Goal: Task Accomplishment & Management: Manage account settings

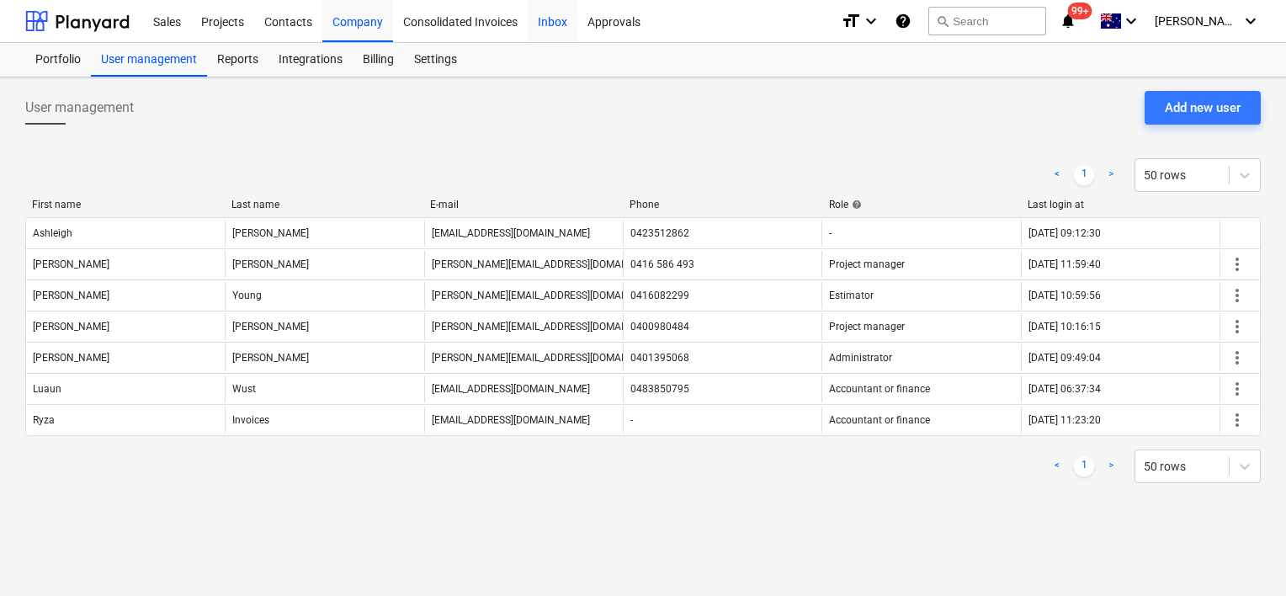
click at [553, 20] on div "Inbox" at bounding box center [553, 20] width 50 height 43
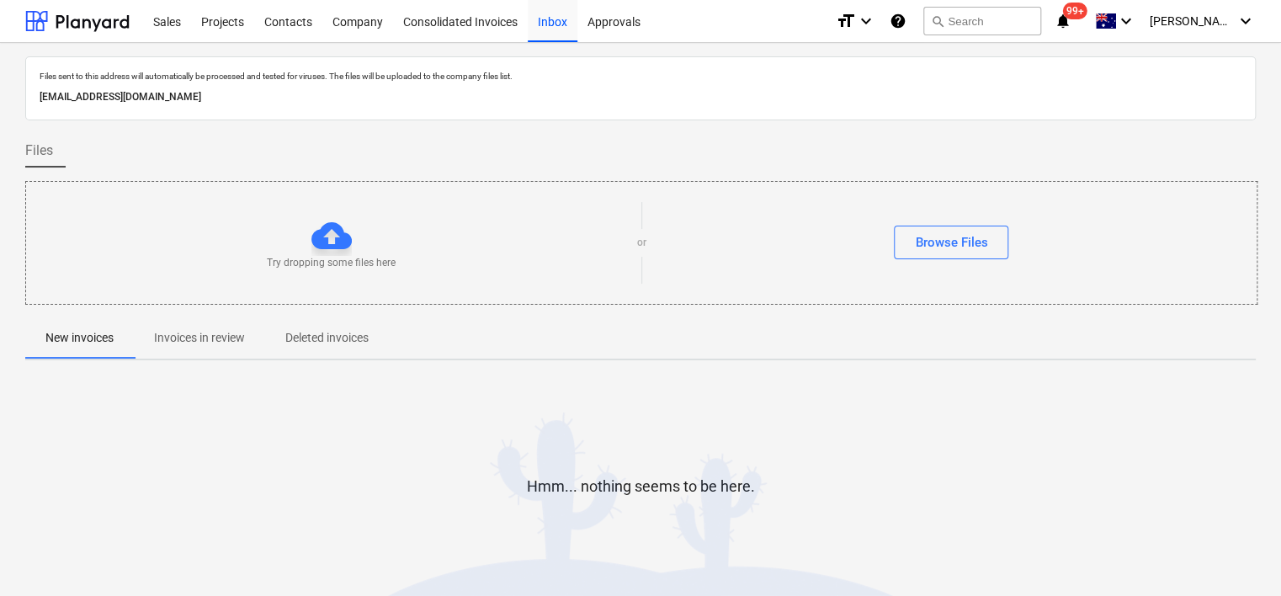
click at [205, 357] on button "Invoices in review" at bounding box center [199, 338] width 131 height 40
click at [232, 20] on div "Projects" at bounding box center [222, 20] width 63 height 43
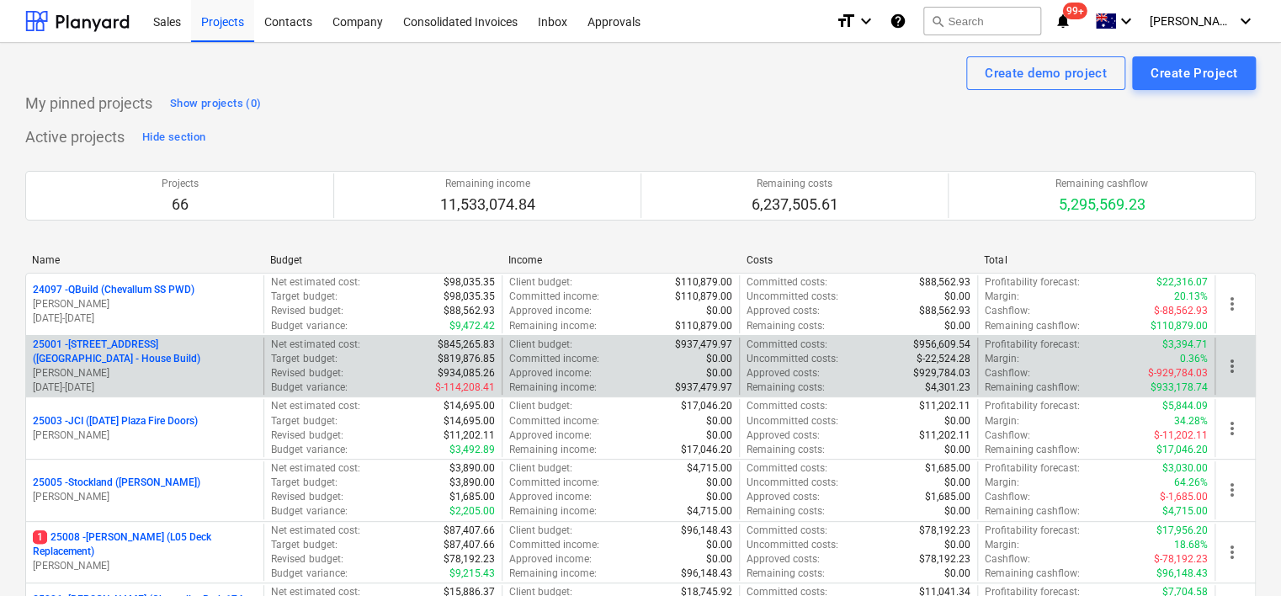
click at [153, 352] on p "25001 - 25001 RD (2 Walnut Place - House Build)" at bounding box center [145, 352] width 224 height 29
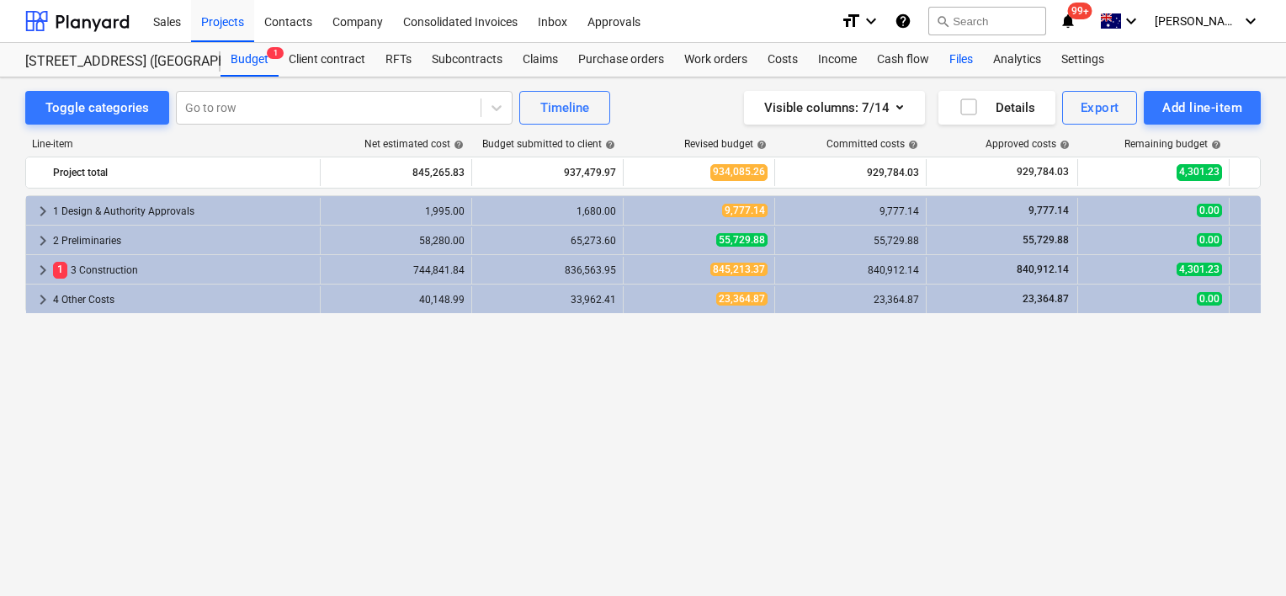
click at [957, 64] on div "Files" at bounding box center [962, 60] width 44 height 34
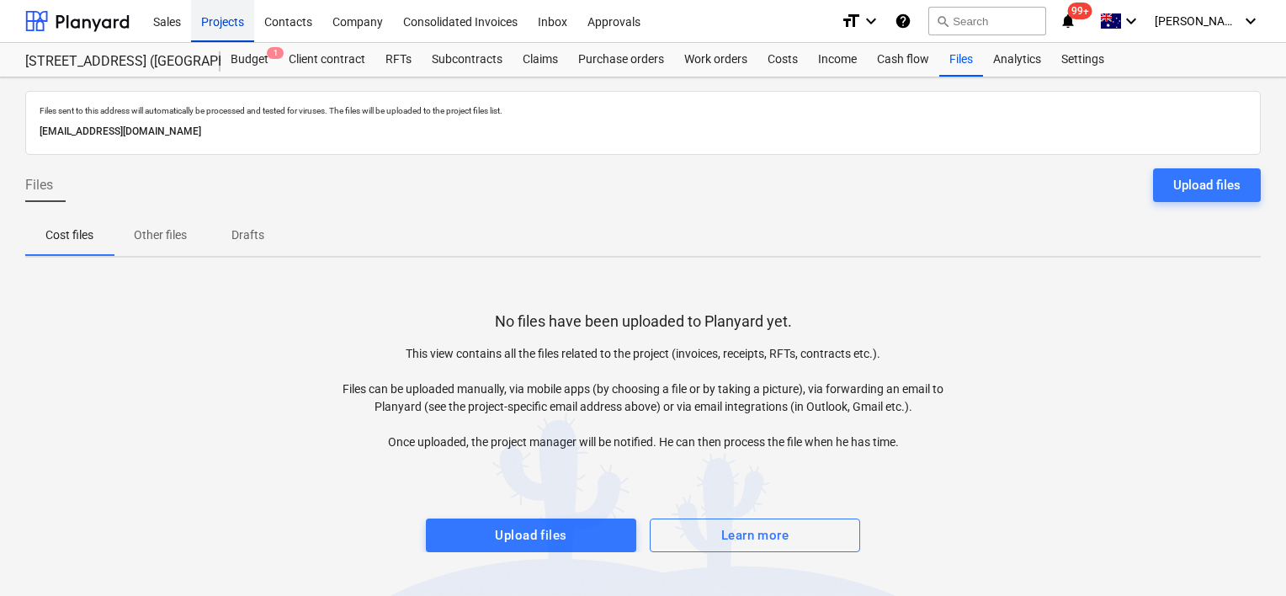
click at [228, 24] on div "Projects" at bounding box center [222, 20] width 63 height 43
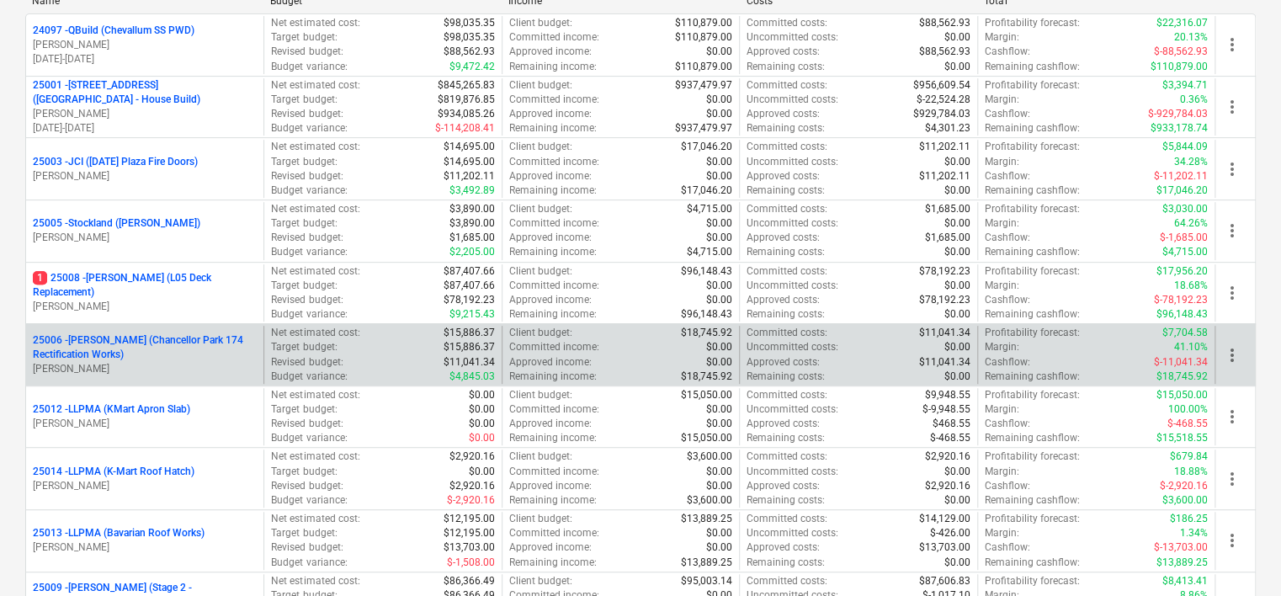
scroll to position [337, 0]
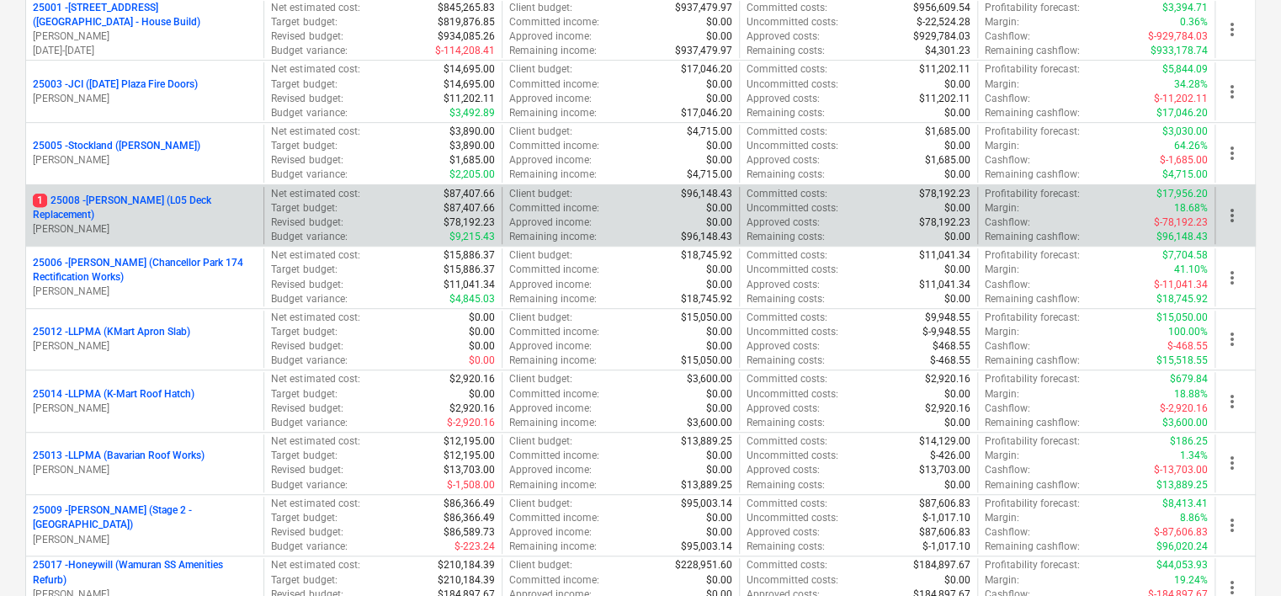
click at [137, 211] on p "1 25008 - Downer (L05 Deck Replacement)" at bounding box center [145, 208] width 224 height 29
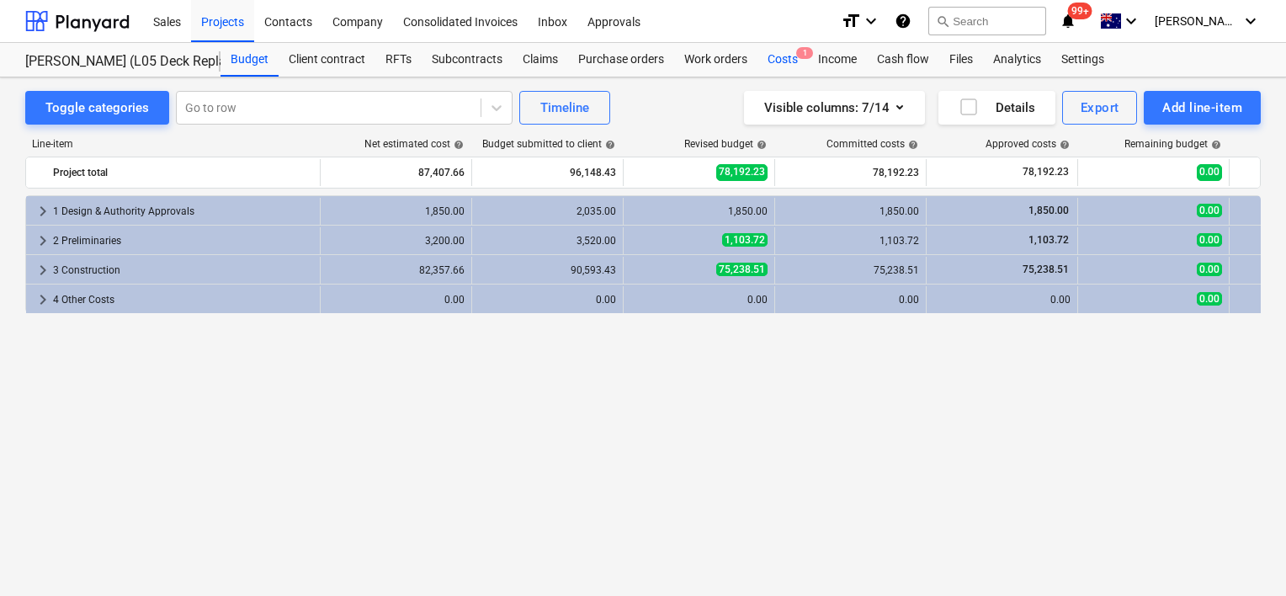
click at [795, 56] on div "Costs 1" at bounding box center [783, 60] width 51 height 34
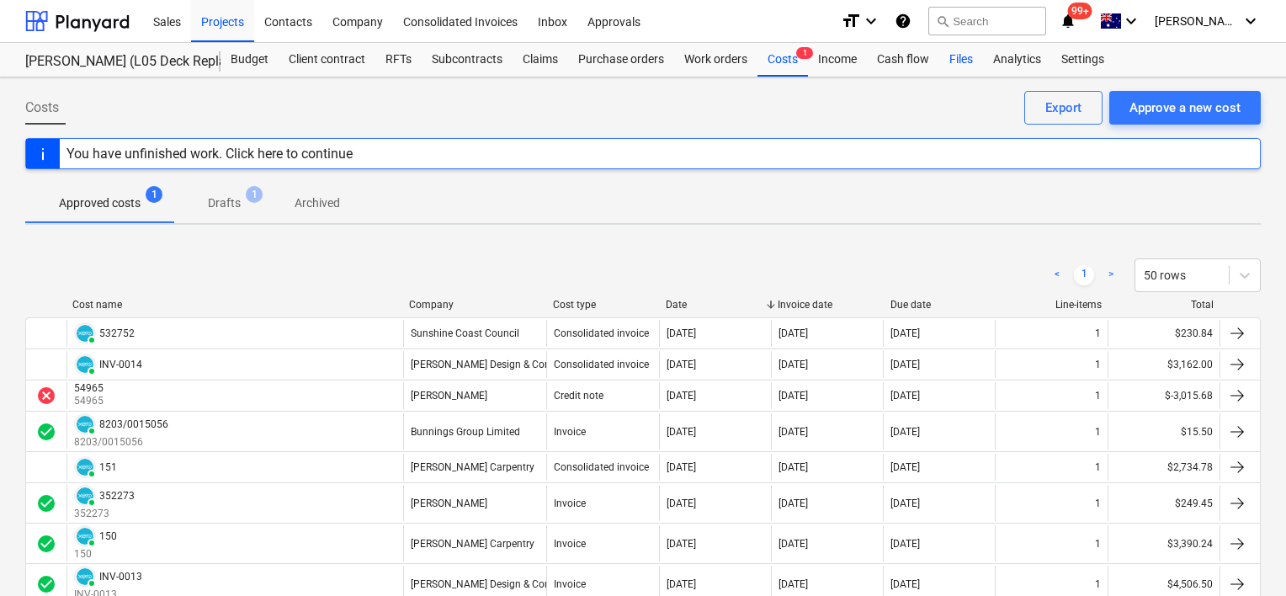
click at [960, 71] on div "Files" at bounding box center [962, 60] width 44 height 34
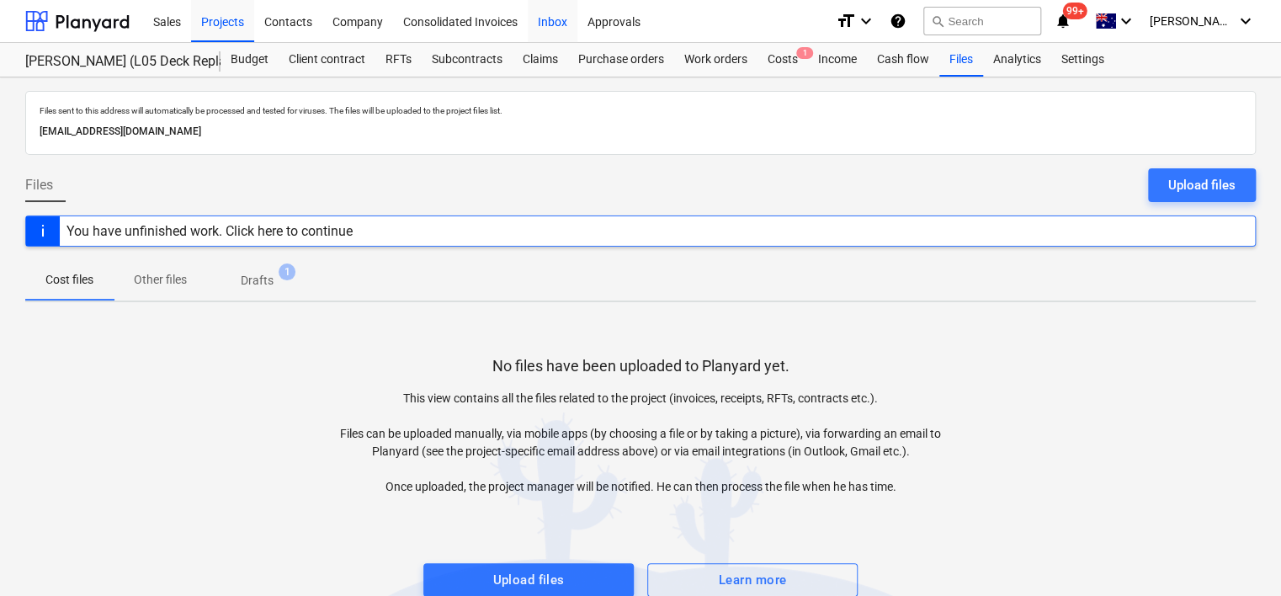
click at [556, 24] on div "Inbox" at bounding box center [553, 20] width 50 height 43
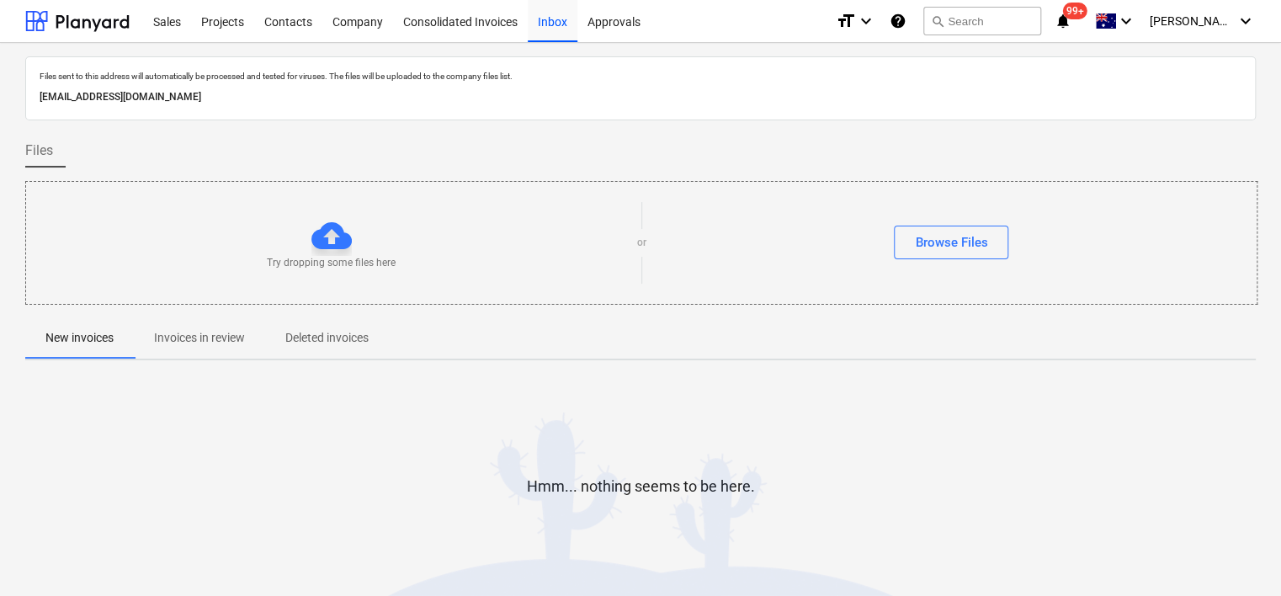
click at [184, 345] on p "Invoices in review" at bounding box center [199, 338] width 91 height 18
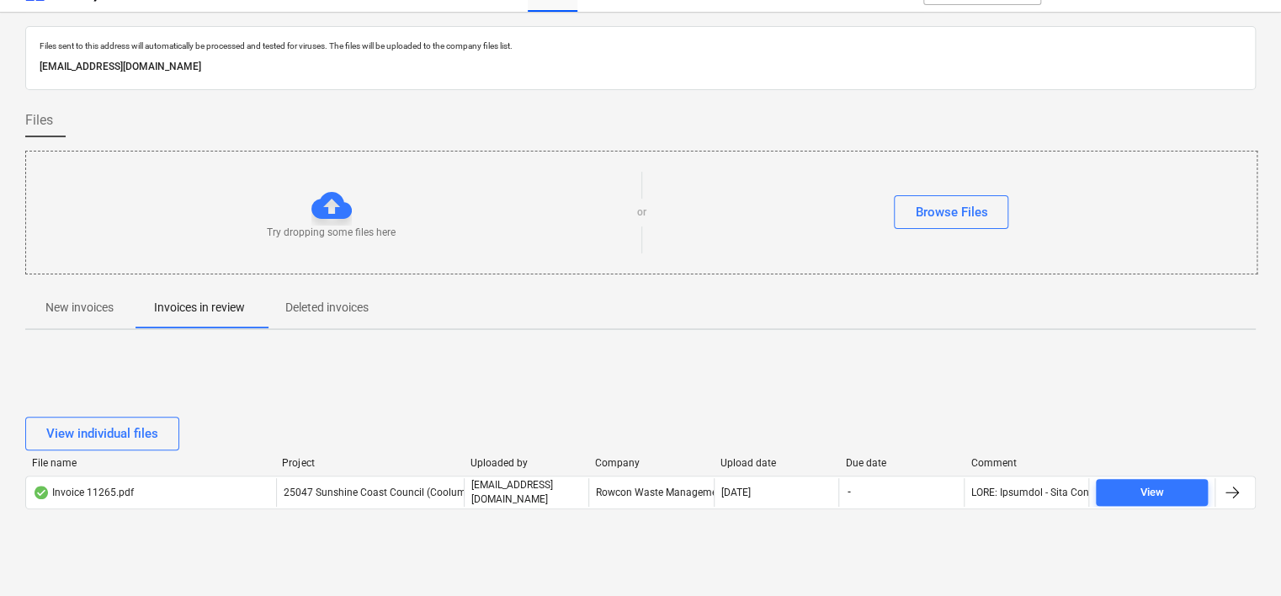
scroll to position [56, 0]
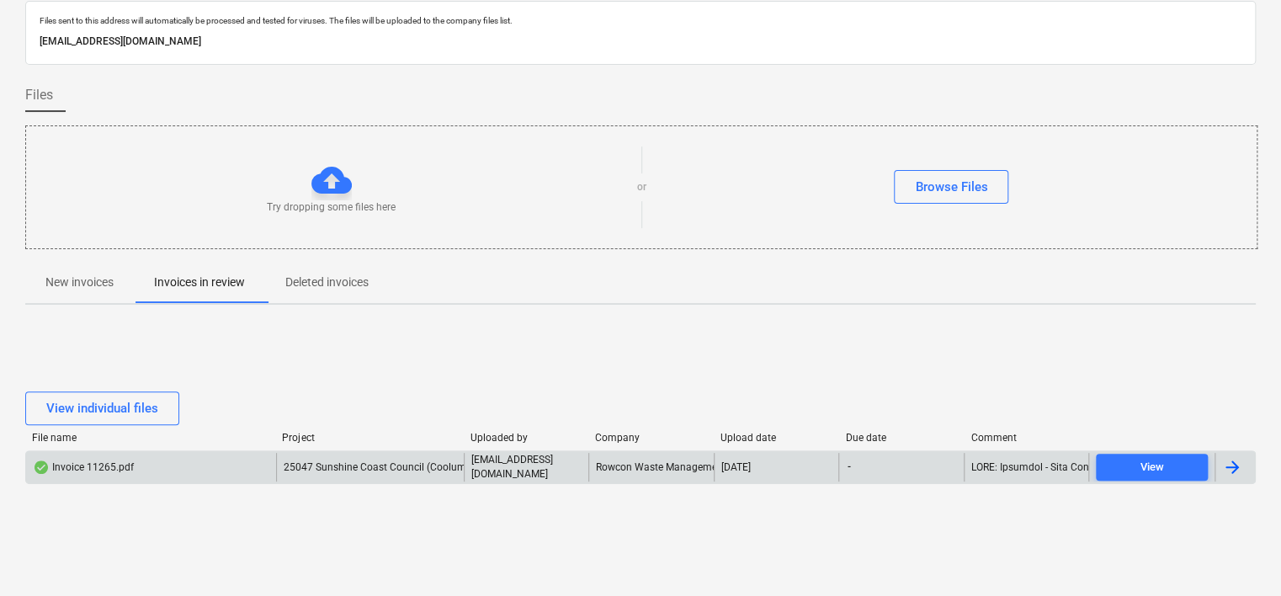
click at [313, 467] on span "25047 Sunshine Coast Council (Coolum Rugby Roofing)" at bounding box center [411, 467] width 255 height 12
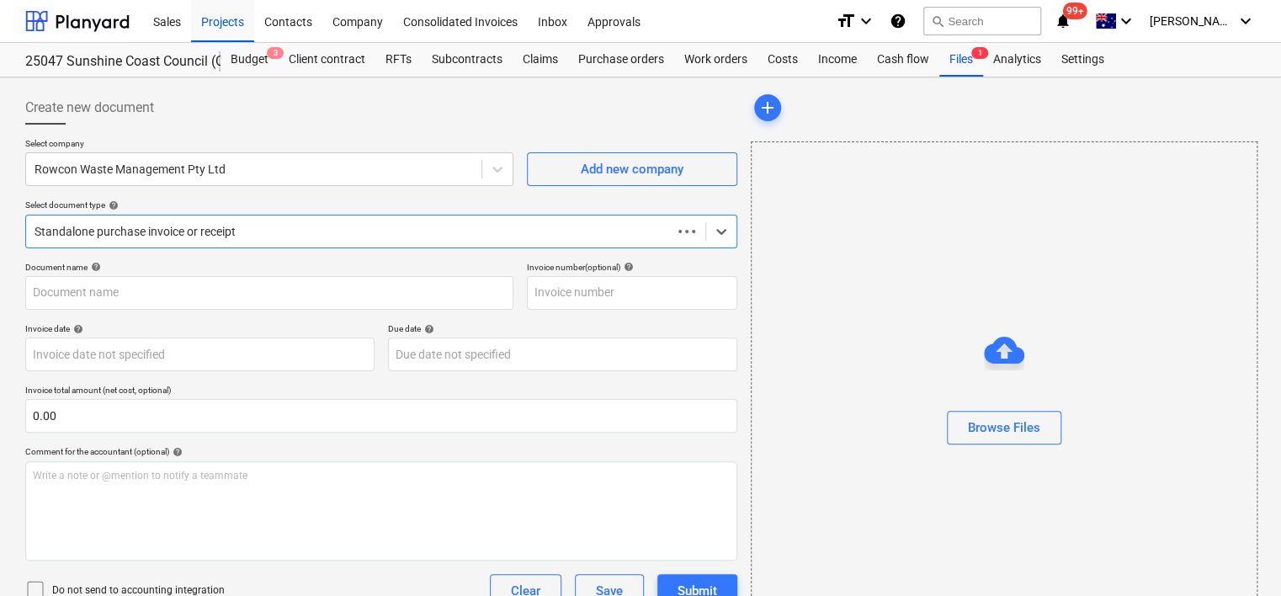
type input "11265"
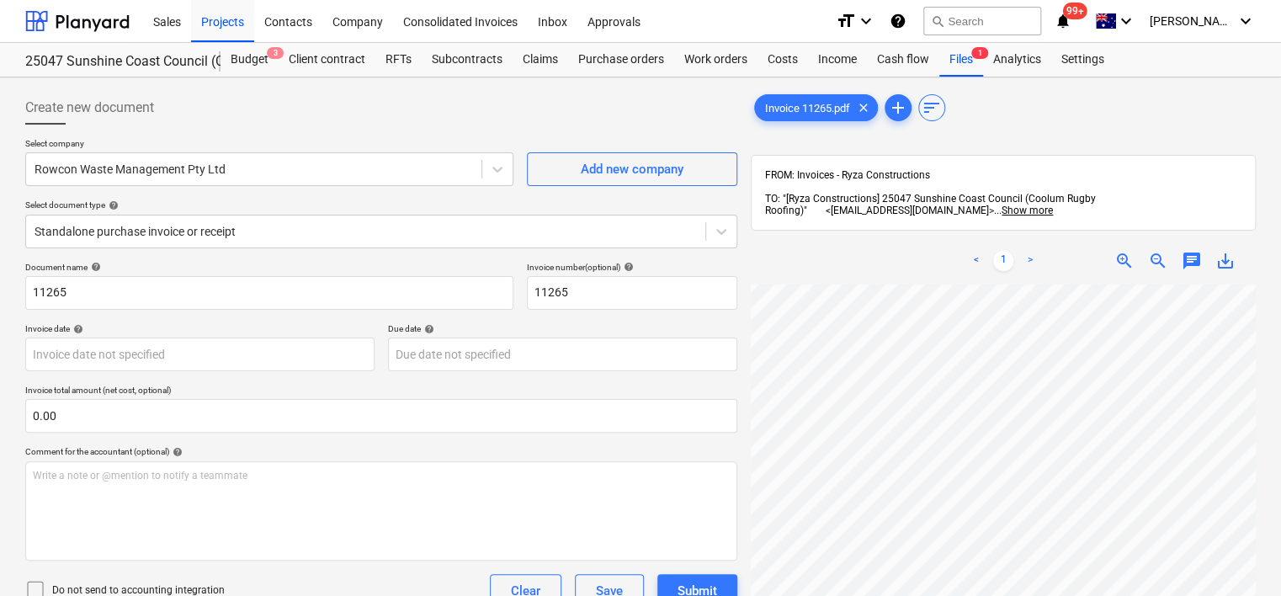
scroll to position [152, 210]
click at [966, 67] on div "Files 1" at bounding box center [962, 60] width 44 height 34
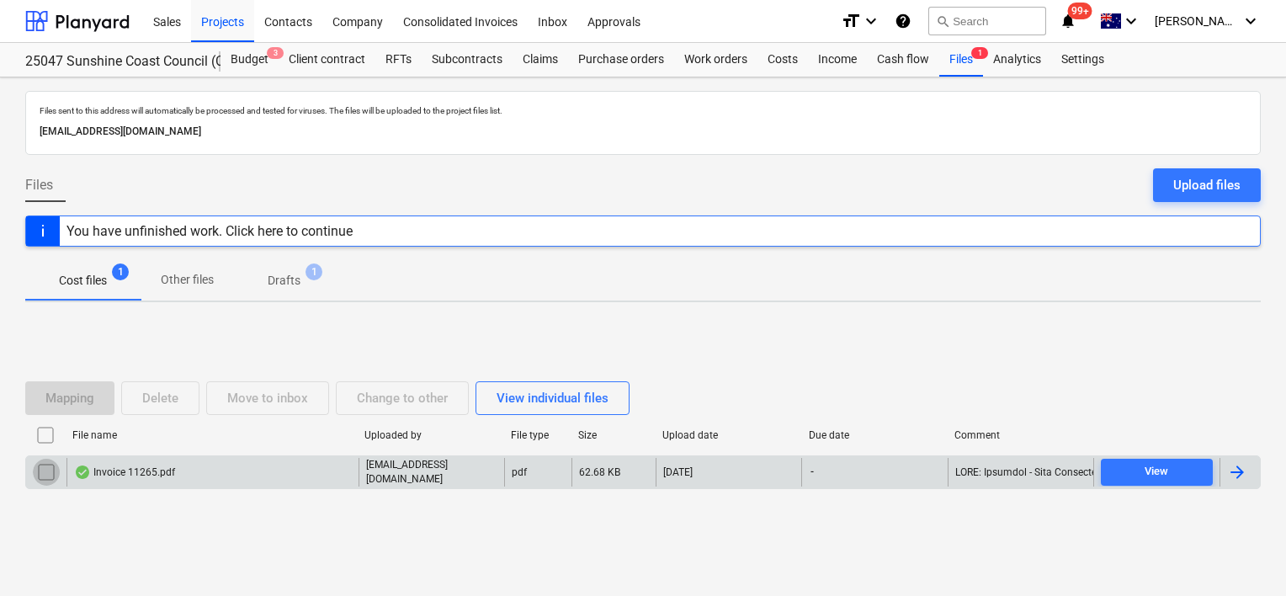
click at [42, 471] on input "checkbox" at bounding box center [46, 472] width 27 height 27
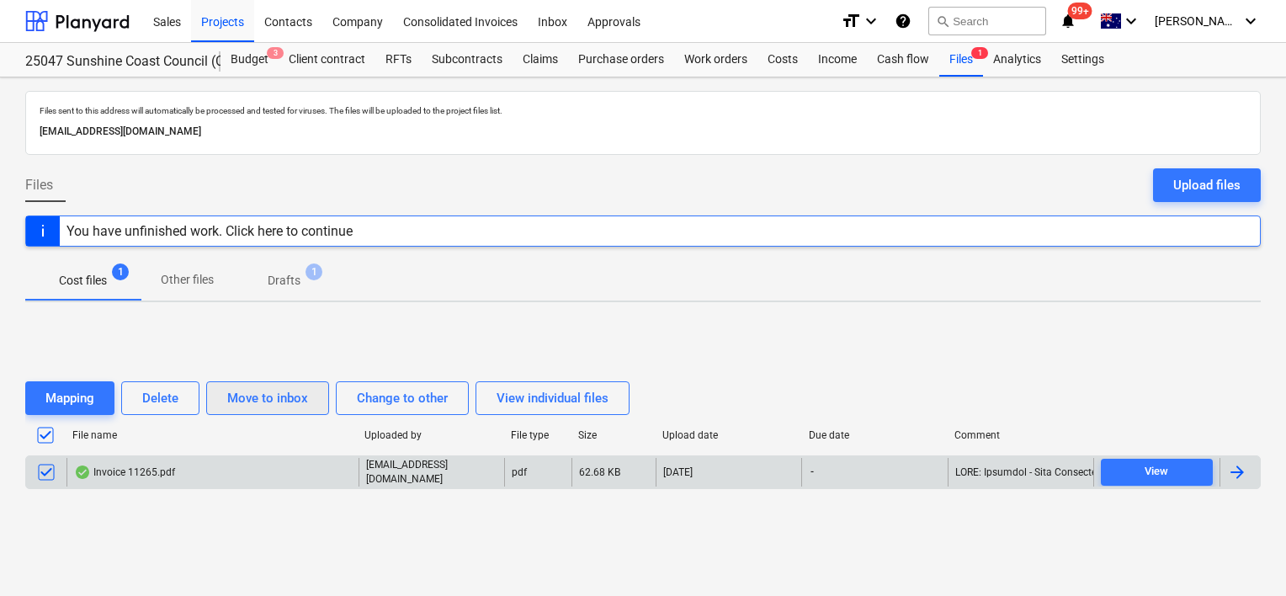
click at [290, 397] on div "Move to inbox" at bounding box center [267, 398] width 81 height 22
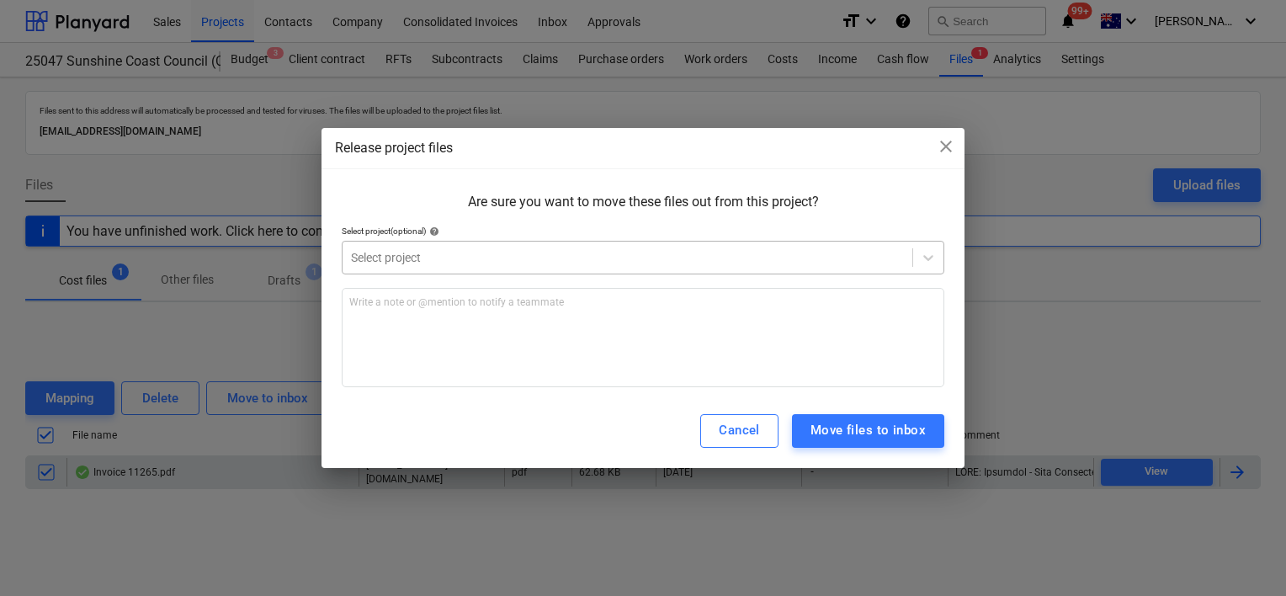
click at [397, 253] on div at bounding box center [627, 257] width 553 height 17
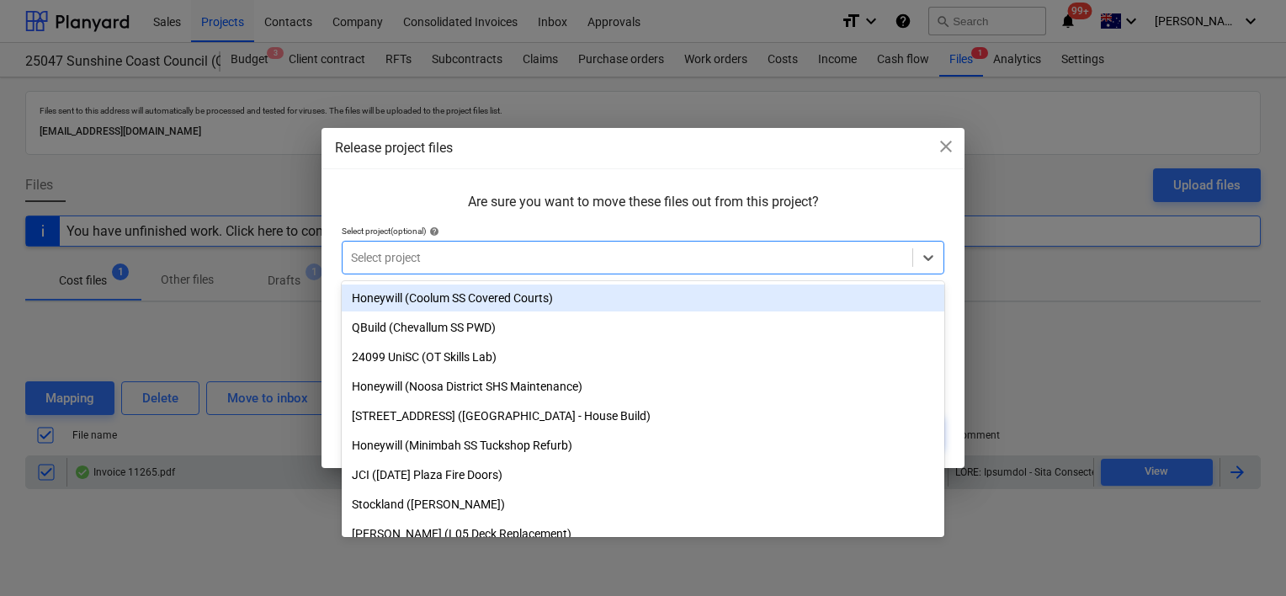
click at [465, 216] on div at bounding box center [643, 218] width 603 height 13
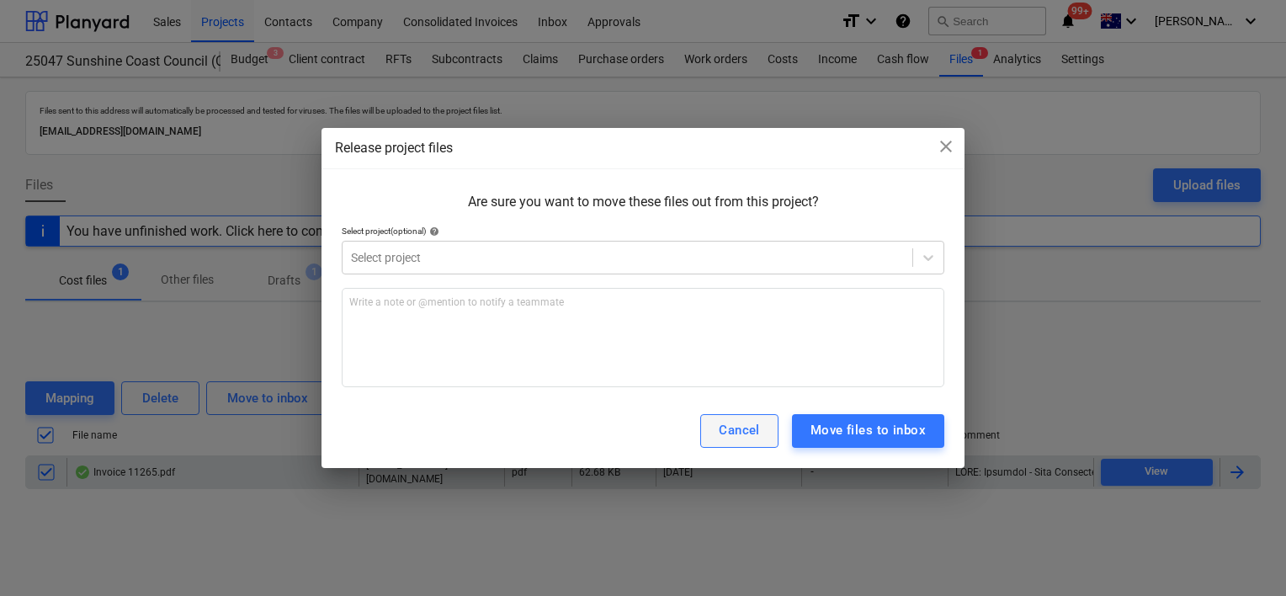
click at [748, 436] on div "Cancel" at bounding box center [739, 430] width 41 height 22
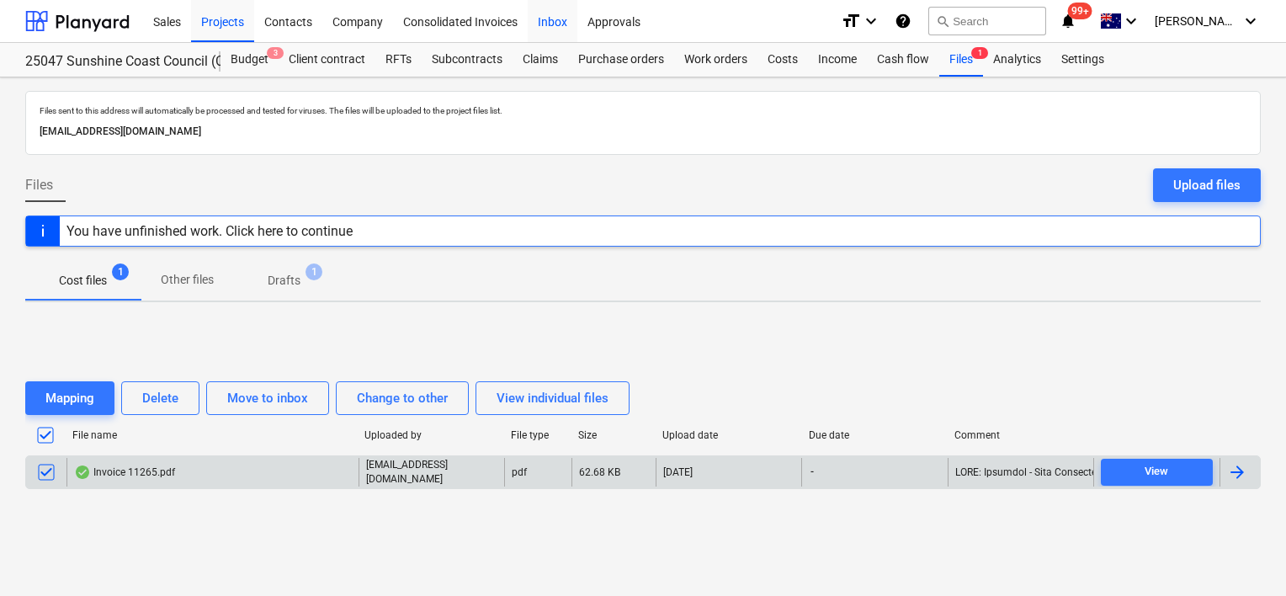
click at [559, 29] on div "Inbox" at bounding box center [553, 20] width 50 height 43
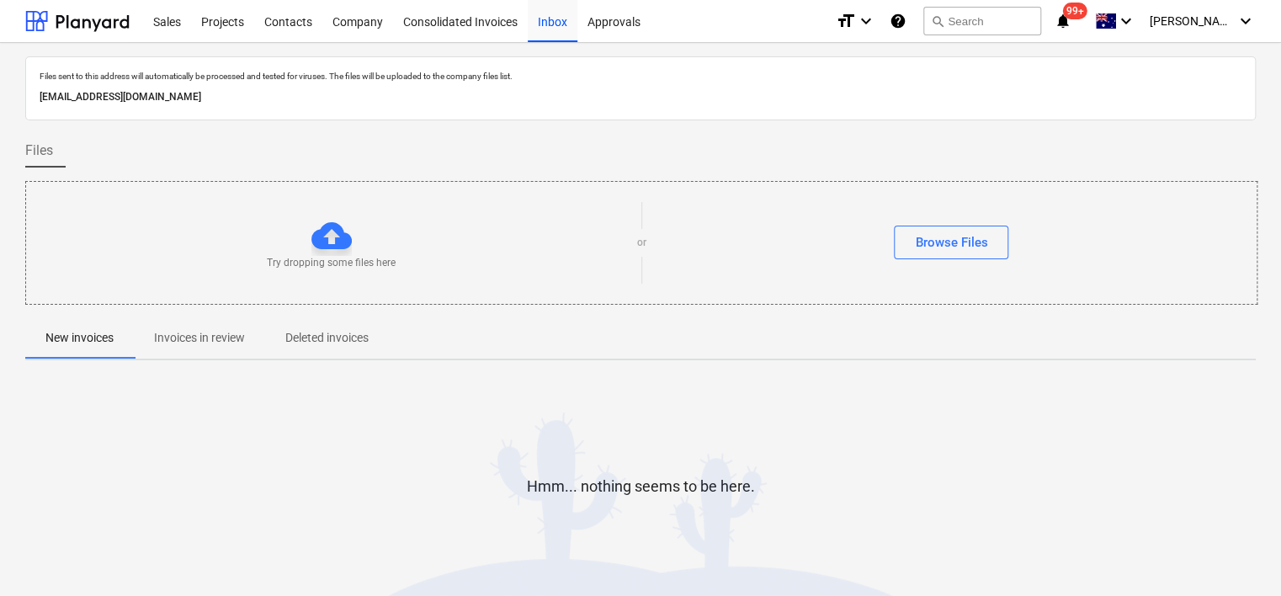
click at [193, 339] on p "Invoices in review" at bounding box center [199, 338] width 91 height 18
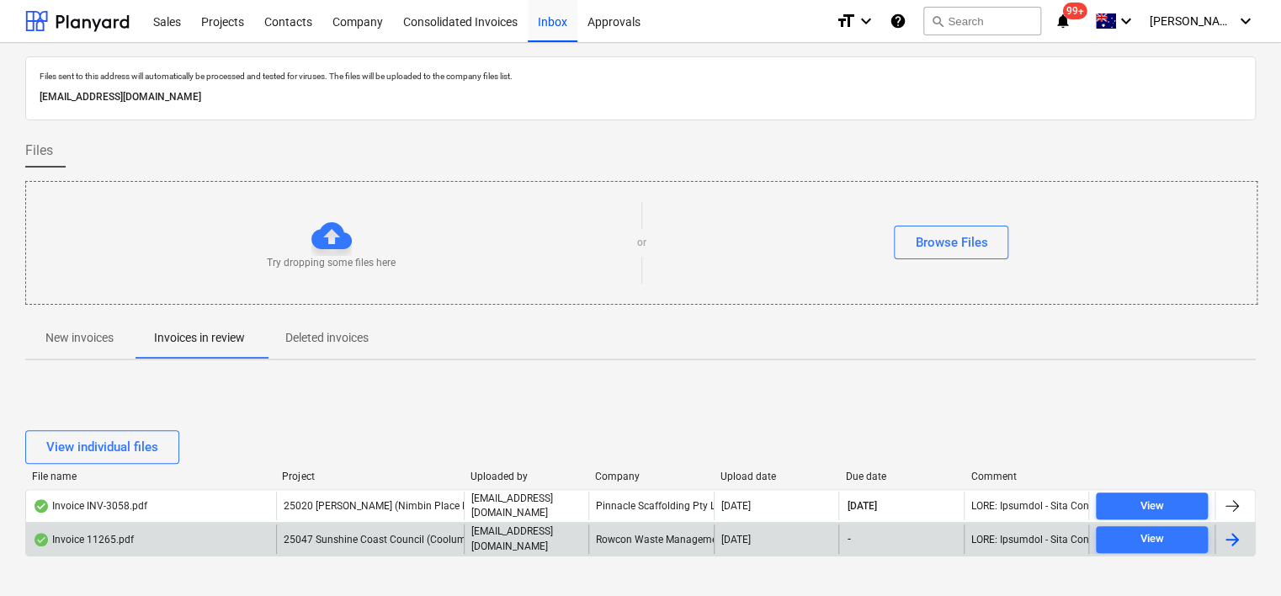
click at [381, 534] on span "25047 Sunshine Coast Council (Coolum Rugby Roofing)" at bounding box center [411, 540] width 255 height 12
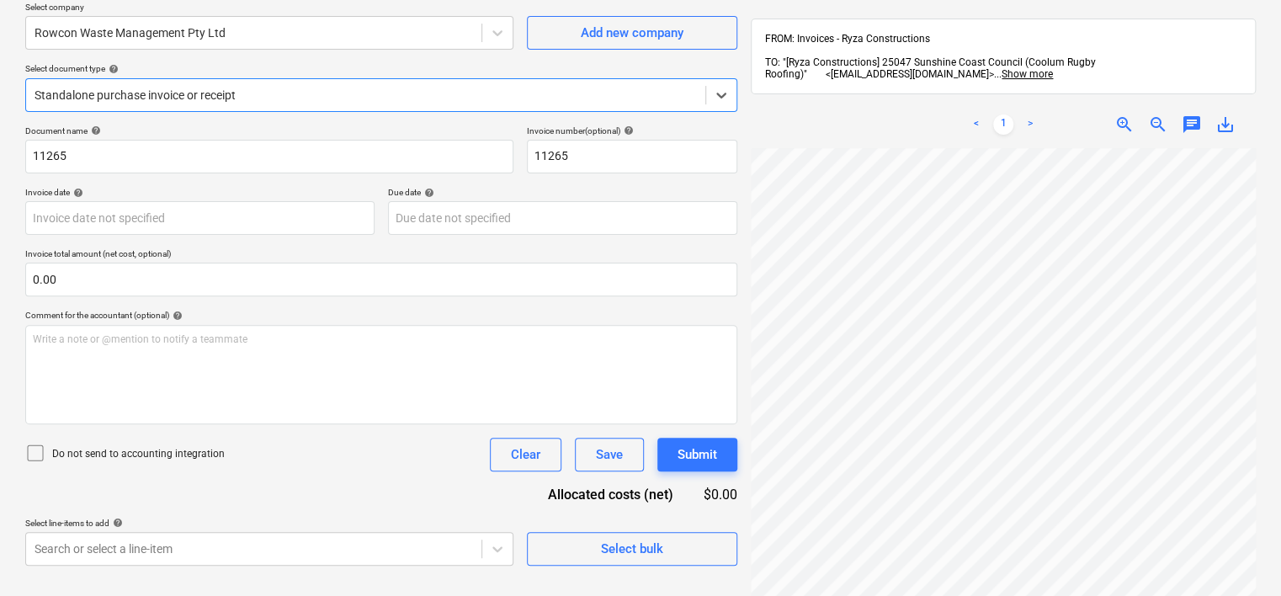
scroll to position [239, 0]
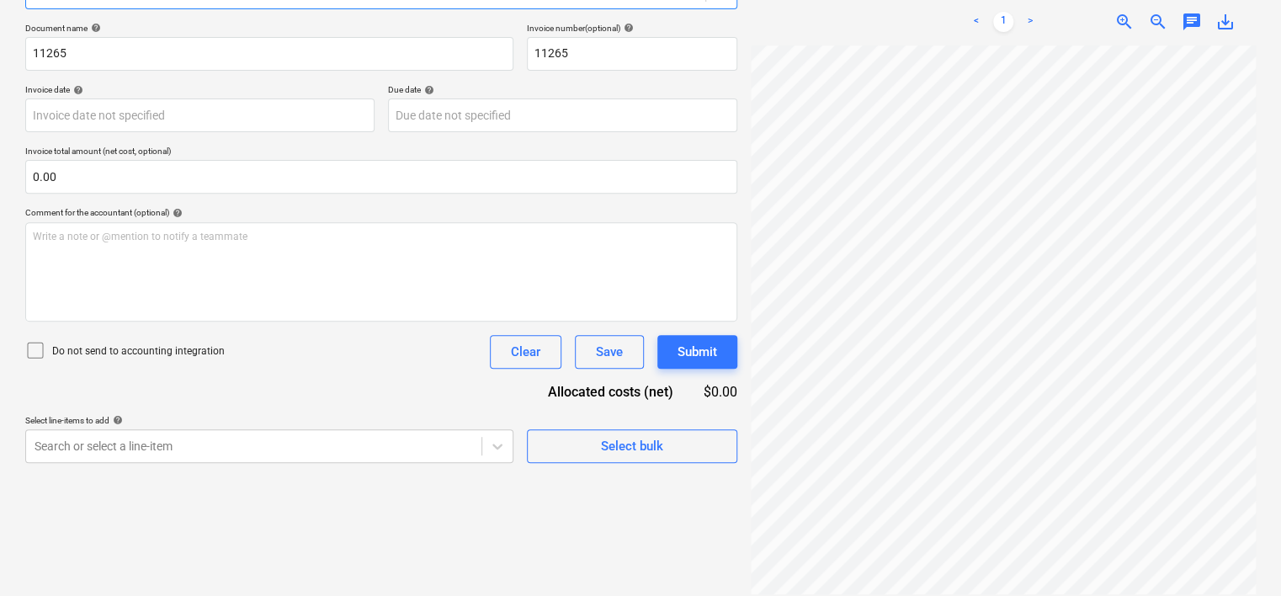
click at [296, 376] on div "Document name help 11265 Invoice number (optional) help 11265 Invoice date help…" at bounding box center [381, 243] width 712 height 440
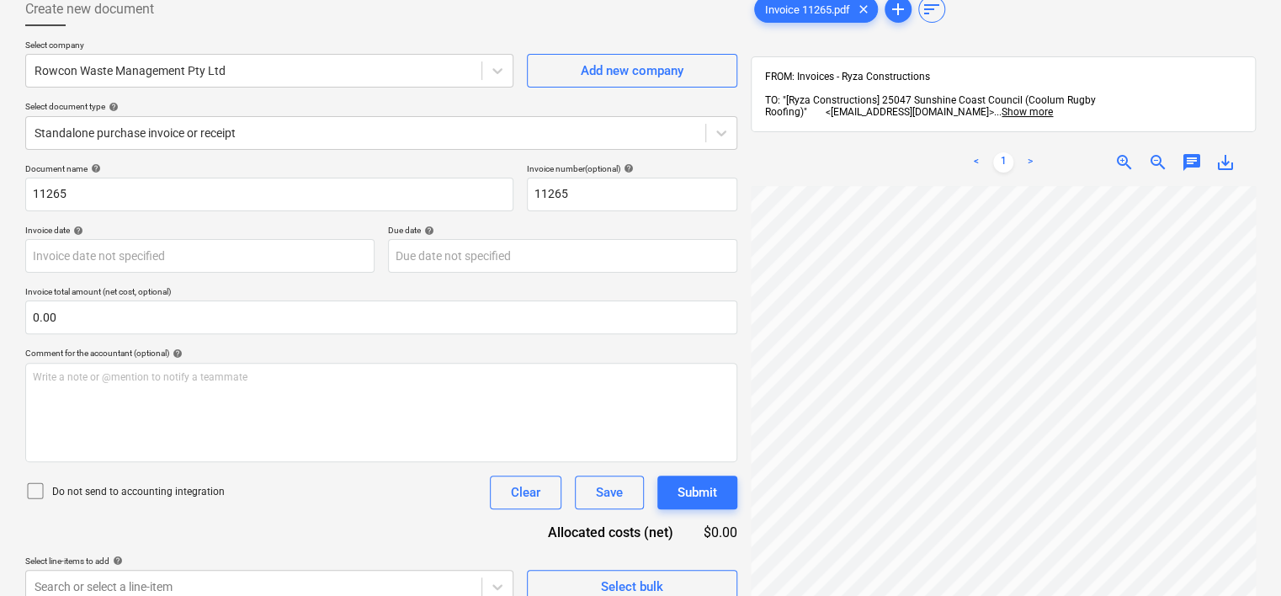
scroll to position [0, 0]
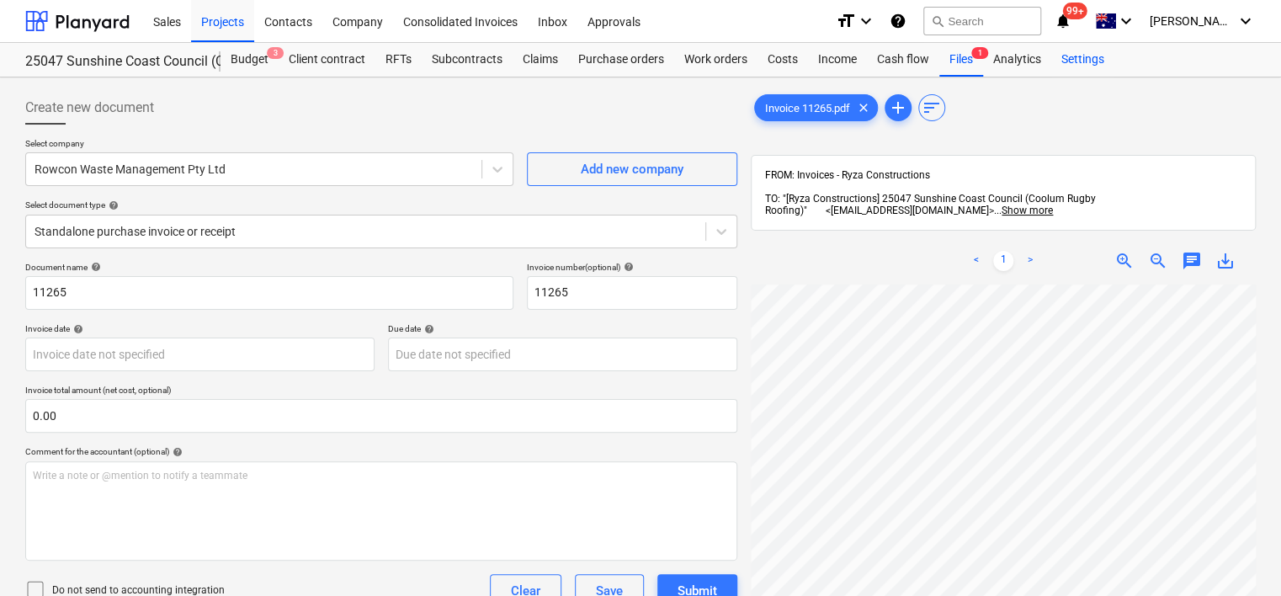
click at [1099, 65] on div "Settings" at bounding box center [1083, 60] width 63 height 34
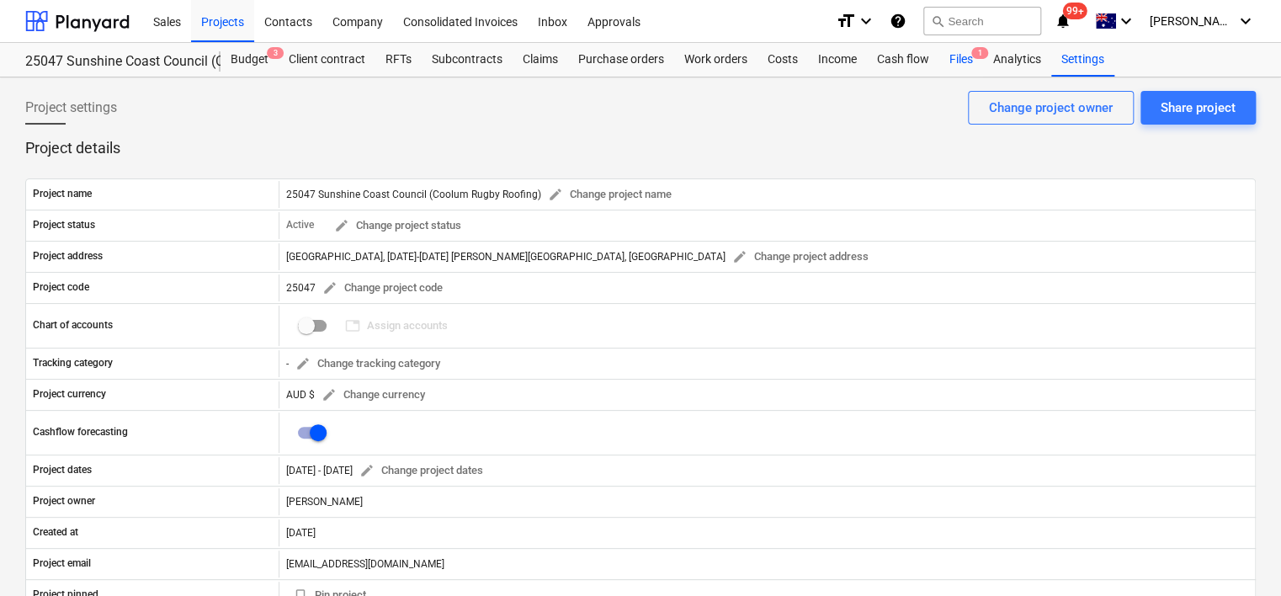
click at [964, 66] on div "Files 1" at bounding box center [962, 60] width 44 height 34
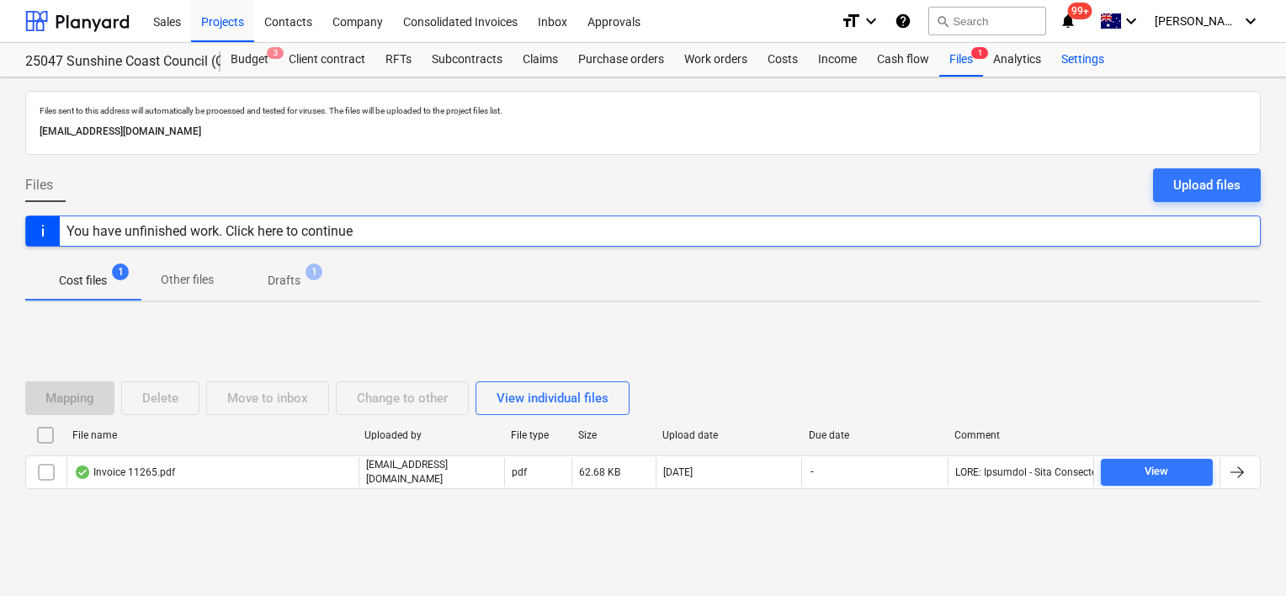
click at [1088, 63] on div "Settings" at bounding box center [1083, 60] width 63 height 34
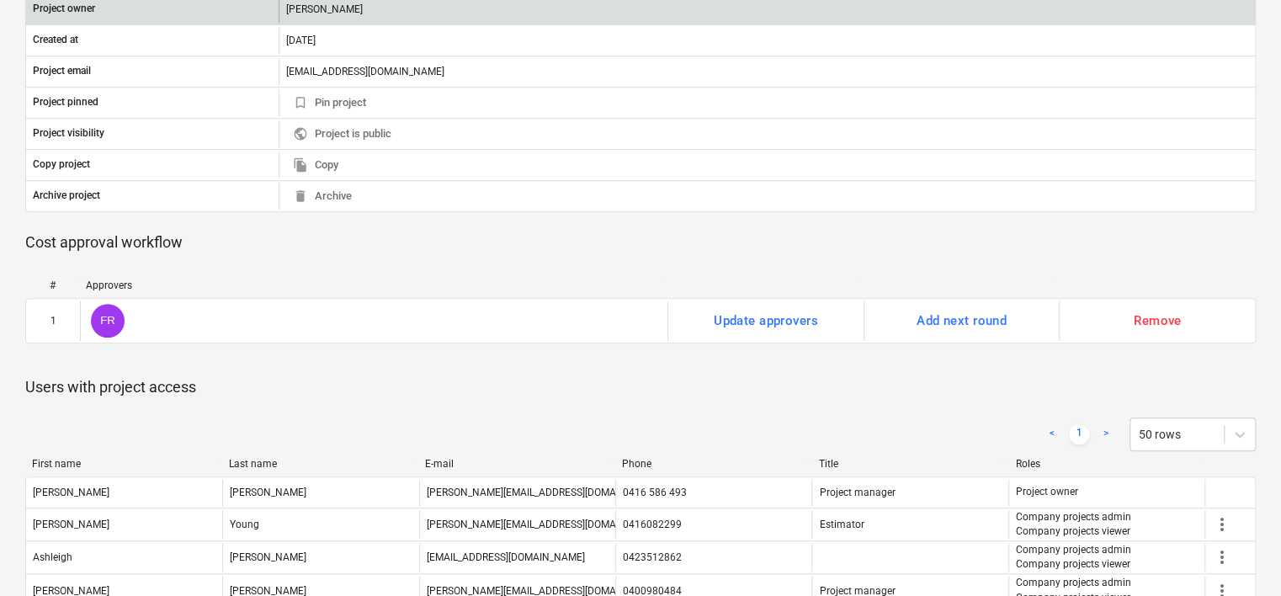
scroll to position [505, 0]
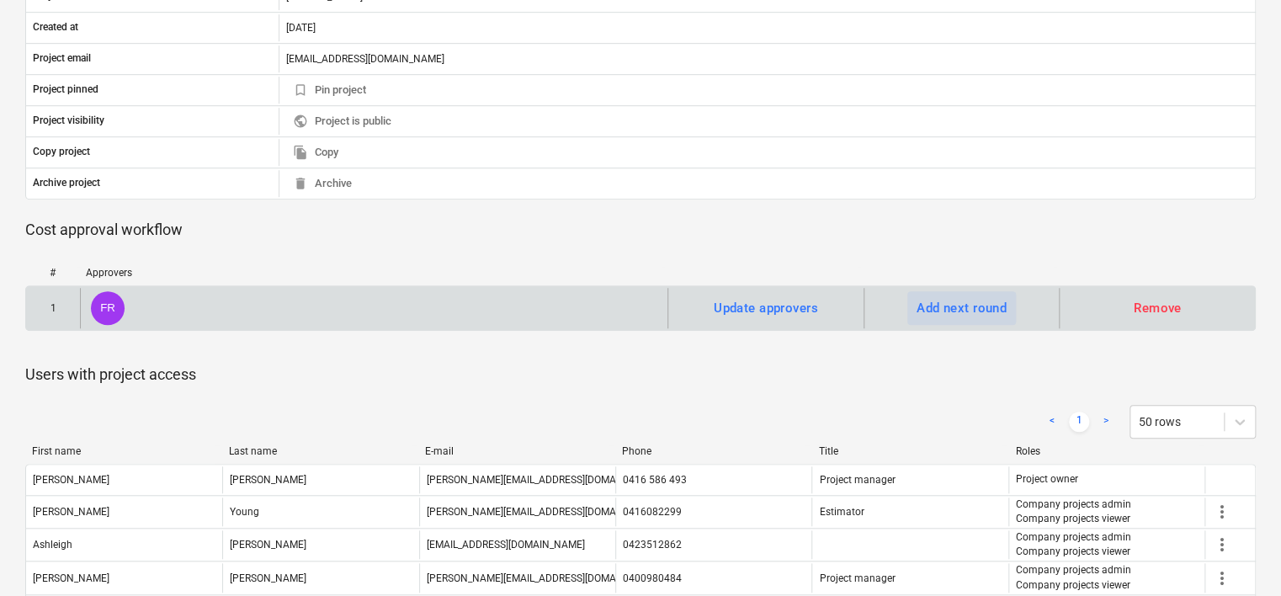
click at [946, 309] on div "Add next round" at bounding box center [962, 308] width 90 height 22
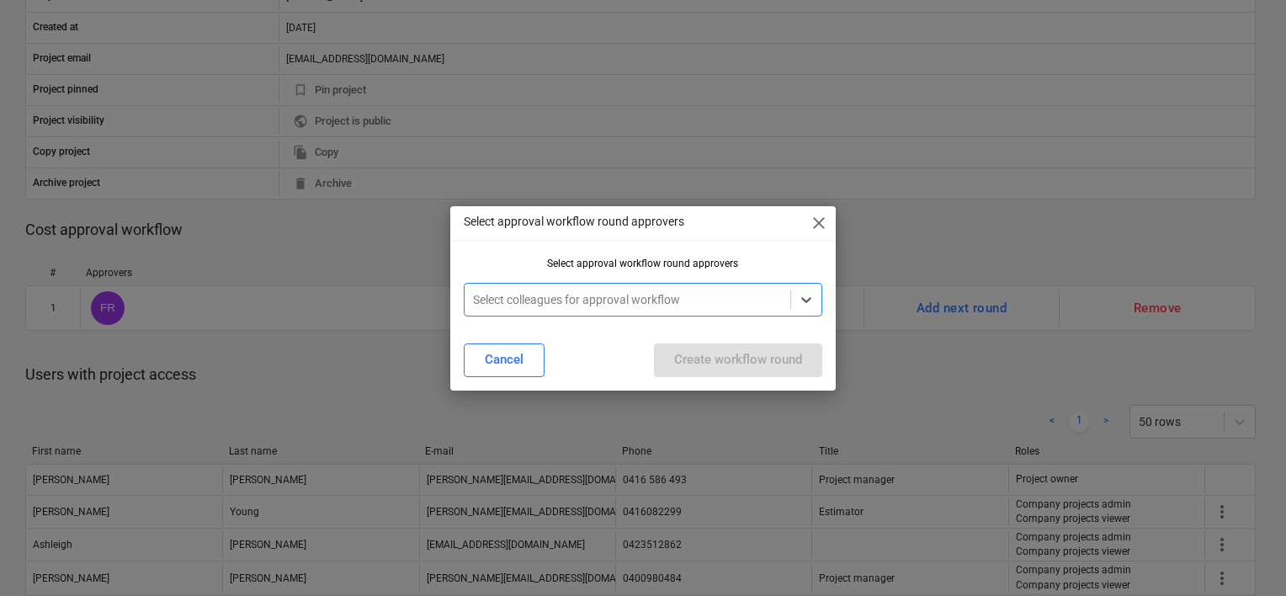
click at [528, 306] on div at bounding box center [627, 299] width 309 height 17
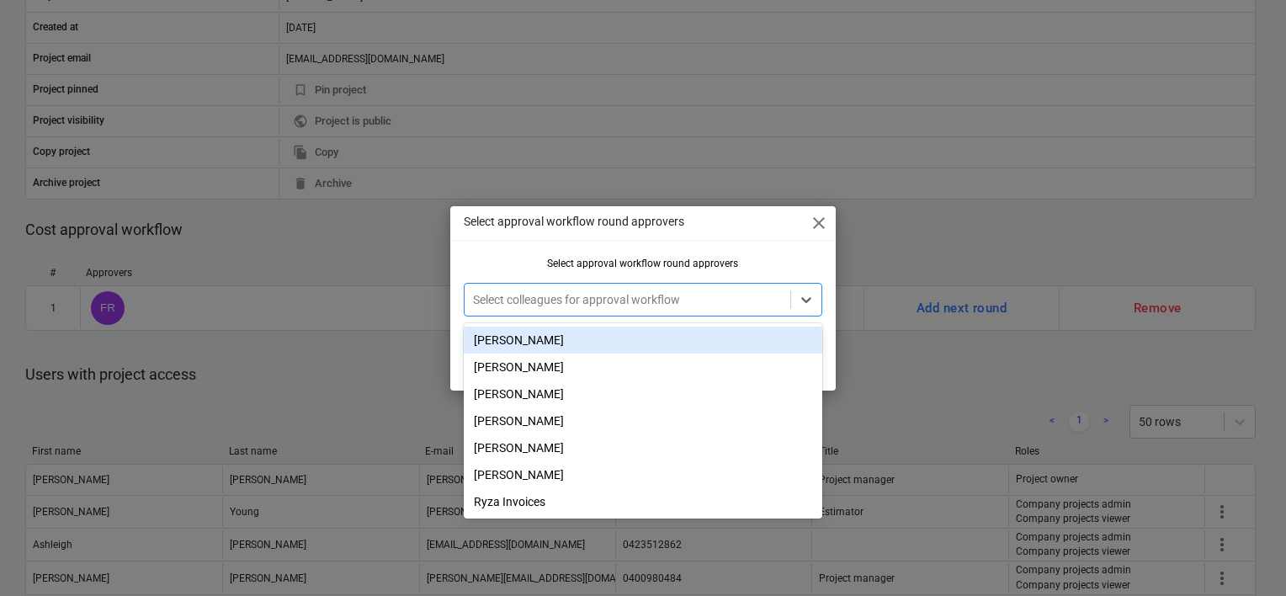
click at [778, 254] on div "Select approval workflow round approvers close Select approval workflow round a…" at bounding box center [643, 298] width 386 height 184
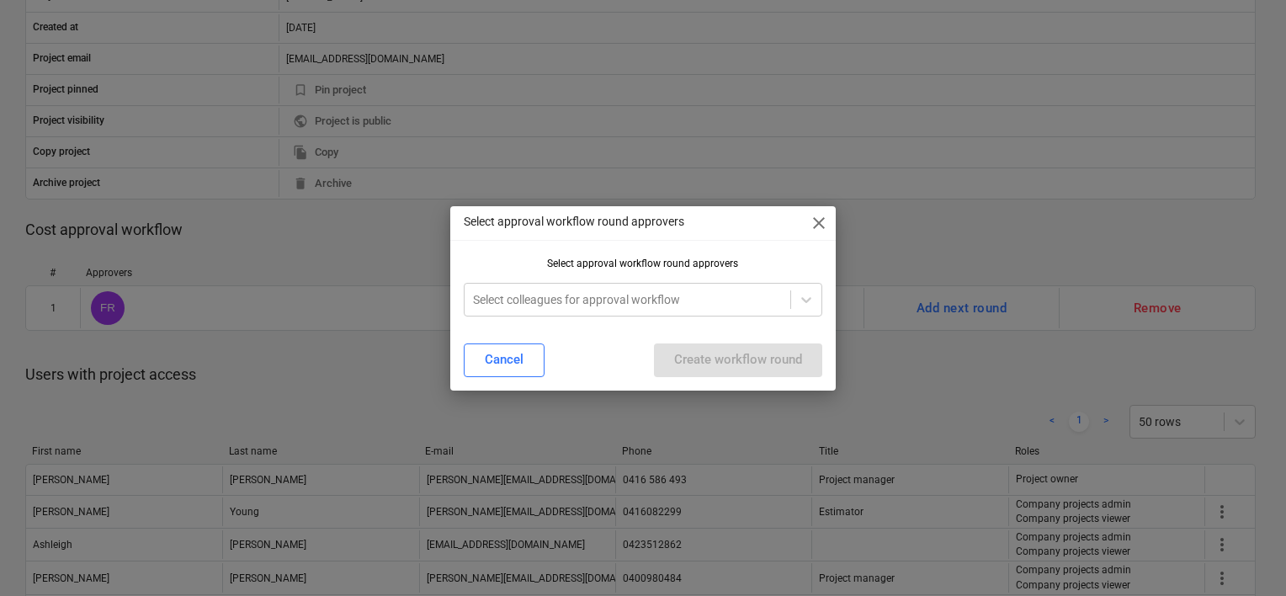
click at [818, 226] on span "close" at bounding box center [819, 223] width 20 height 20
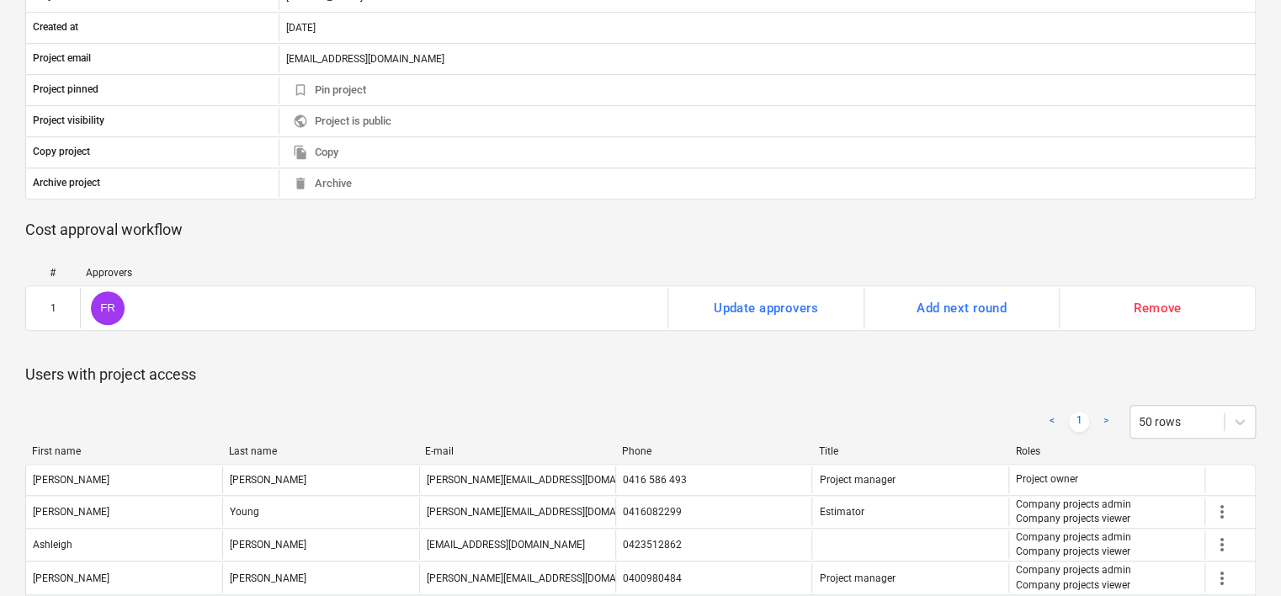
click at [562, 253] on div "# Approvers 1 FR Update approvers Add next round Remove Please wait" at bounding box center [640, 302] width 1231 height 98
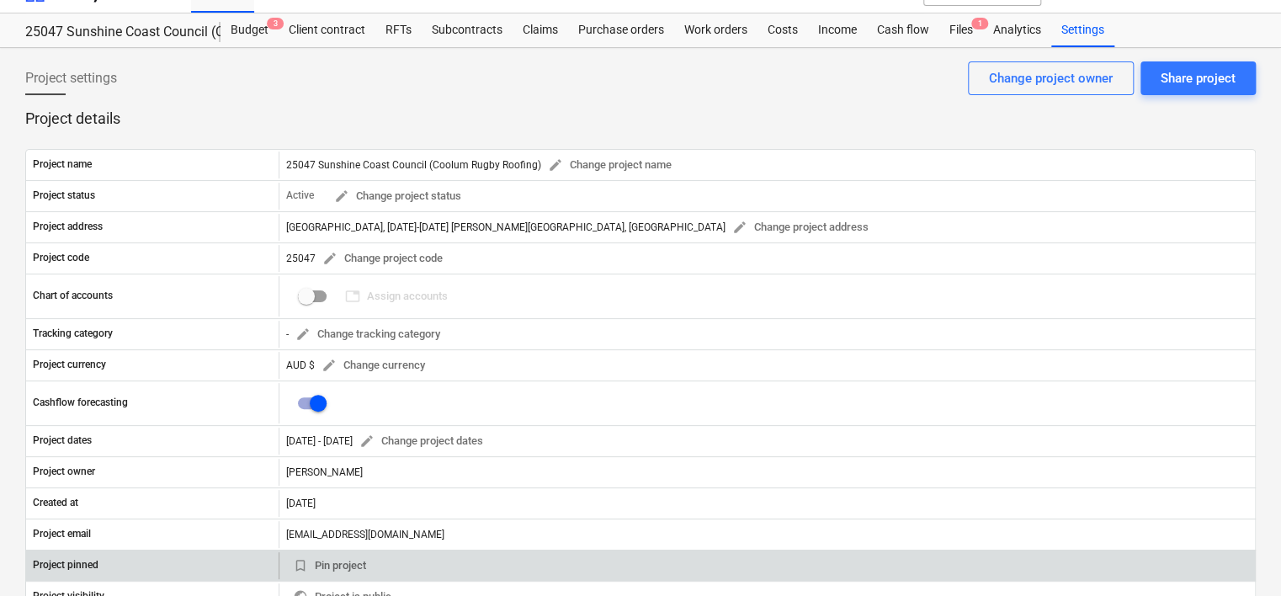
scroll to position [0, 0]
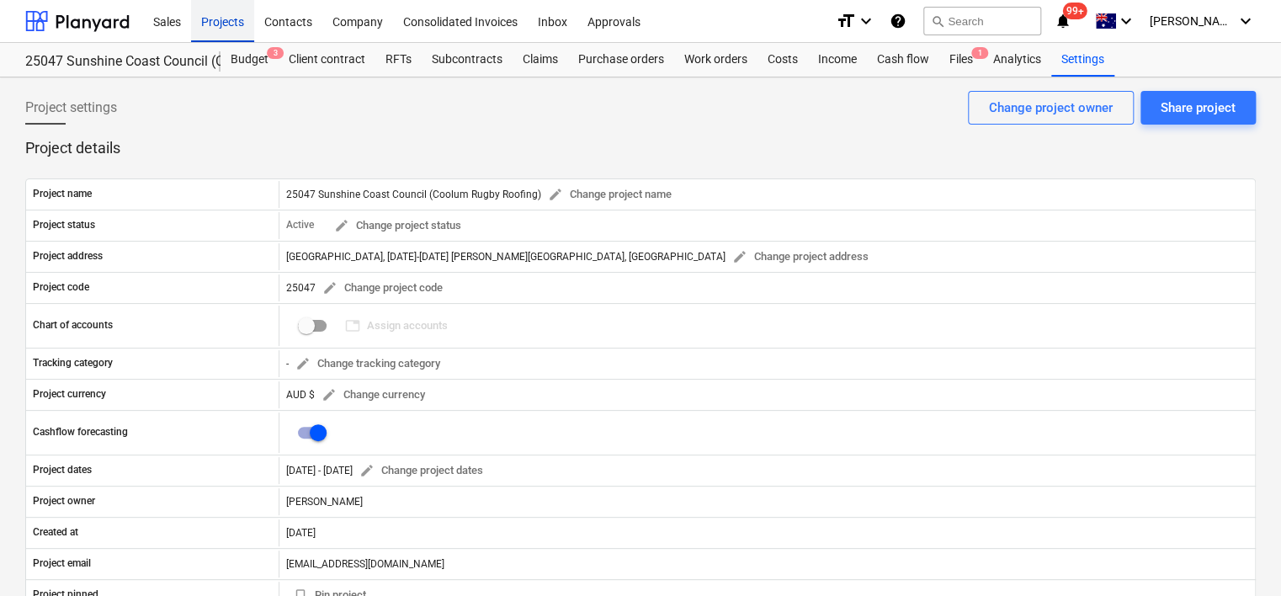
click at [242, 25] on div "Projects" at bounding box center [222, 20] width 63 height 43
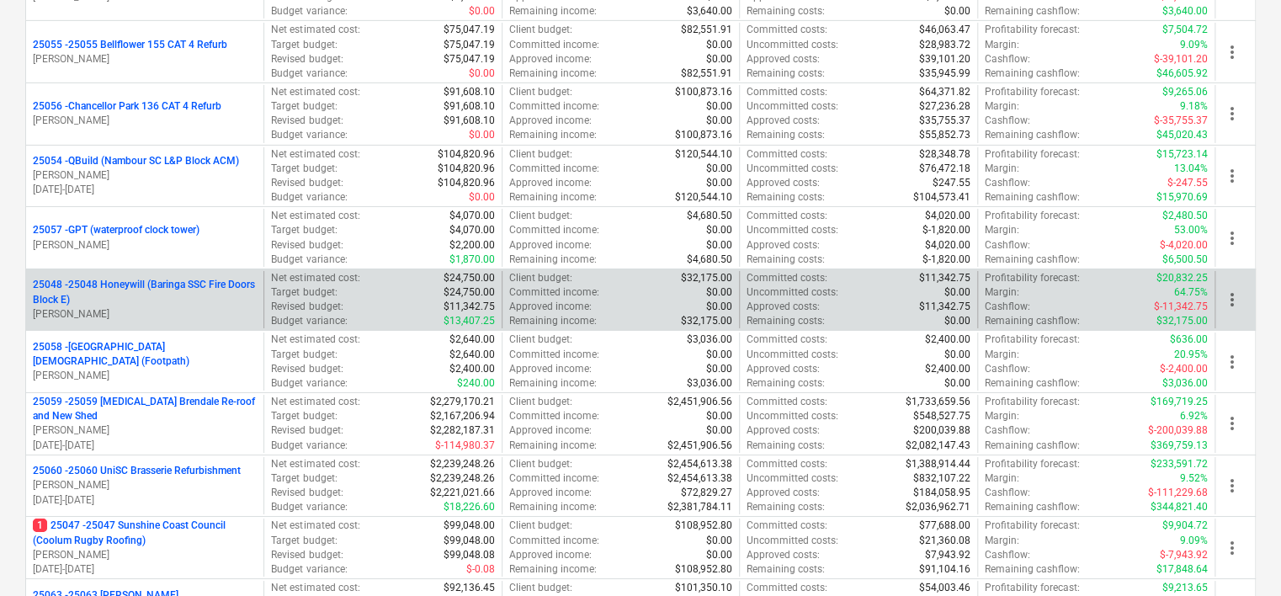
scroll to position [2863, 0]
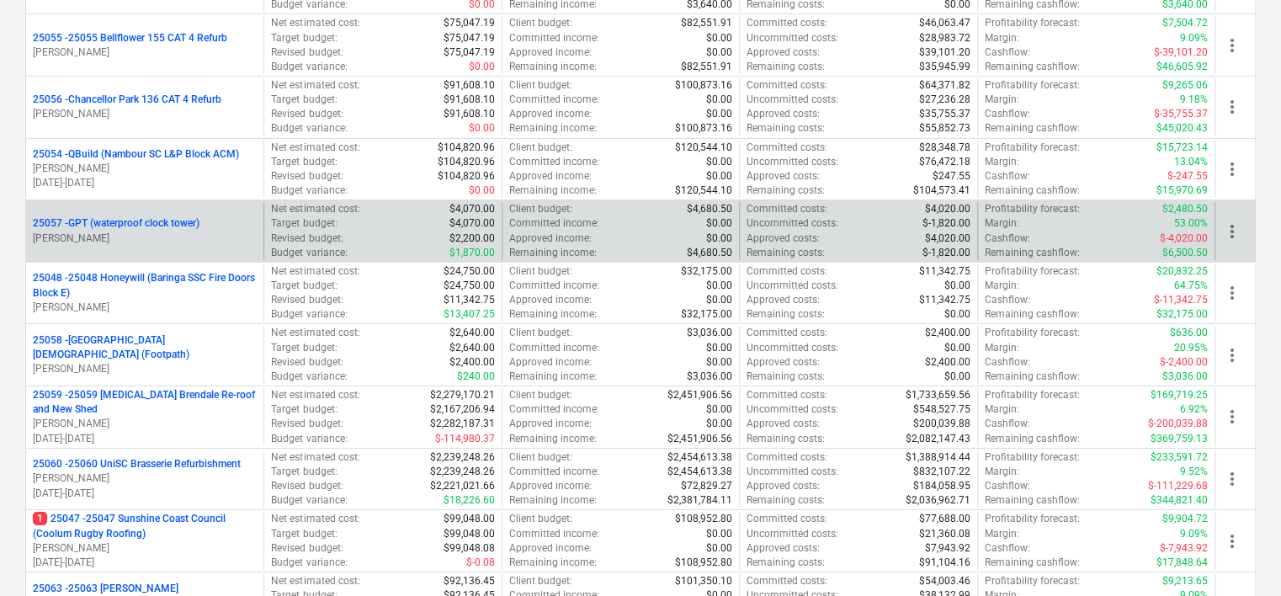
click at [128, 217] on p "25057 - GPT (waterproof clock tower)" at bounding box center [116, 223] width 167 height 14
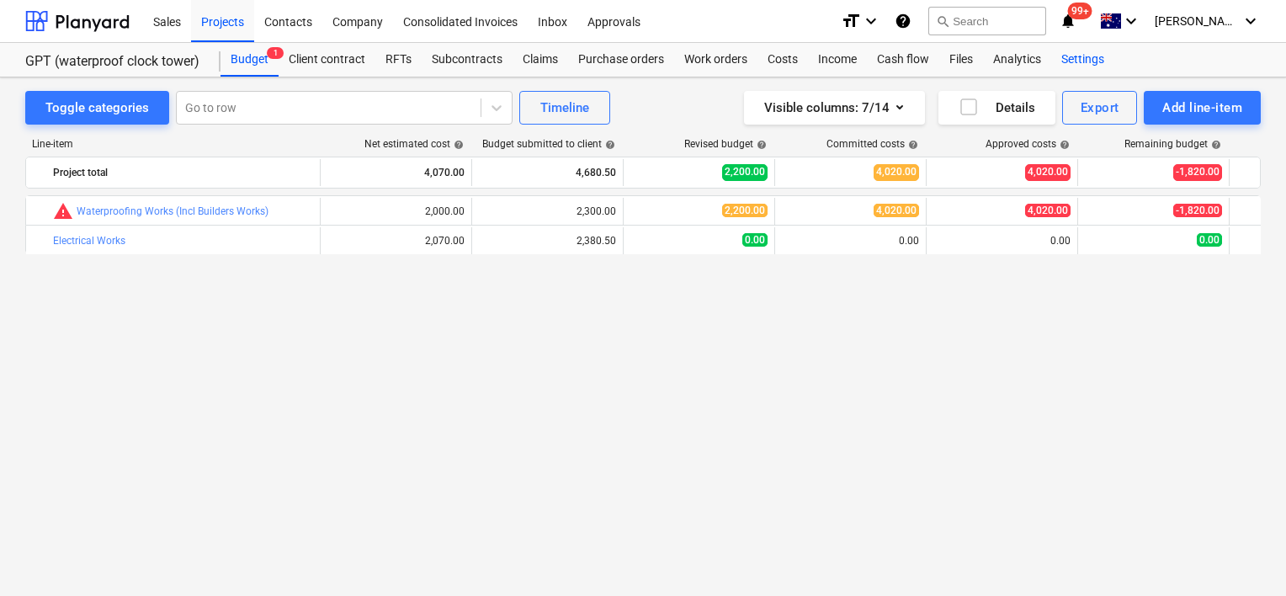
click at [1084, 61] on div "Settings" at bounding box center [1083, 60] width 63 height 34
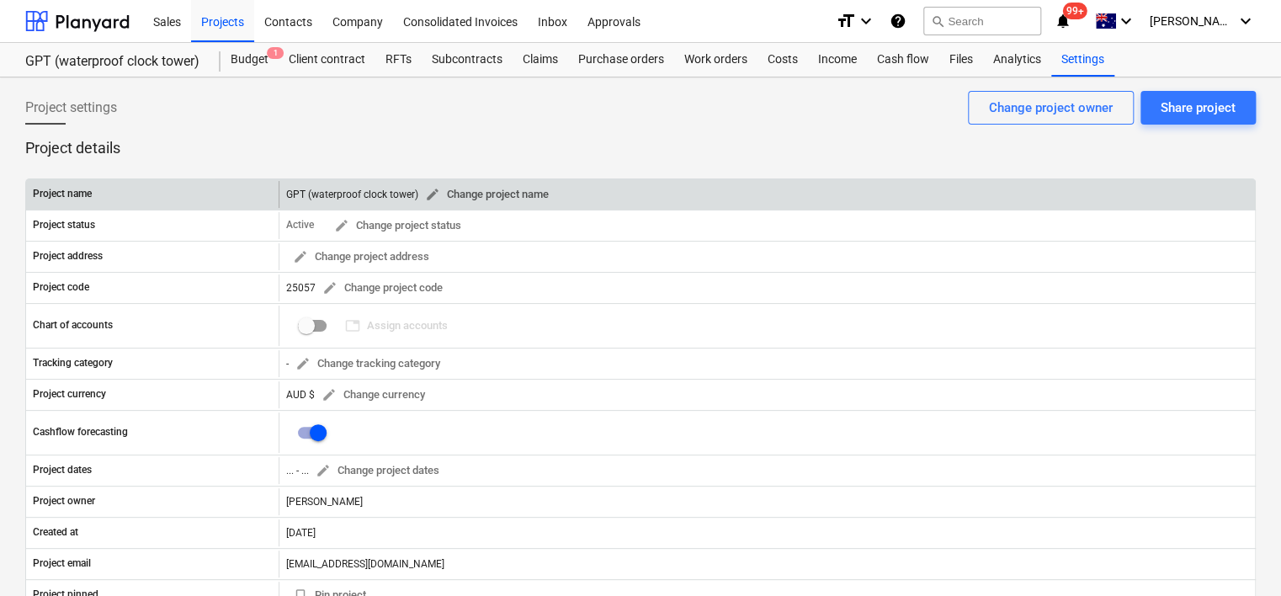
click at [492, 195] on span "edit Change project name" at bounding box center [487, 194] width 124 height 19
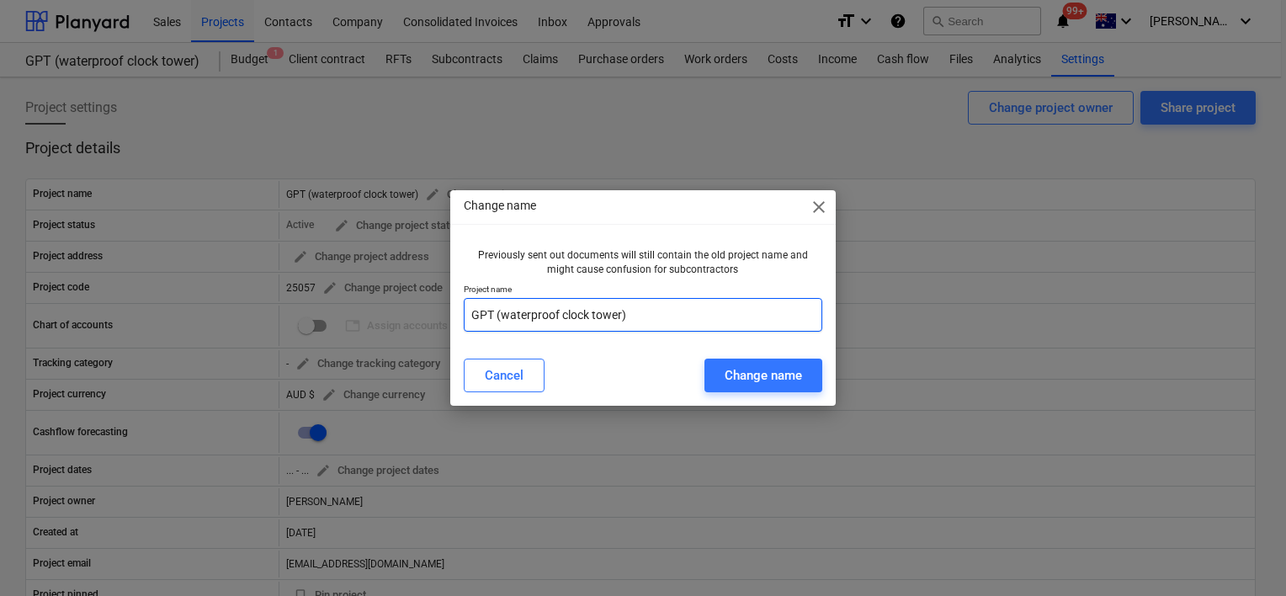
click at [471, 310] on input "GPT (waterproof clock tower)" at bounding box center [643, 315] width 359 height 34
type input "25057 GPT (waterproof clock tower)"
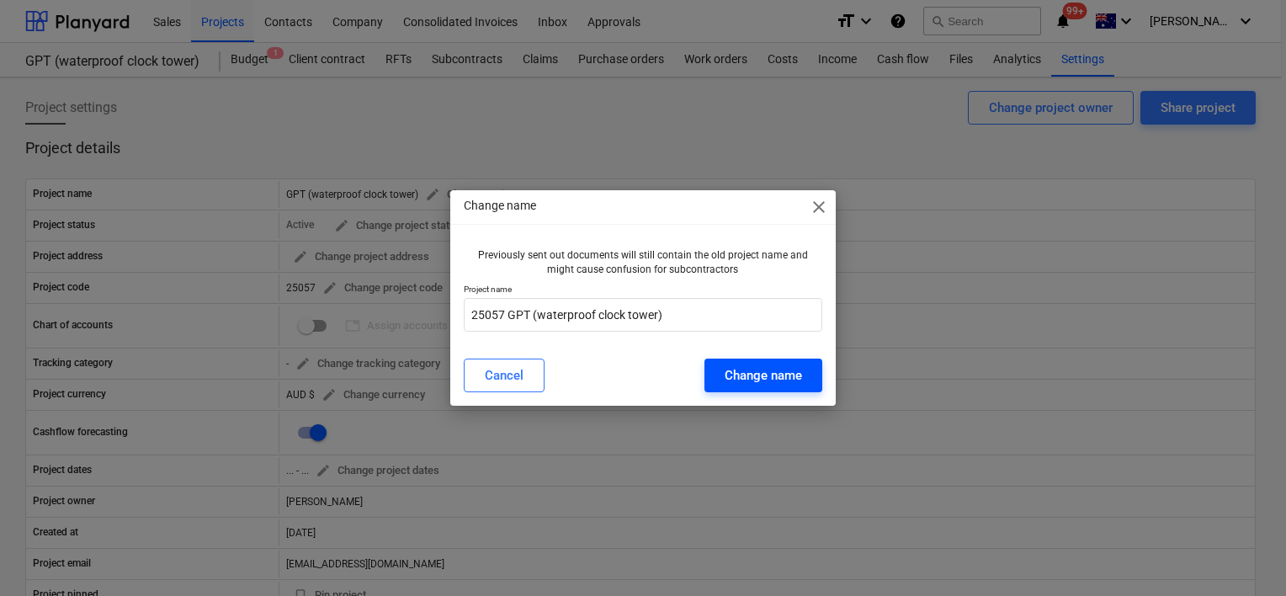
click at [770, 370] on div "Change name" at bounding box center [763, 376] width 77 height 22
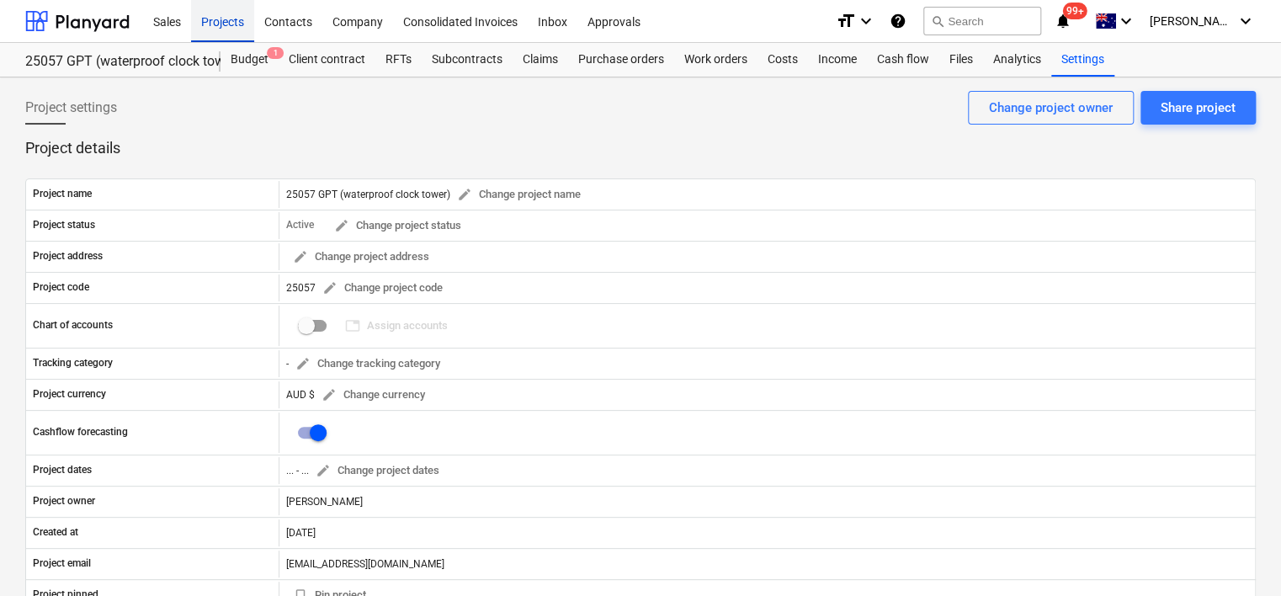
click at [235, 19] on div "Projects" at bounding box center [222, 20] width 63 height 43
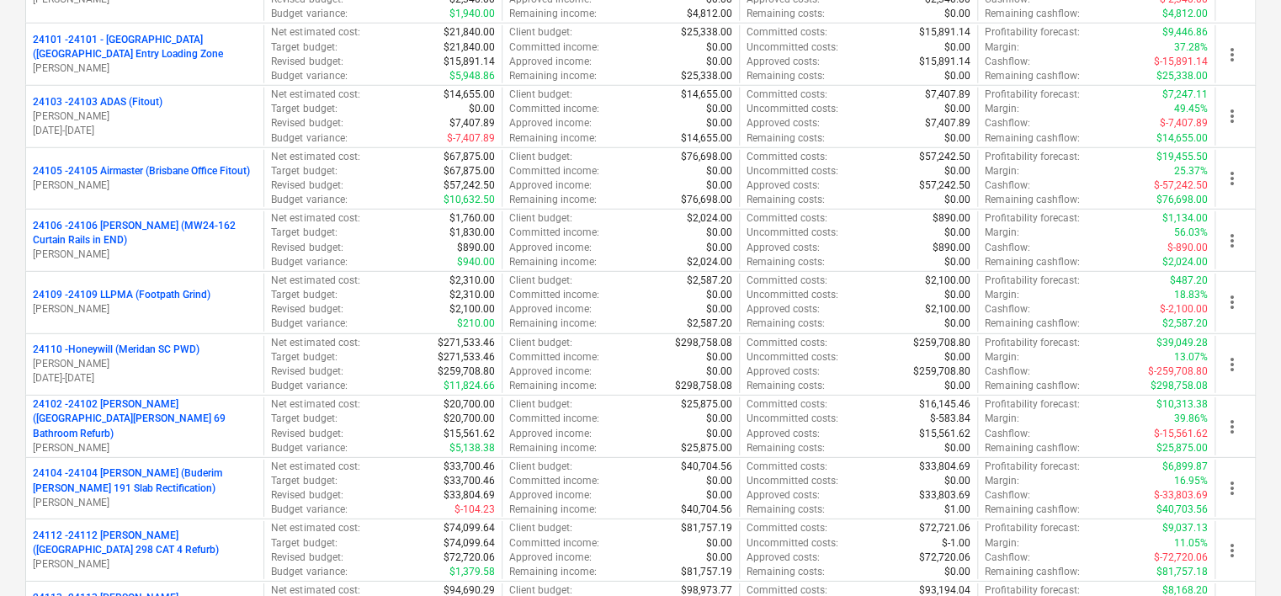
scroll to position [5887, 0]
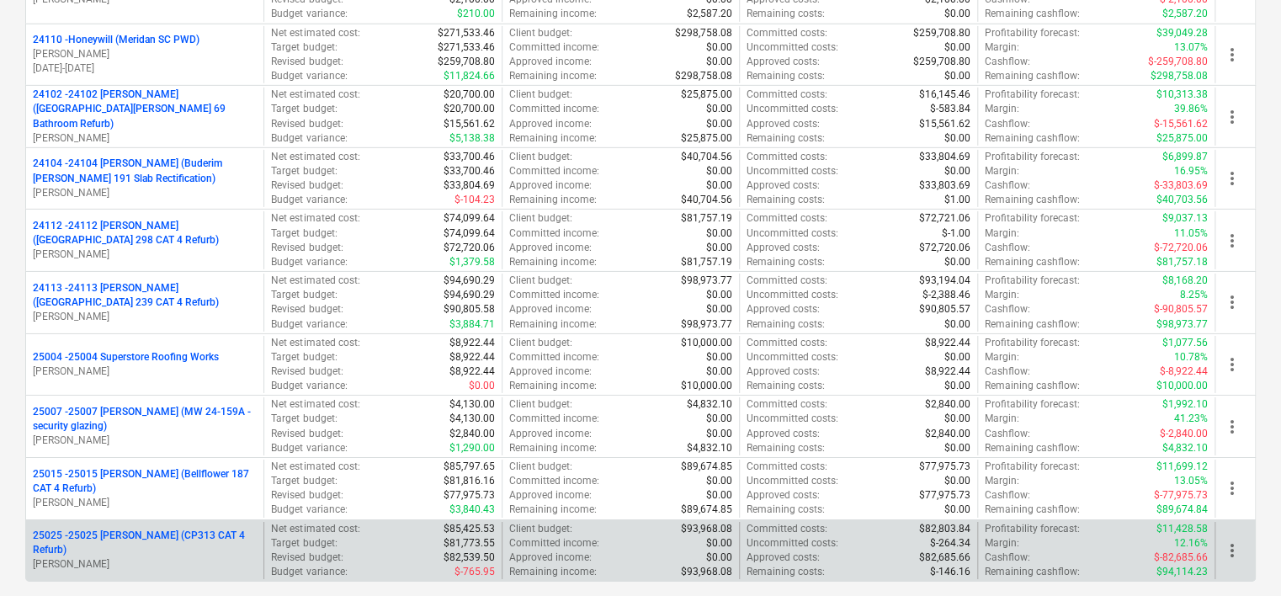
click at [115, 529] on p "25025 - 25025 [PERSON_NAME] (CP313 CAT 4 Refurb)" at bounding box center [145, 543] width 224 height 29
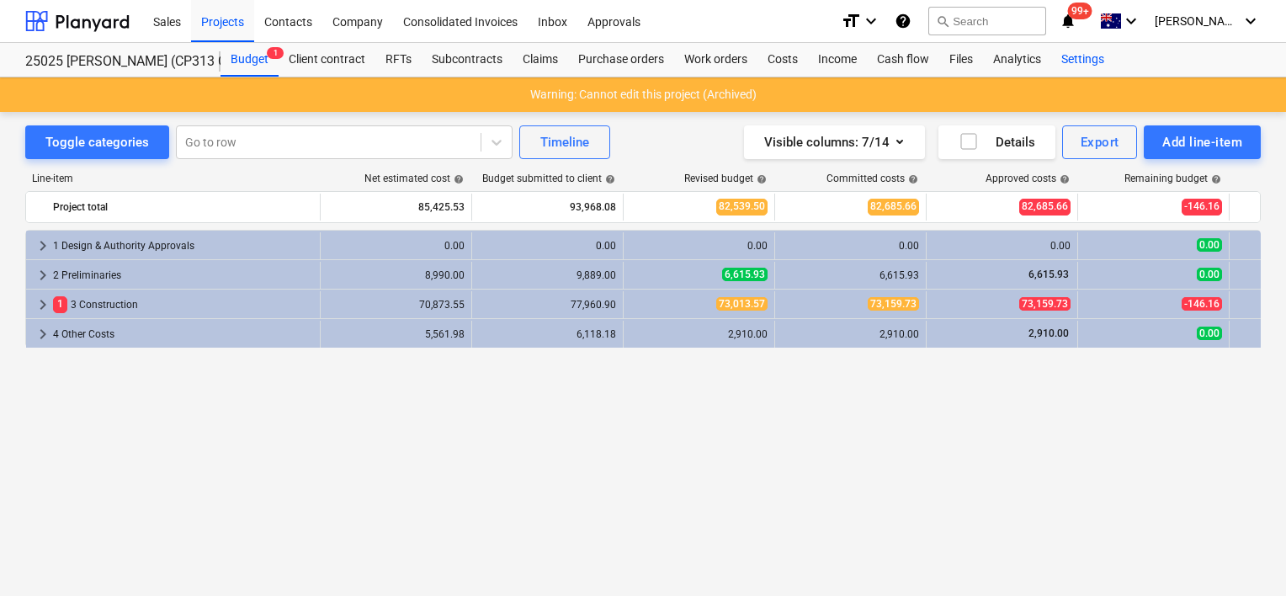
click at [1085, 54] on div "Settings" at bounding box center [1083, 60] width 63 height 34
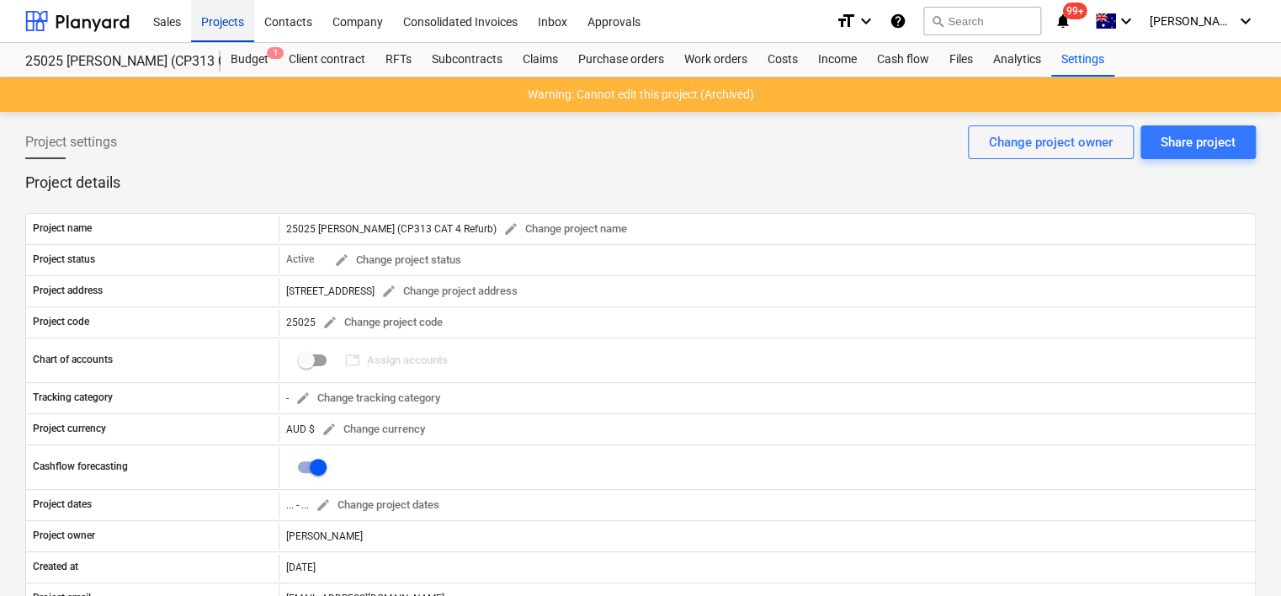
click at [223, 26] on div "Projects" at bounding box center [222, 20] width 63 height 43
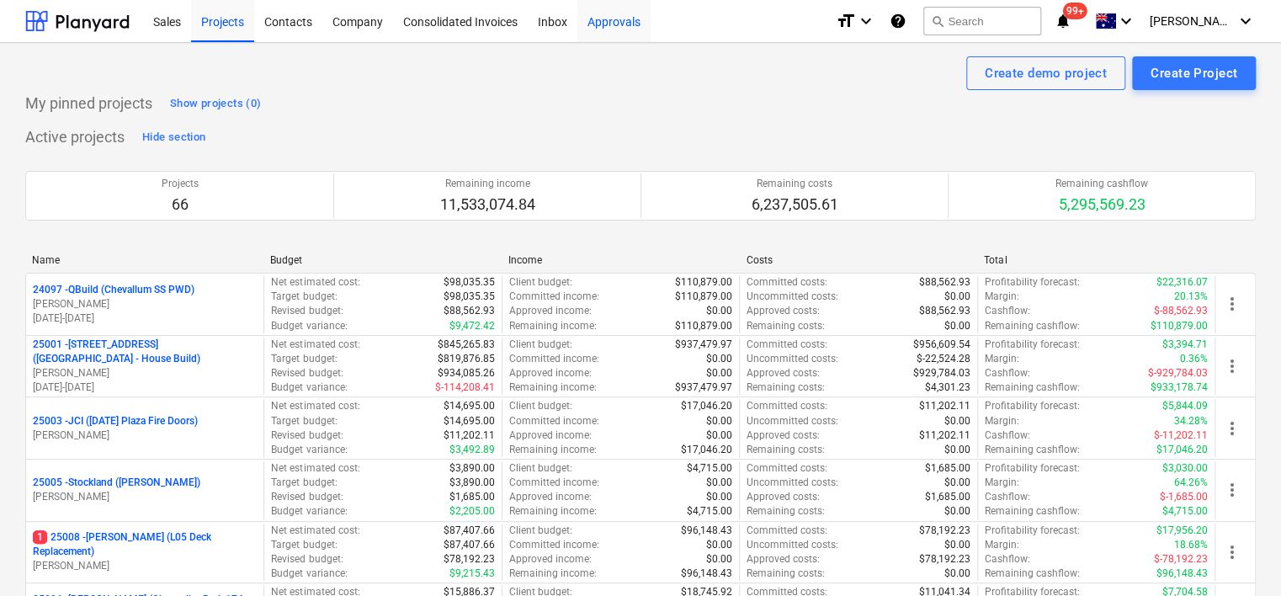
click at [609, 36] on div "Approvals" at bounding box center [614, 20] width 73 height 43
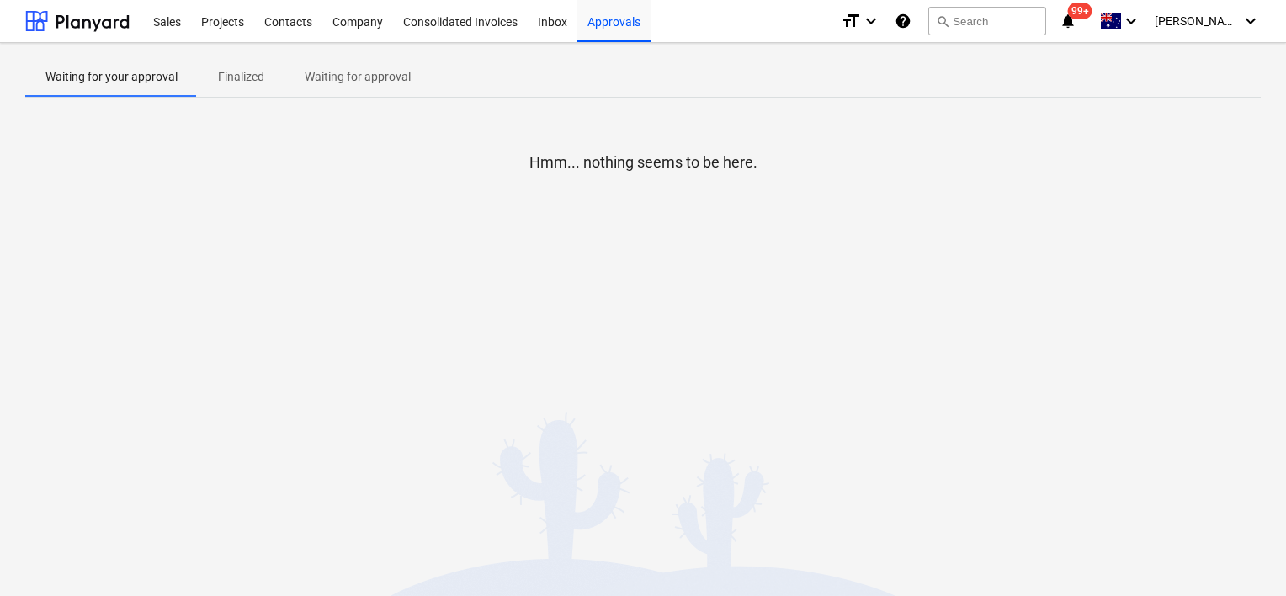
click at [364, 79] on p "Waiting for approval" at bounding box center [358, 77] width 106 height 18
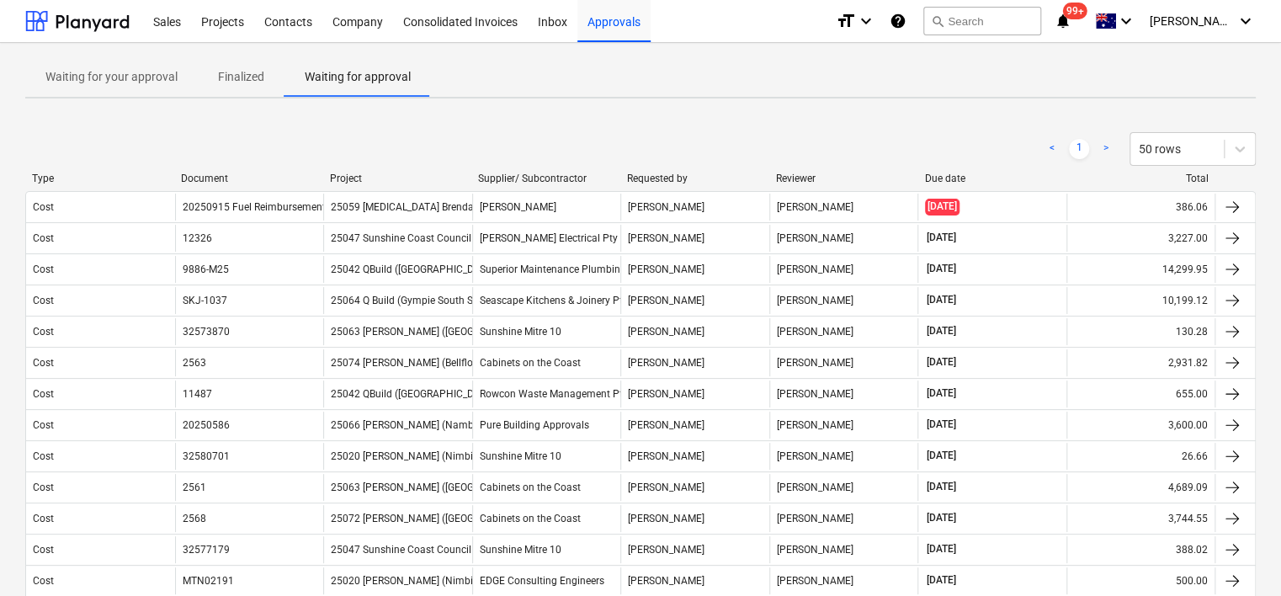
click at [158, 82] on p "Waiting for your approval" at bounding box center [111, 77] width 132 height 18
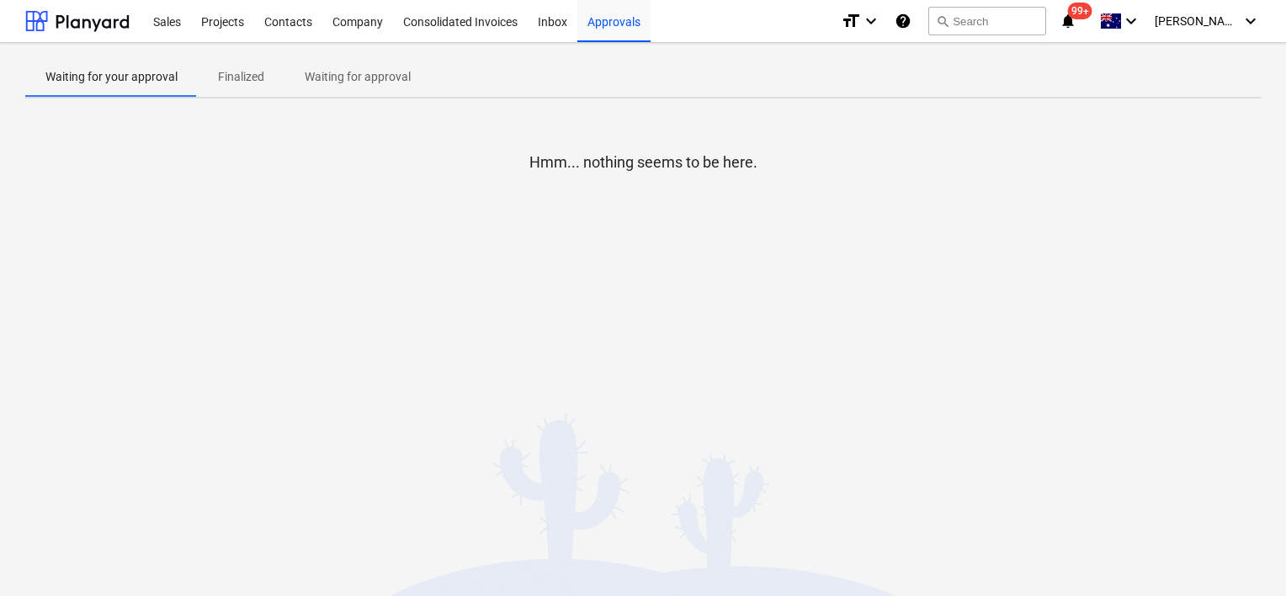
click at [243, 71] on p "Finalized" at bounding box center [241, 77] width 46 height 18
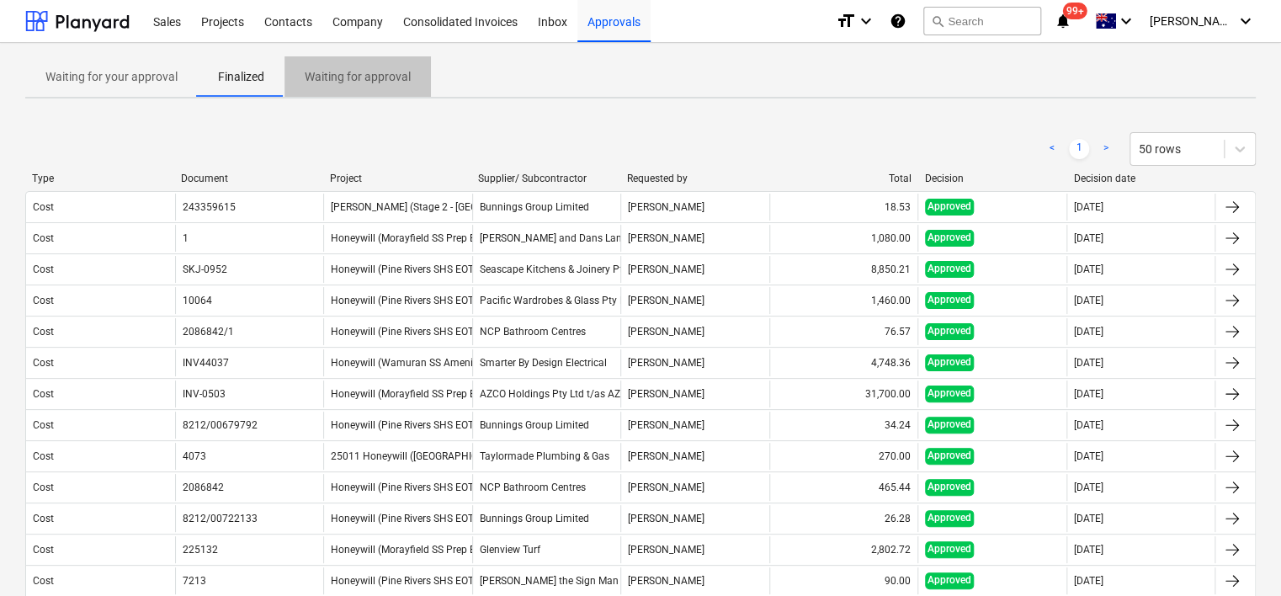
click at [374, 74] on p "Waiting for approval" at bounding box center [358, 77] width 106 height 18
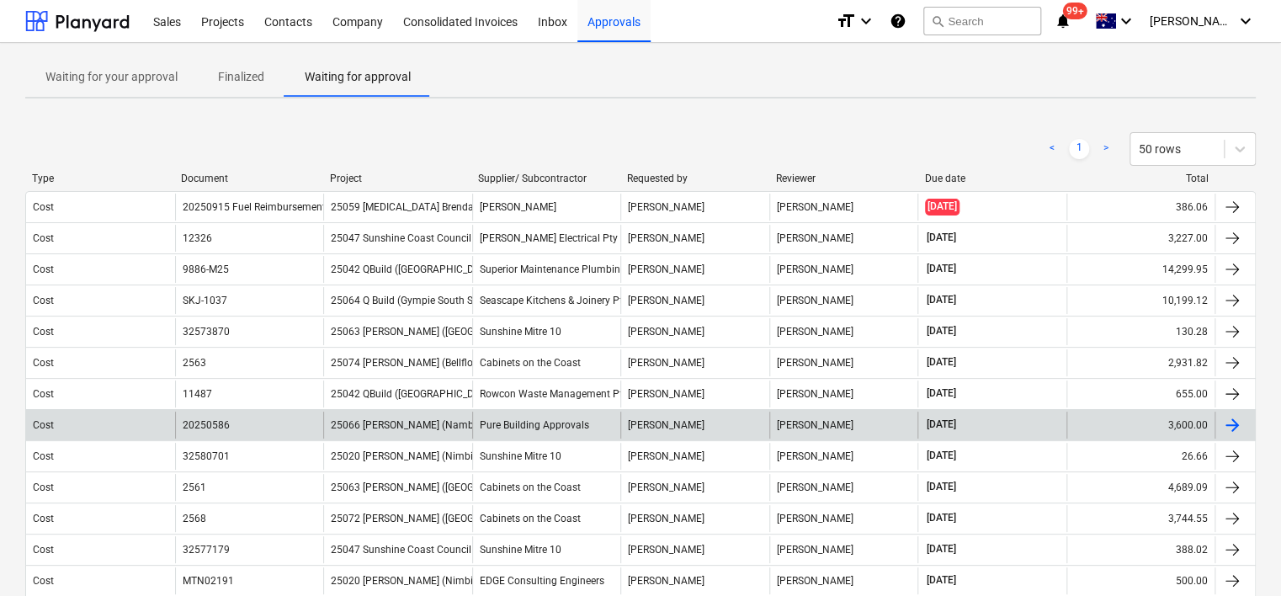
click at [822, 434] on div "[PERSON_NAME]" at bounding box center [844, 425] width 149 height 27
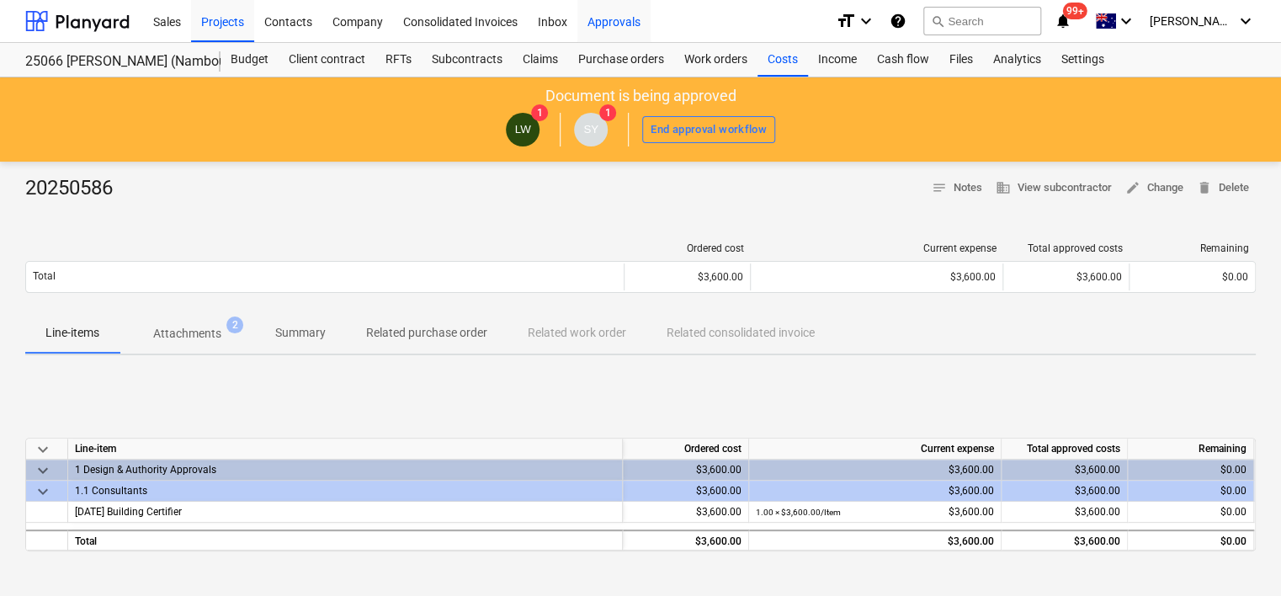
click at [626, 21] on div "Approvals" at bounding box center [614, 20] width 73 height 43
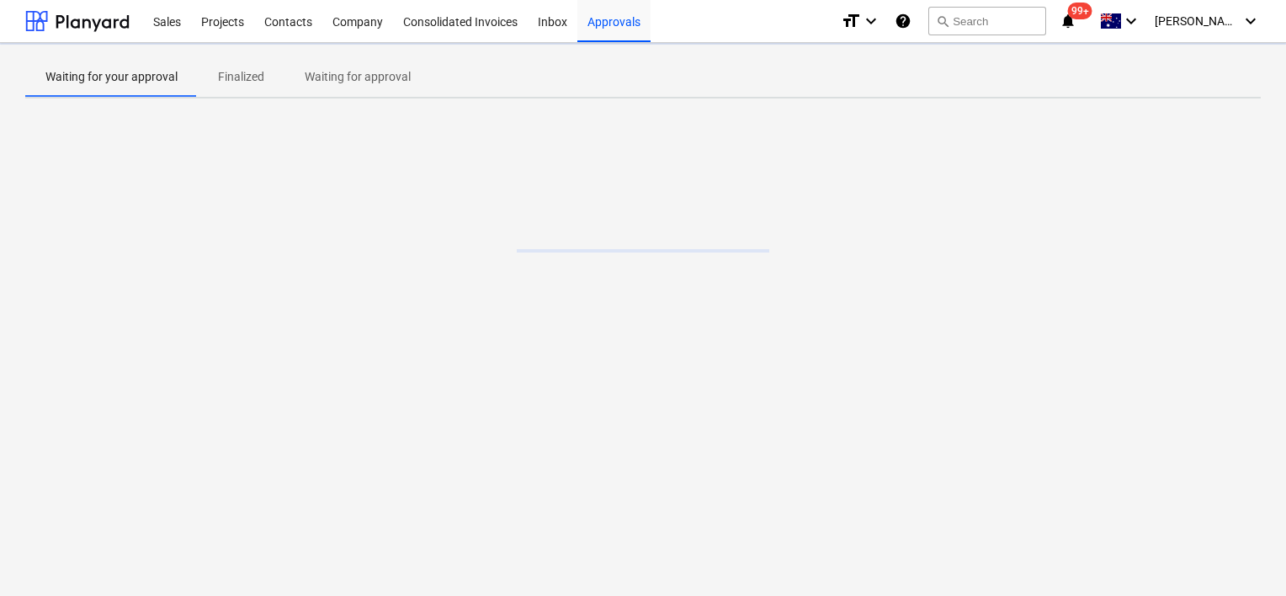
click at [360, 77] on p "Waiting for approval" at bounding box center [358, 77] width 106 height 18
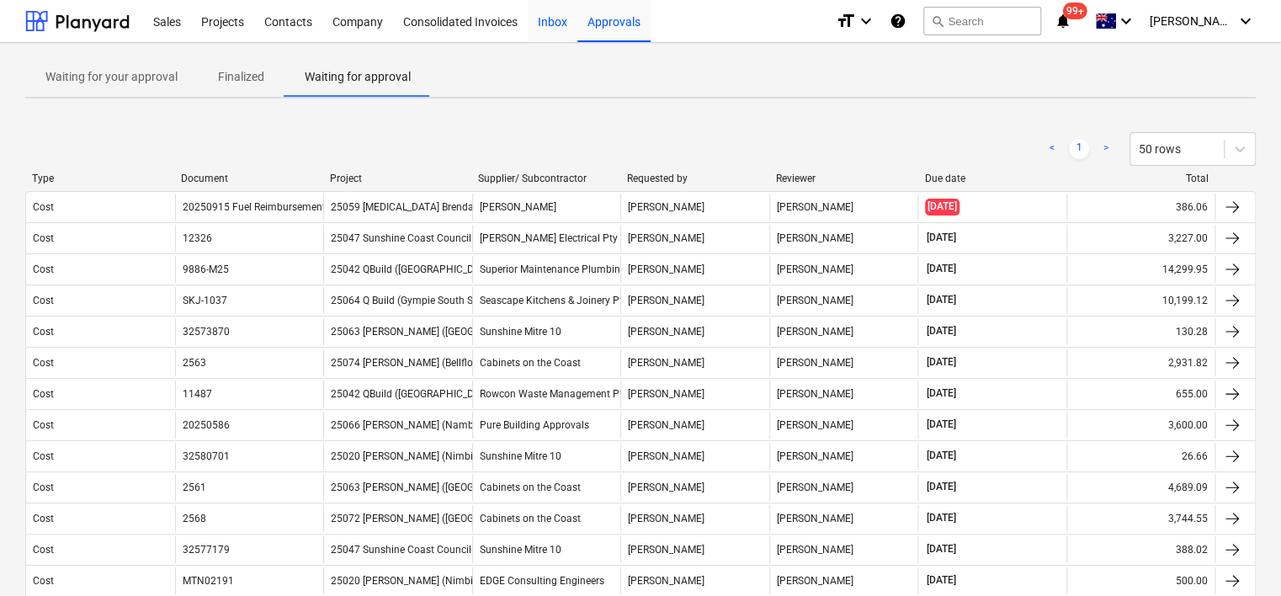
click at [541, 27] on div "Inbox" at bounding box center [553, 20] width 50 height 43
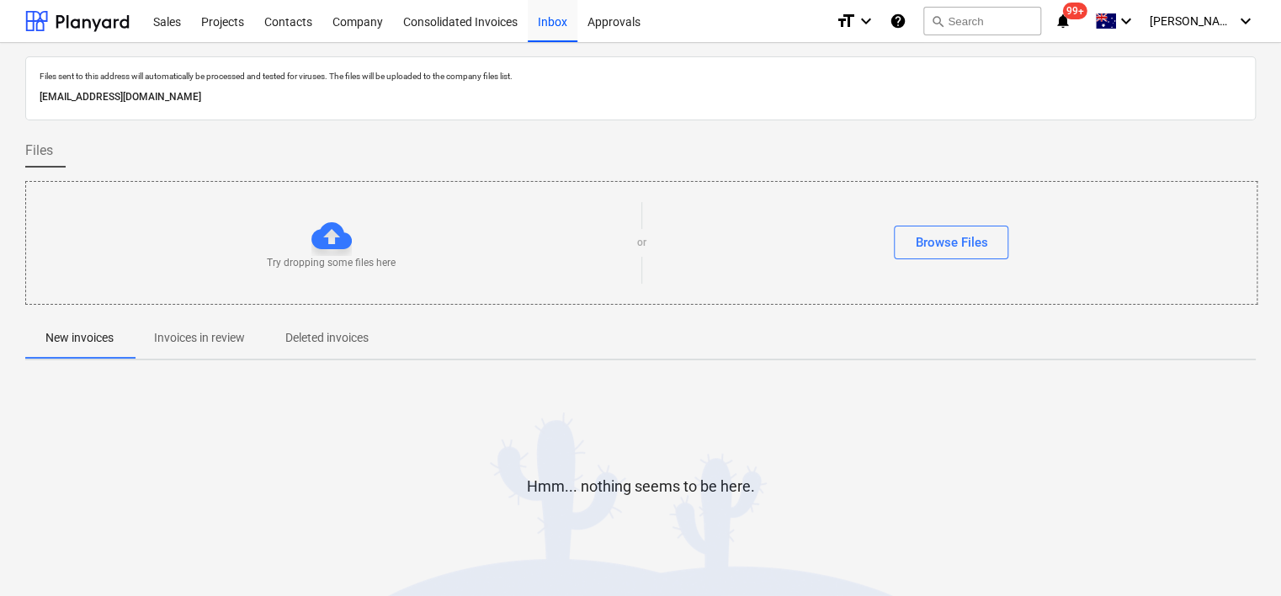
click at [823, 329] on div "New invoices Invoices in review Deleted invoices" at bounding box center [640, 338] width 1231 height 40
click at [206, 349] on span "Invoices in review" at bounding box center [199, 338] width 131 height 28
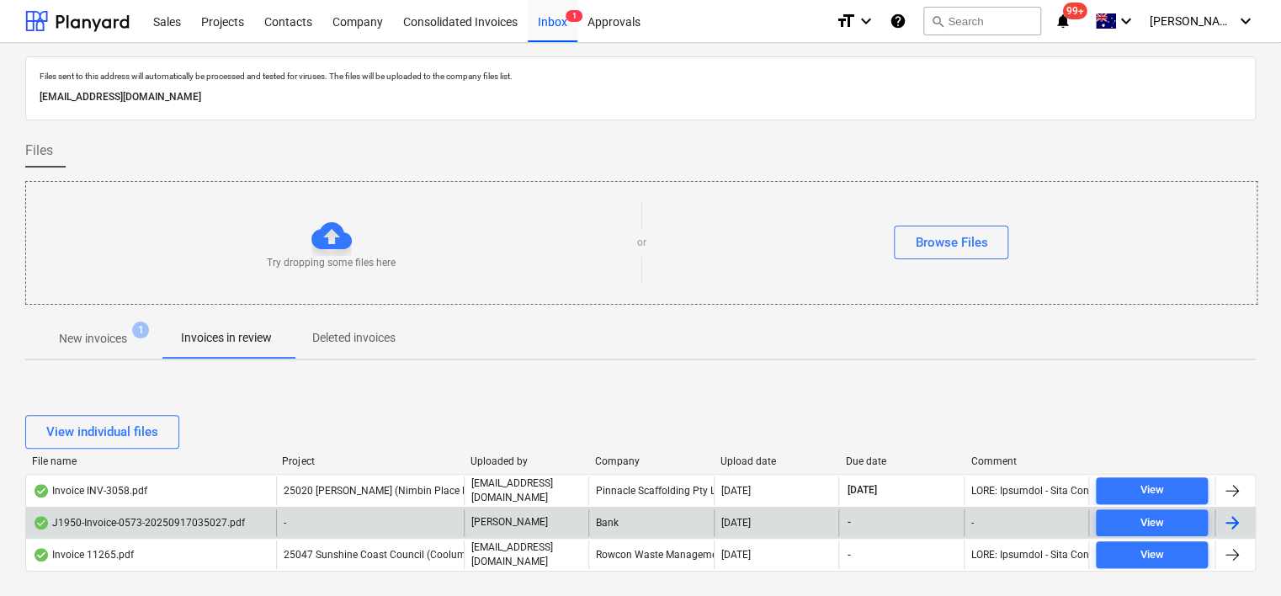
click at [292, 521] on div "-" at bounding box center [370, 522] width 188 height 27
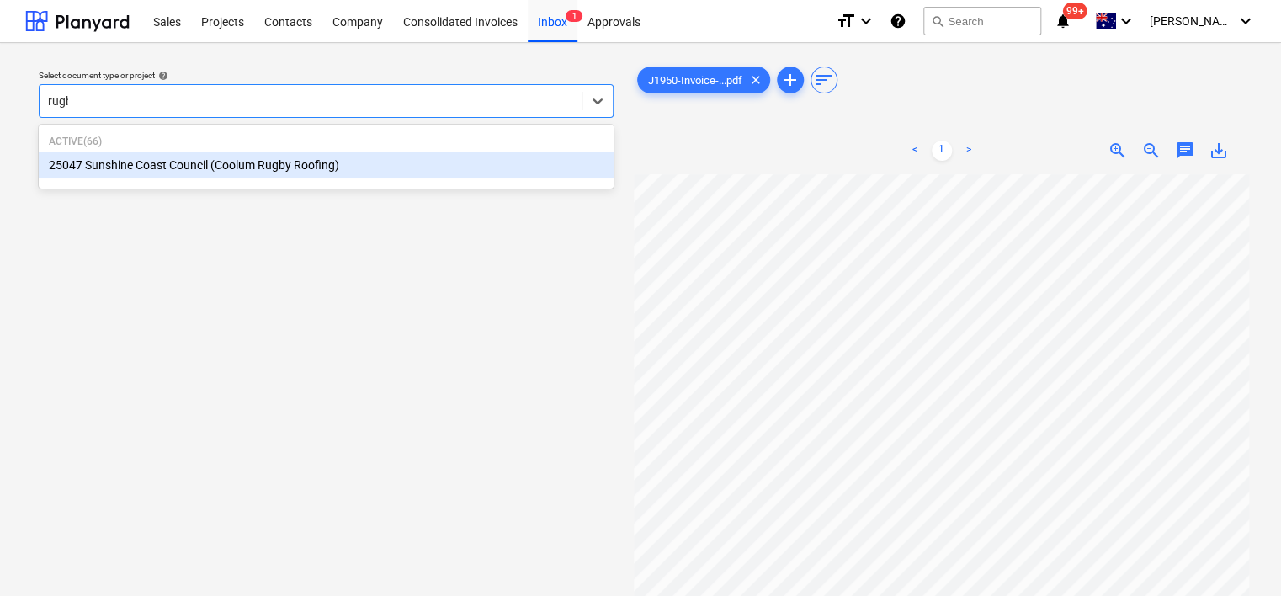
type input "rugby"
click at [126, 168] on div "25047 Sunshine Coast Council (Coolum Rugby Roofing)" at bounding box center [326, 165] width 575 height 27
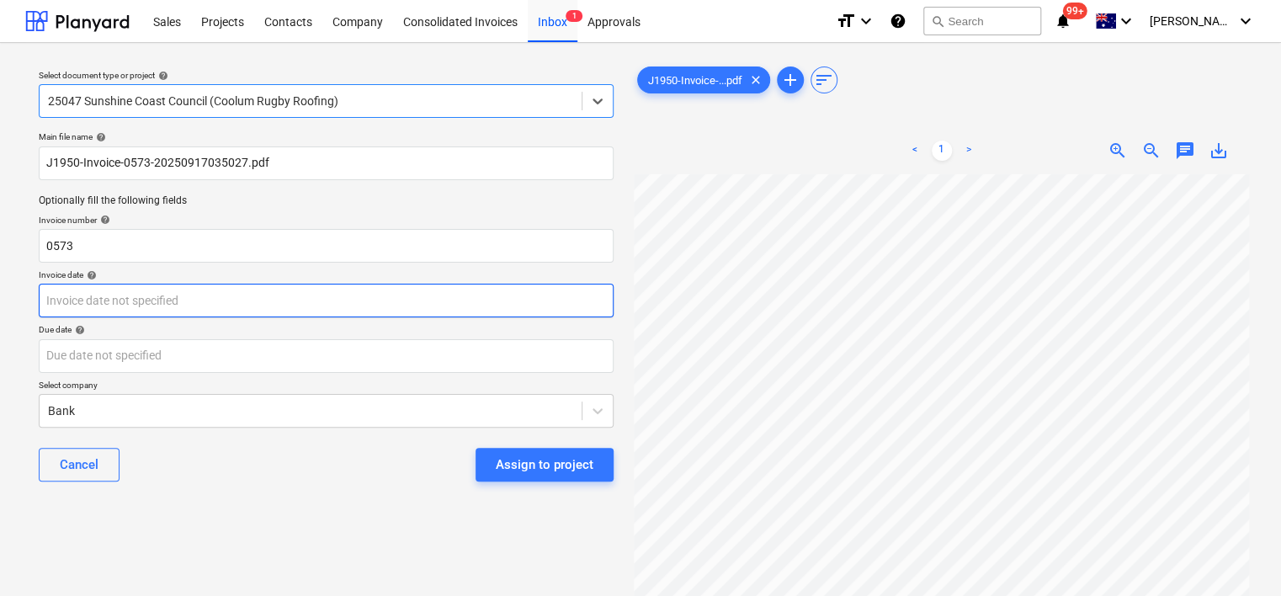
click at [135, 300] on body "Sales Projects Contacts Company Consolidated Invoices Inbox 1 Approvals format_…" at bounding box center [640, 298] width 1281 height 596
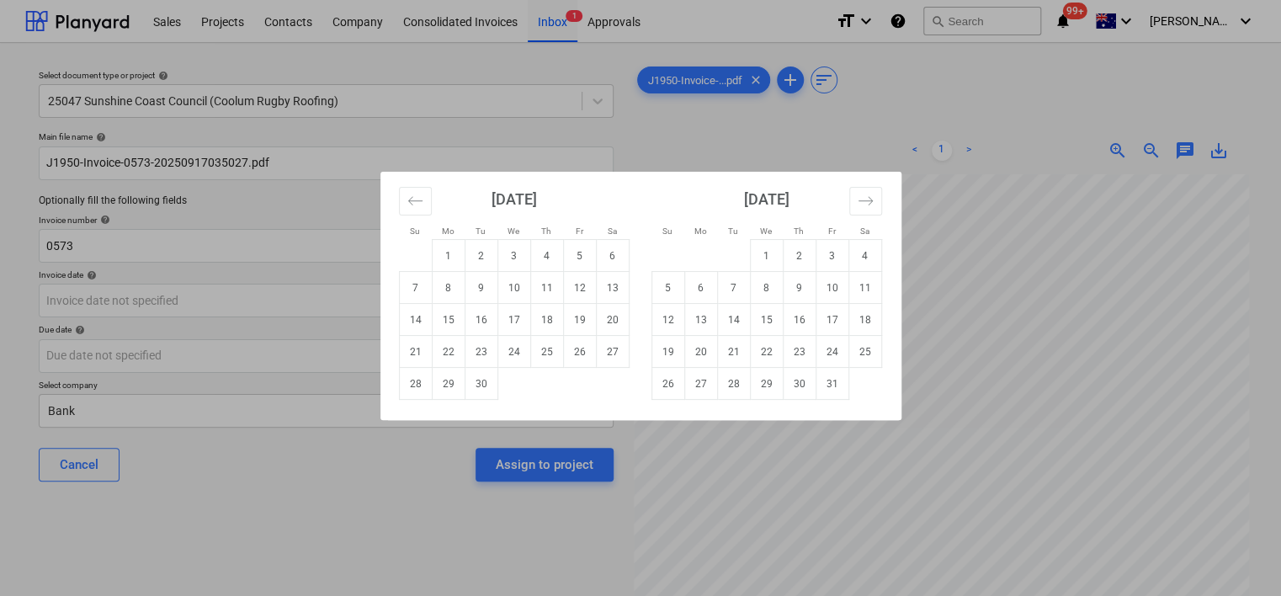
click at [636, 131] on div "Su Mo Tu We Th Fr Sa Su Mo Tu We Th Fr Sa [DATE] 1 2 3 4 5 6 7 8 9 10 11 12 13 …" at bounding box center [640, 298] width 1281 height 596
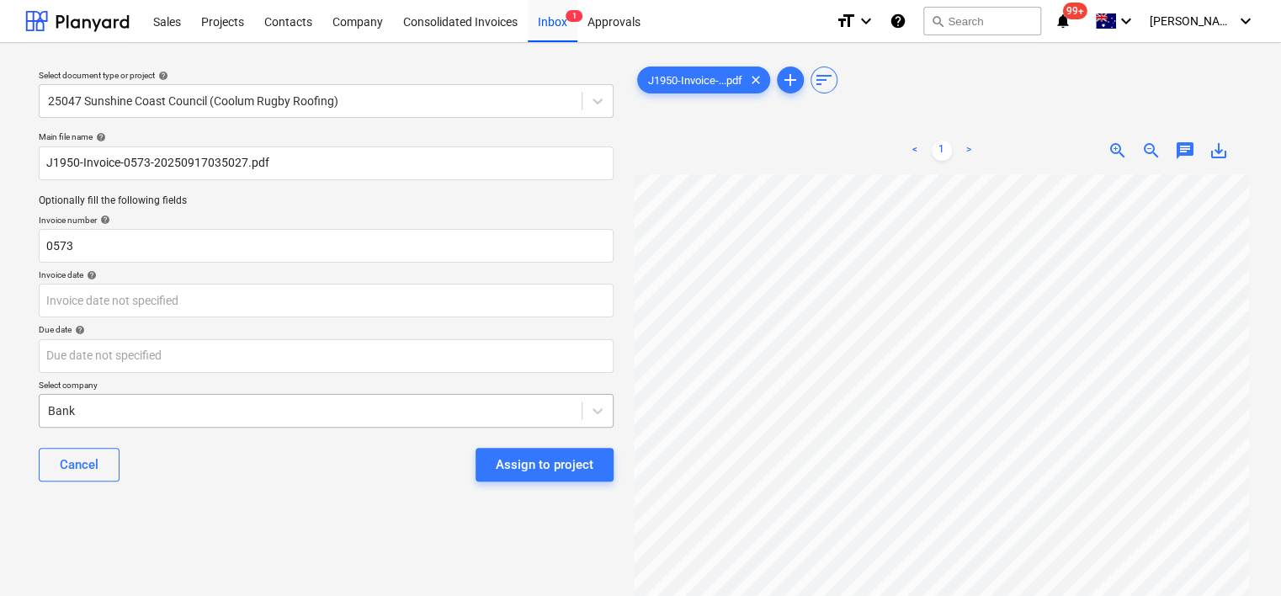
click at [173, 411] on body "Sales Projects Contacts Company Consolidated Invoices Inbox 1 Approvals format_…" at bounding box center [640, 298] width 1281 height 596
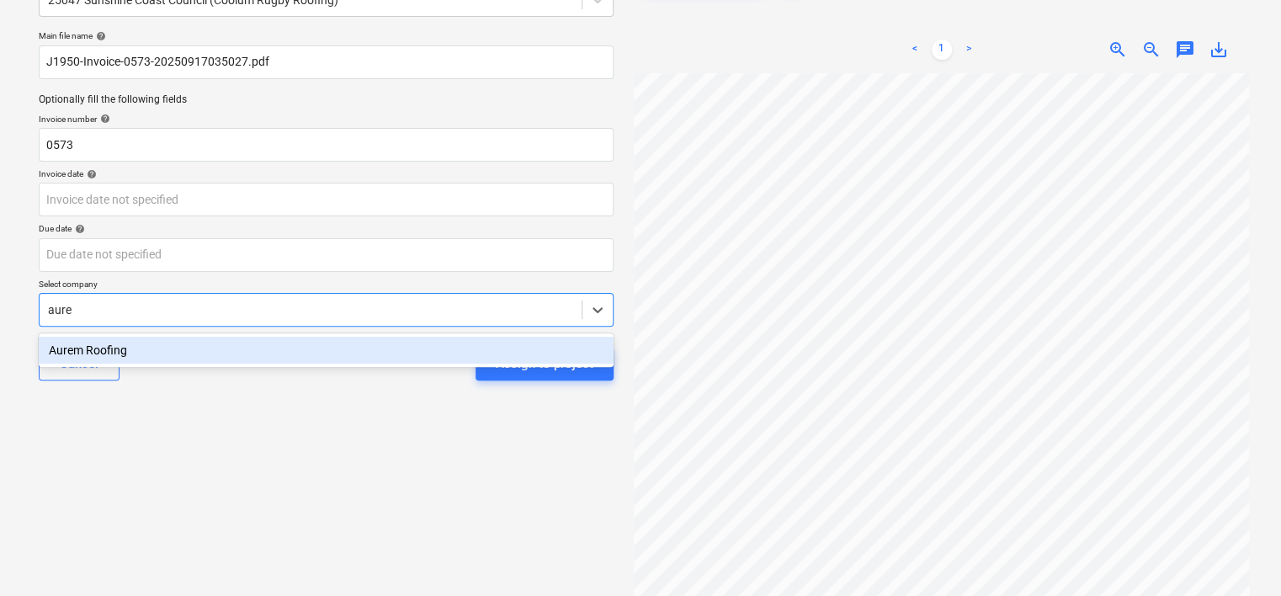
type input "aurem"
click at [169, 362] on div "Aurem Roofing" at bounding box center [326, 350] width 575 height 27
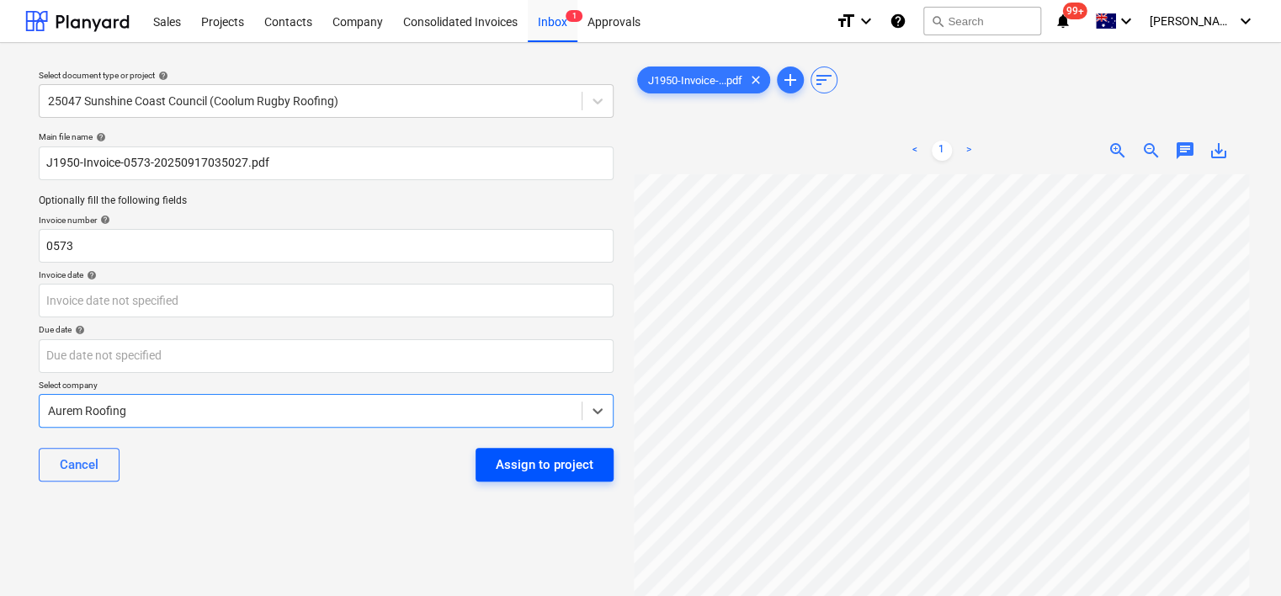
click at [552, 476] on button "Assign to project" at bounding box center [545, 465] width 138 height 34
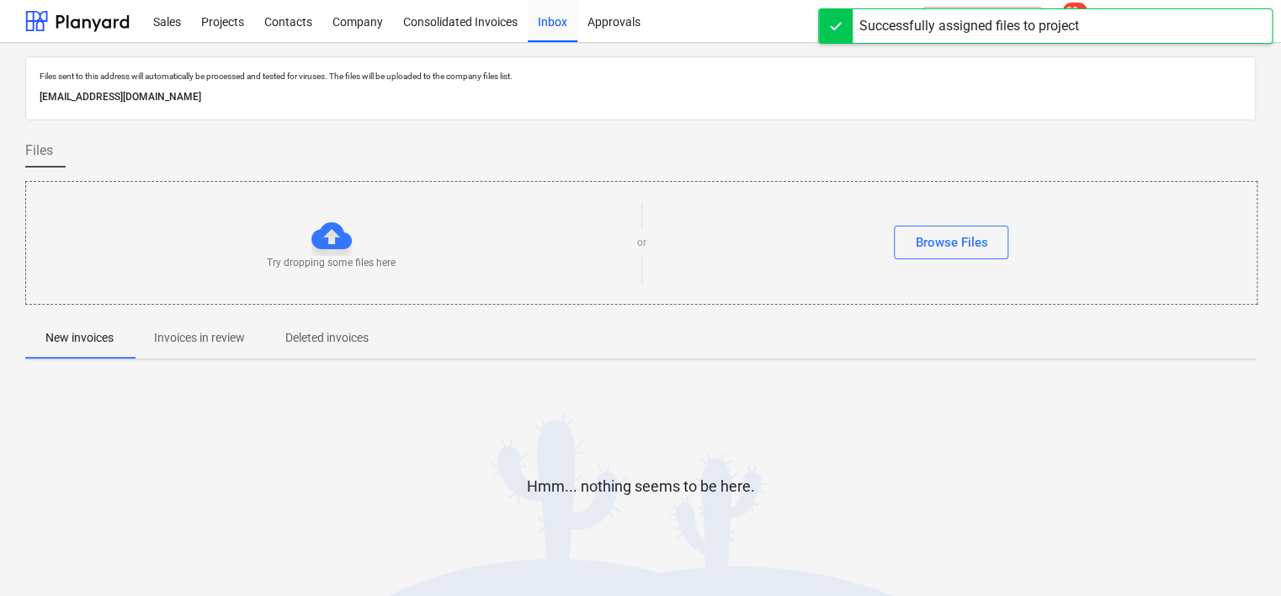
click at [225, 350] on span "Invoices in review" at bounding box center [199, 338] width 131 height 28
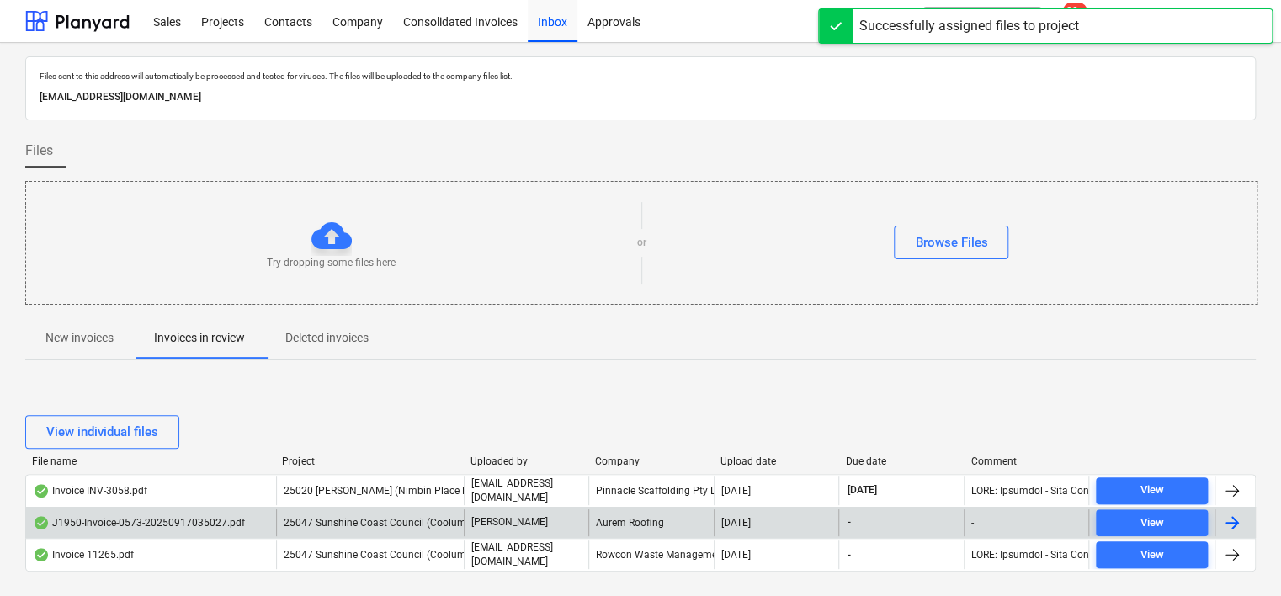
click at [339, 525] on span "25047 Sunshine Coast Council (Coolum Rugby Roofing)" at bounding box center [411, 523] width 255 height 12
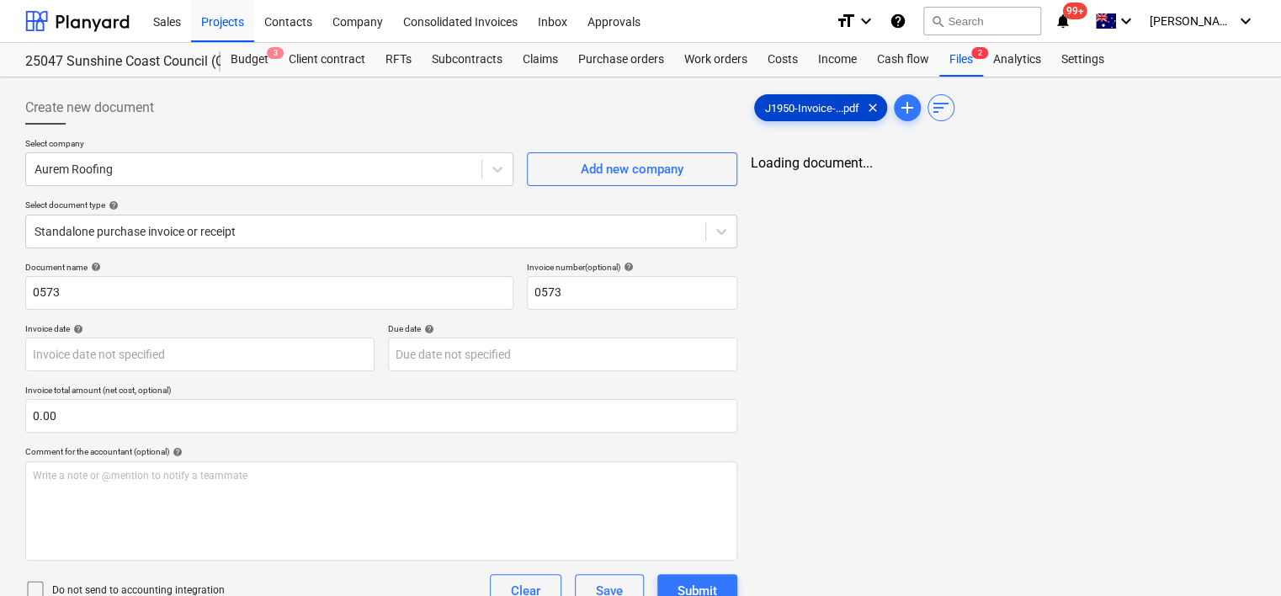
click at [810, 100] on div "J1950-Invoice-...pdf clear" at bounding box center [820, 107] width 133 height 27
click at [550, 19] on div "Inbox" at bounding box center [553, 20] width 50 height 43
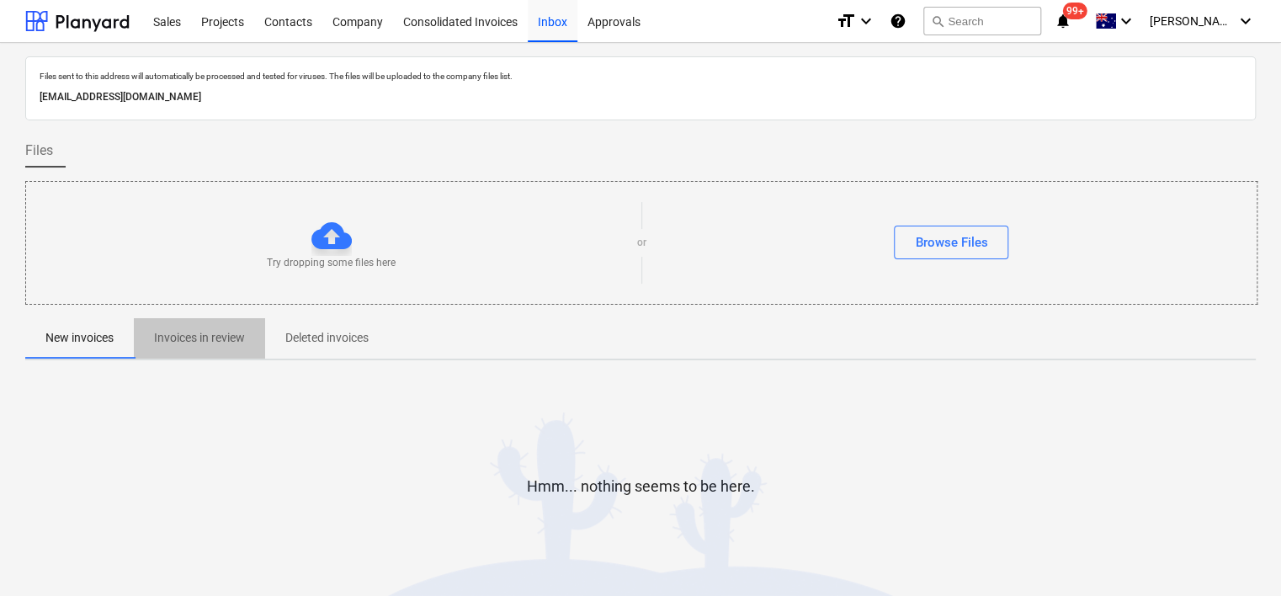
drag, startPoint x: 232, startPoint y: 322, endPoint x: 222, endPoint y: 340, distance: 21.1
click at [229, 323] on button "Invoices in review" at bounding box center [199, 338] width 131 height 40
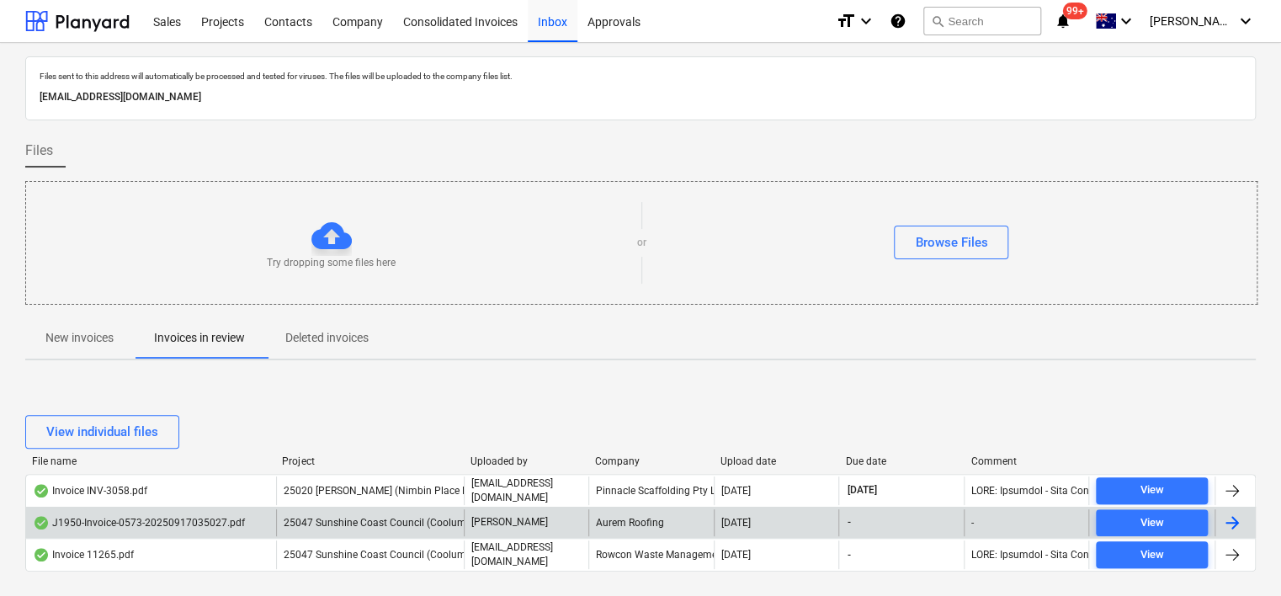
click at [361, 525] on span "25047 Sunshine Coast Council (Coolum Rugby Roofing)" at bounding box center [411, 523] width 255 height 12
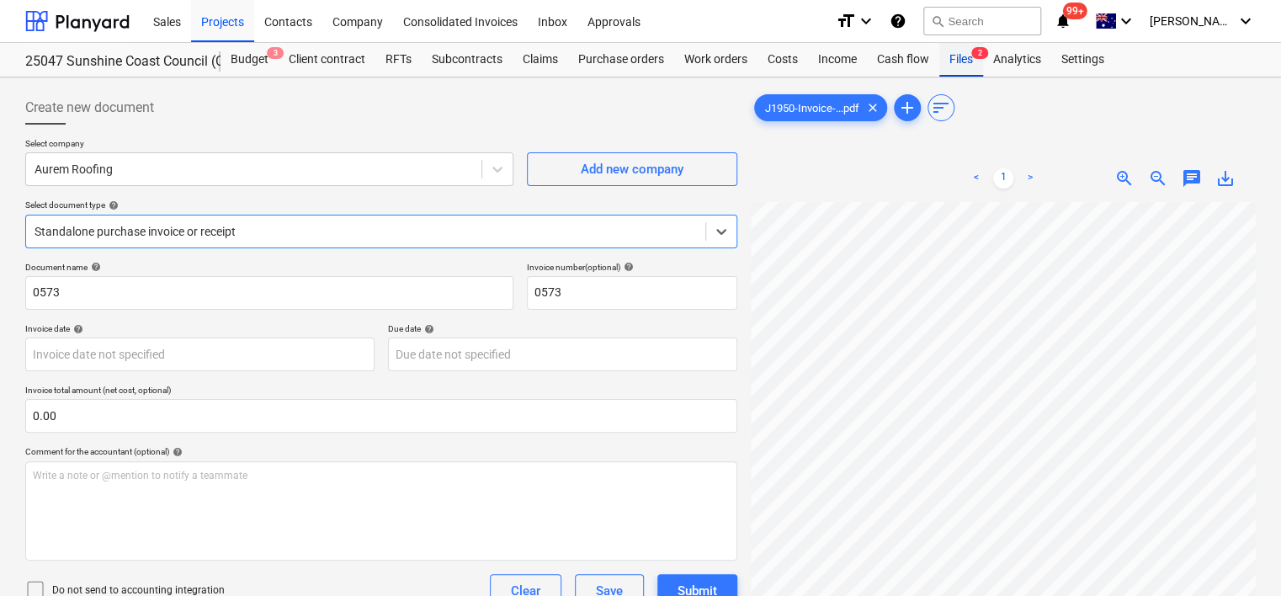
click at [970, 67] on div "Files 2" at bounding box center [962, 60] width 44 height 34
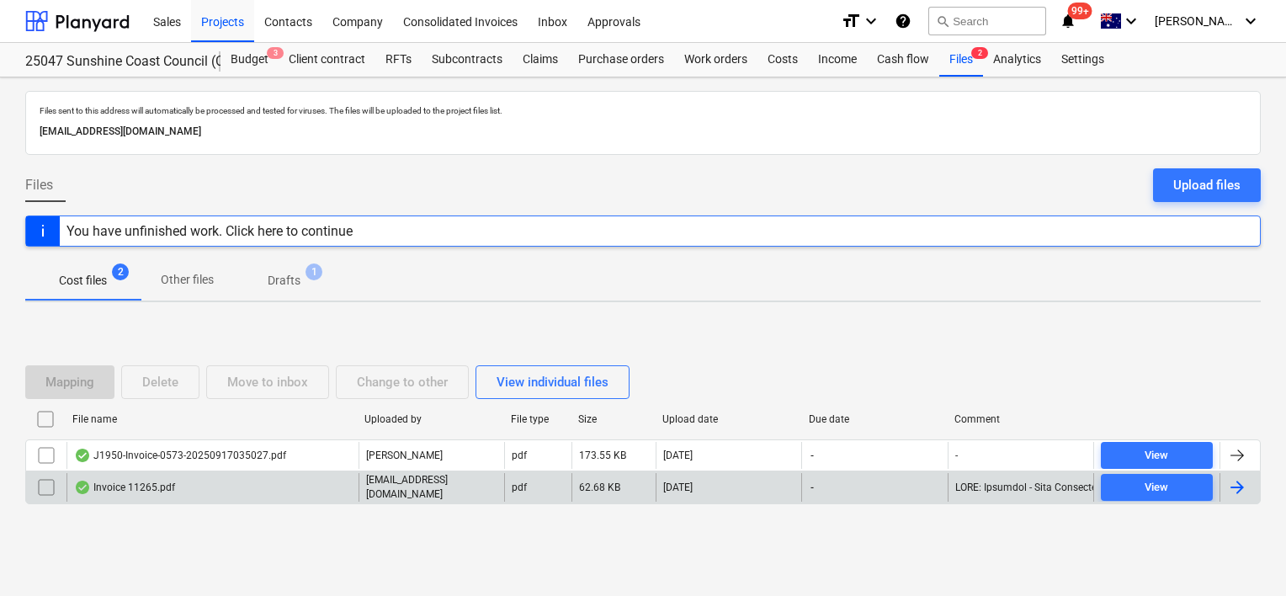
click at [47, 488] on input "checkbox" at bounding box center [46, 487] width 27 height 27
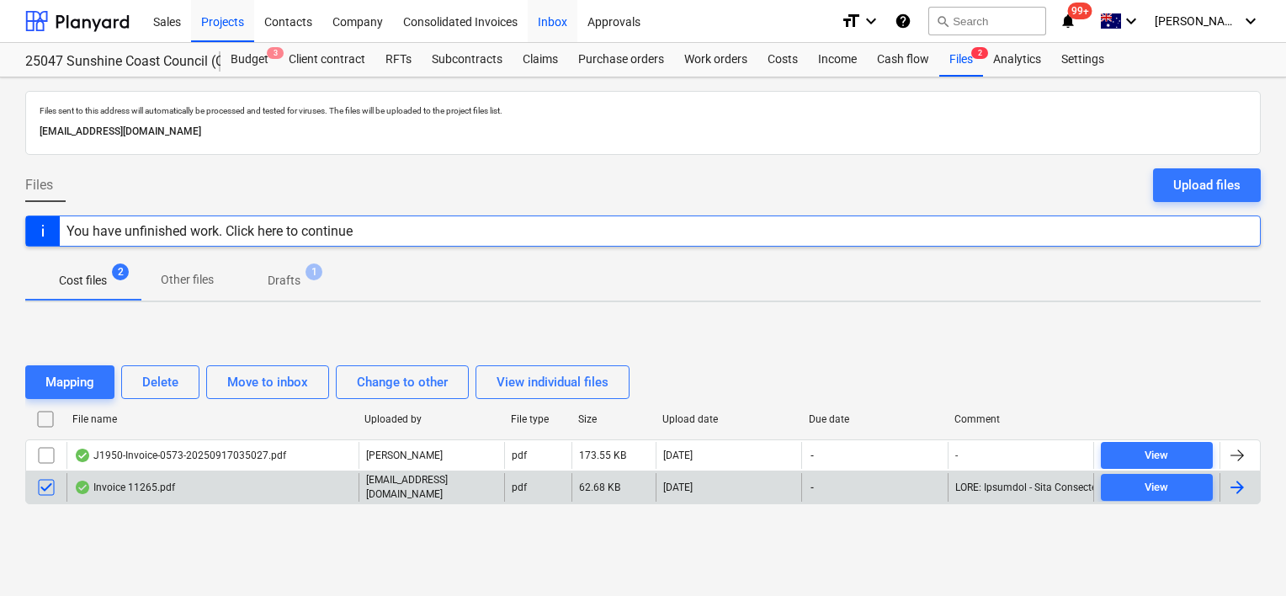
click at [549, 31] on div "Inbox" at bounding box center [553, 20] width 50 height 43
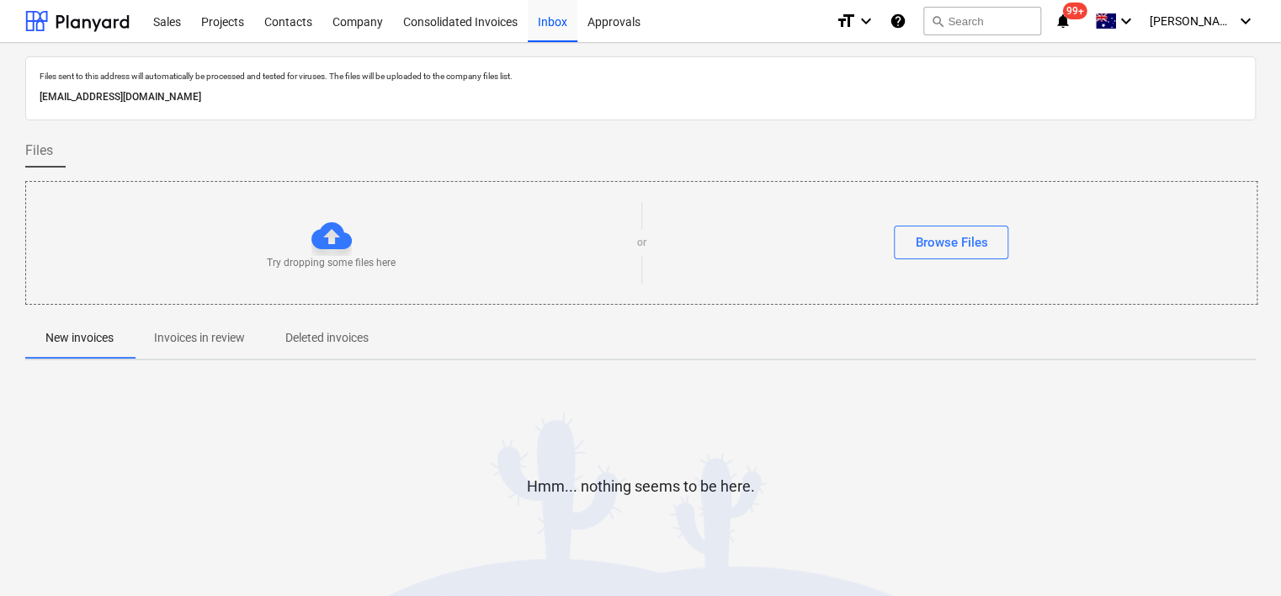
click at [191, 329] on p "Invoices in review" at bounding box center [199, 338] width 91 height 18
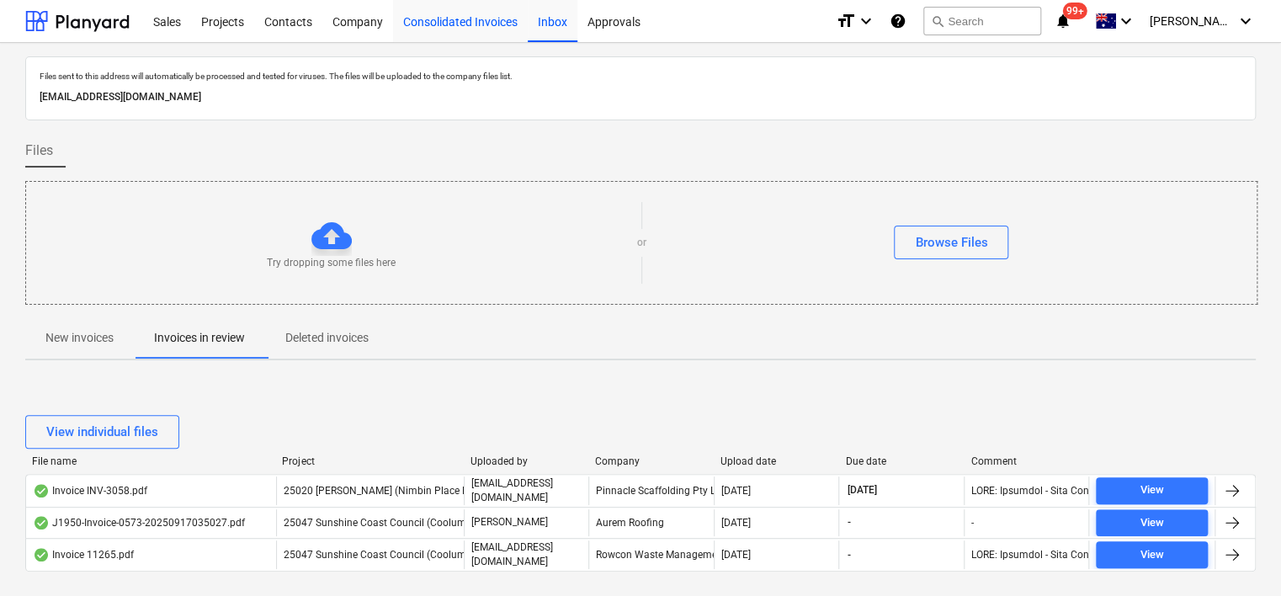
click at [458, 34] on div "Consolidated Invoices" at bounding box center [460, 20] width 135 height 43
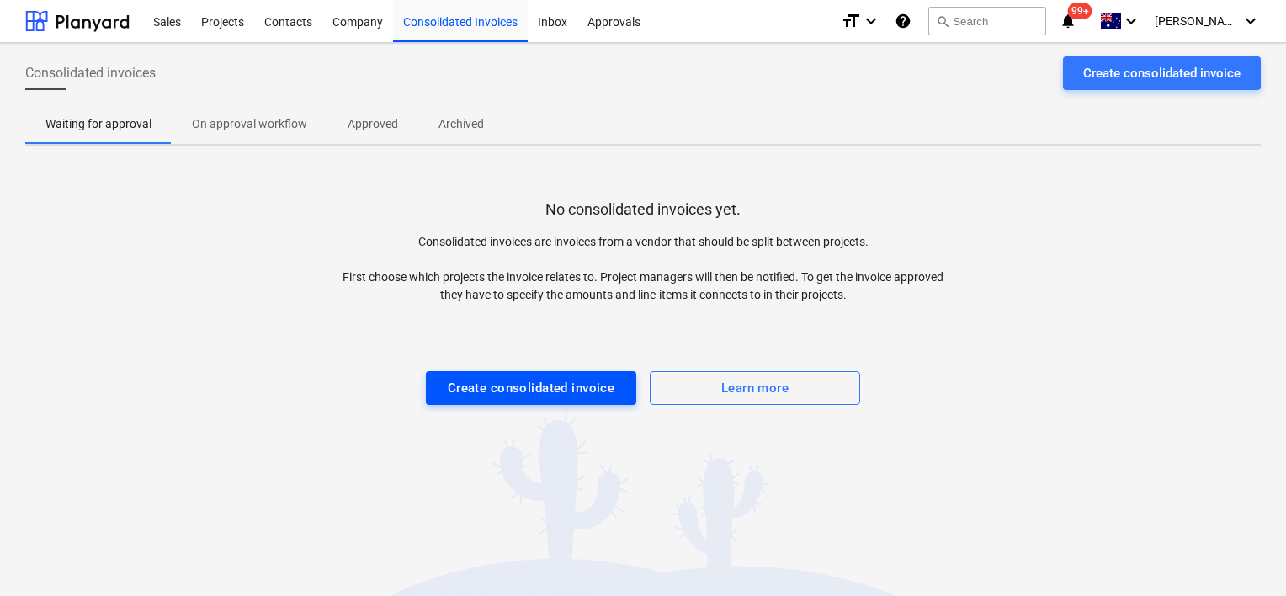
click at [498, 394] on div "Create consolidated invoice" at bounding box center [532, 388] width 168 height 22
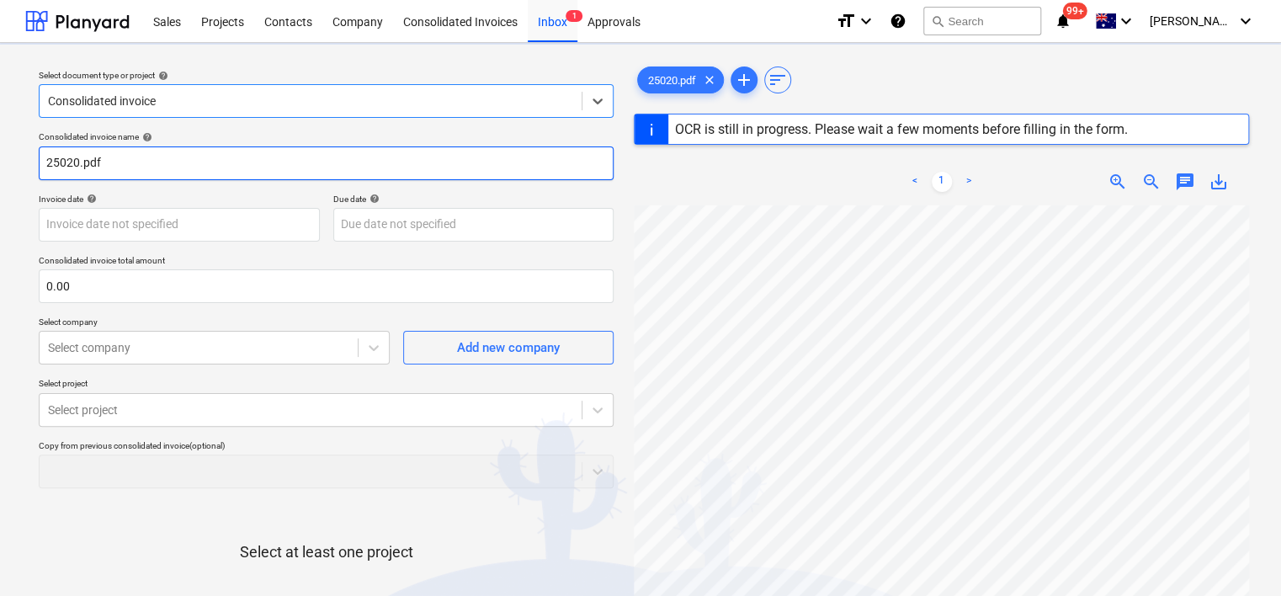
type input "25020"
type input "[DATE]"
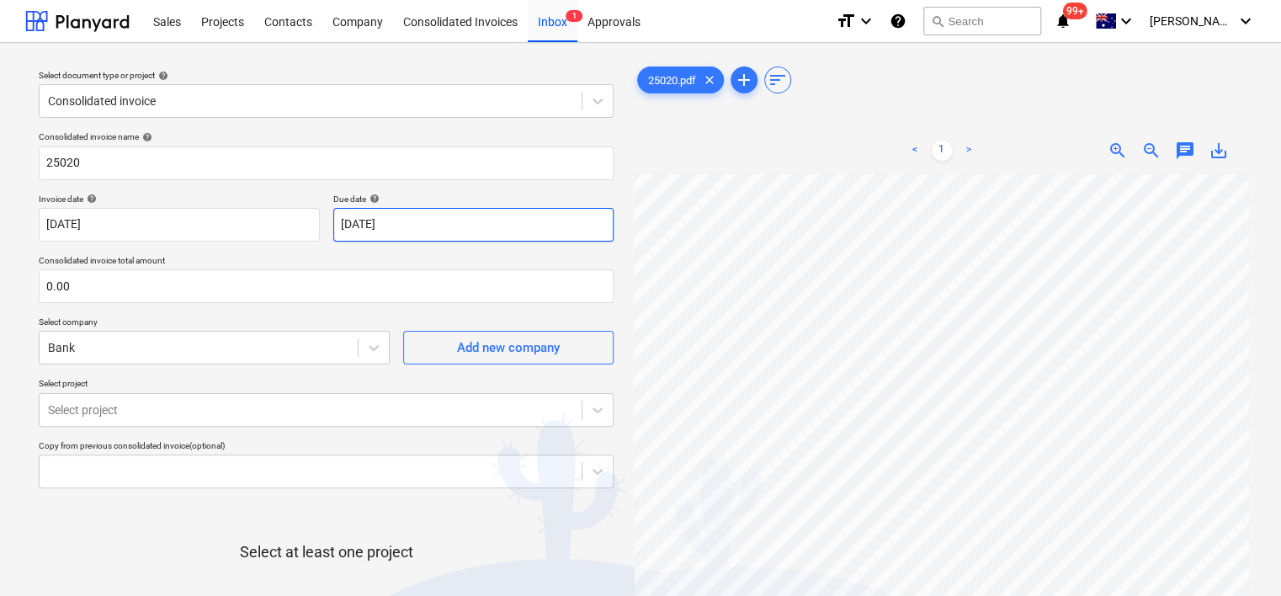
scroll to position [93, 141]
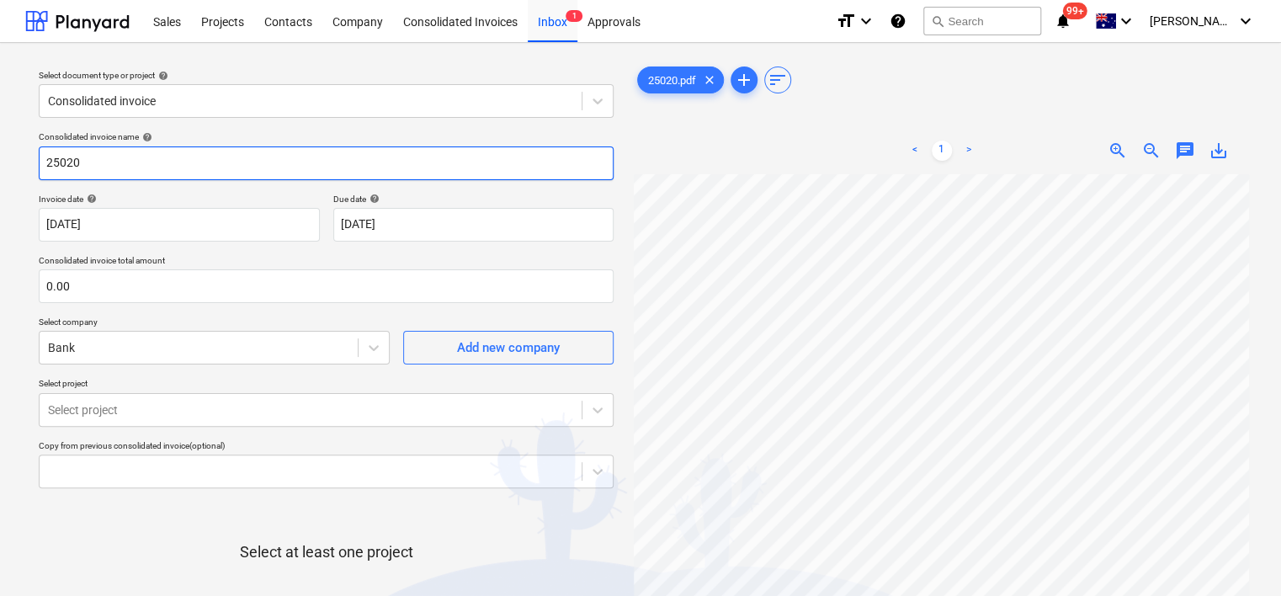
click at [75, 168] on input "25020" at bounding box center [326, 163] width 575 height 34
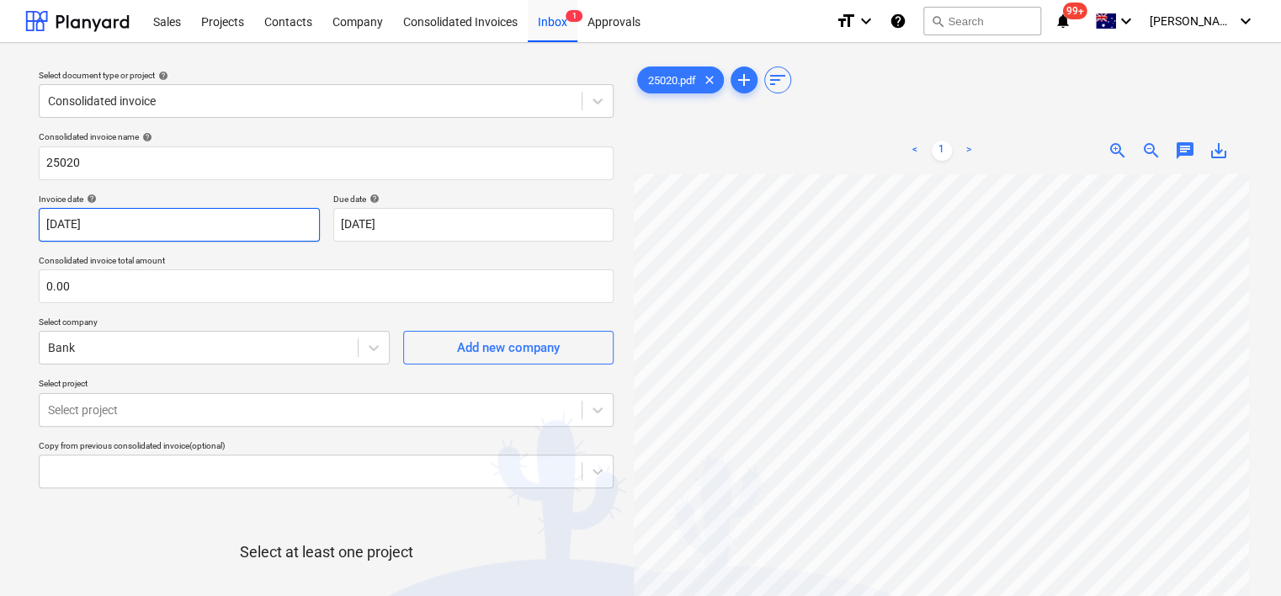
click at [125, 223] on body "Sales Projects Contacts Company Consolidated Invoices Inbox 1 Approvals format_…" at bounding box center [640, 298] width 1281 height 596
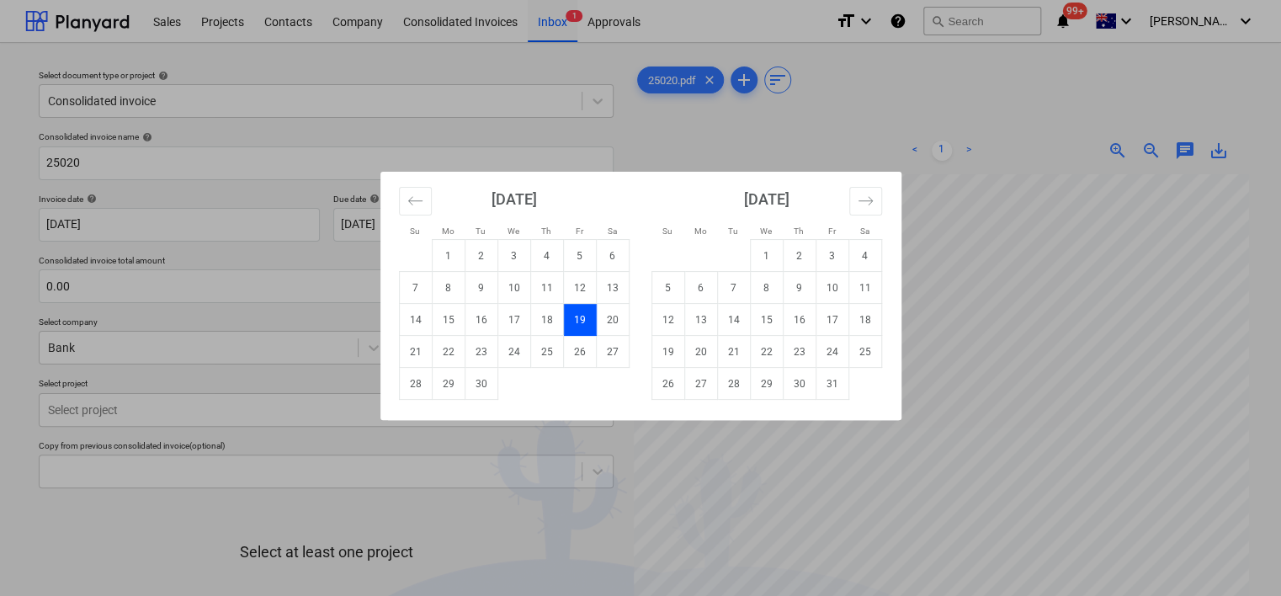
click at [715, 143] on div "Su Mo Tu We Th Fr Sa Su Mo Tu We Th Fr Sa [DATE] 1 2 3 4 5 6 7 8 9 10 11 12 13 …" at bounding box center [640, 298] width 1281 height 596
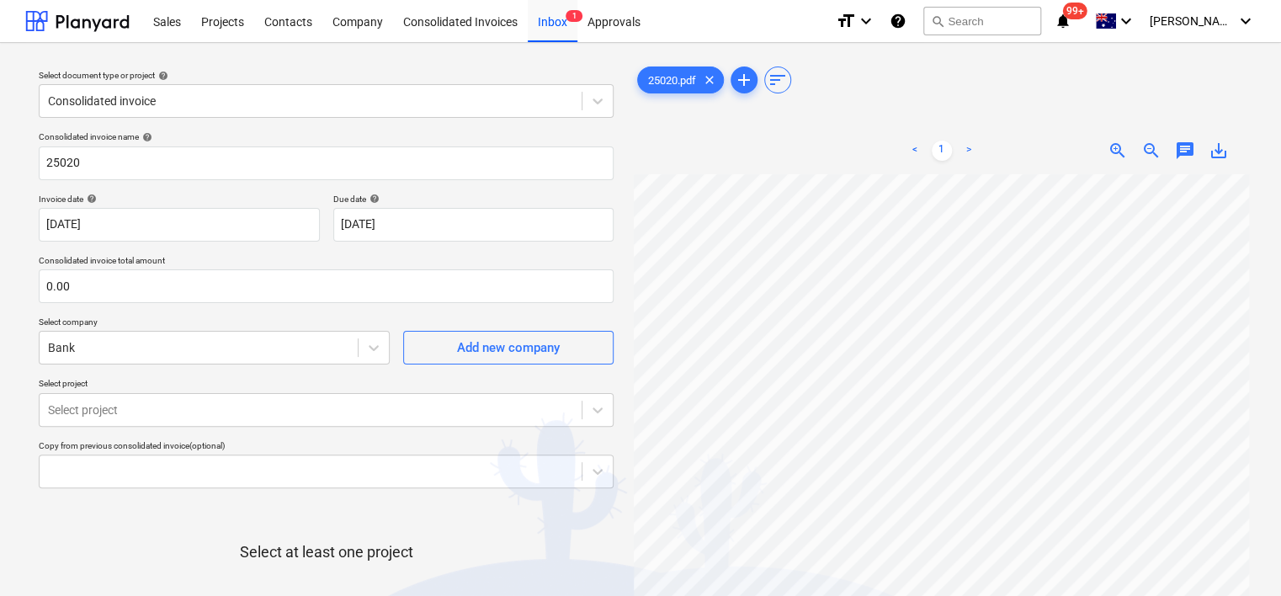
scroll to position [0, 30]
click at [110, 354] on div "Bank" at bounding box center [214, 348] width 351 height 34
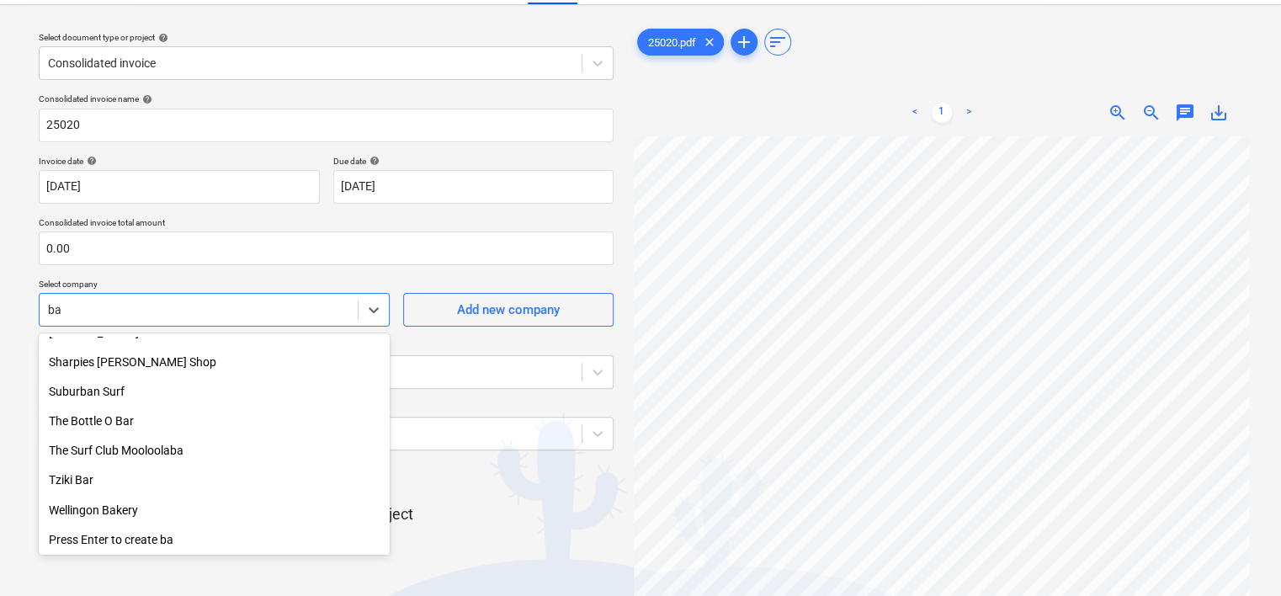
scroll to position [1432, 0]
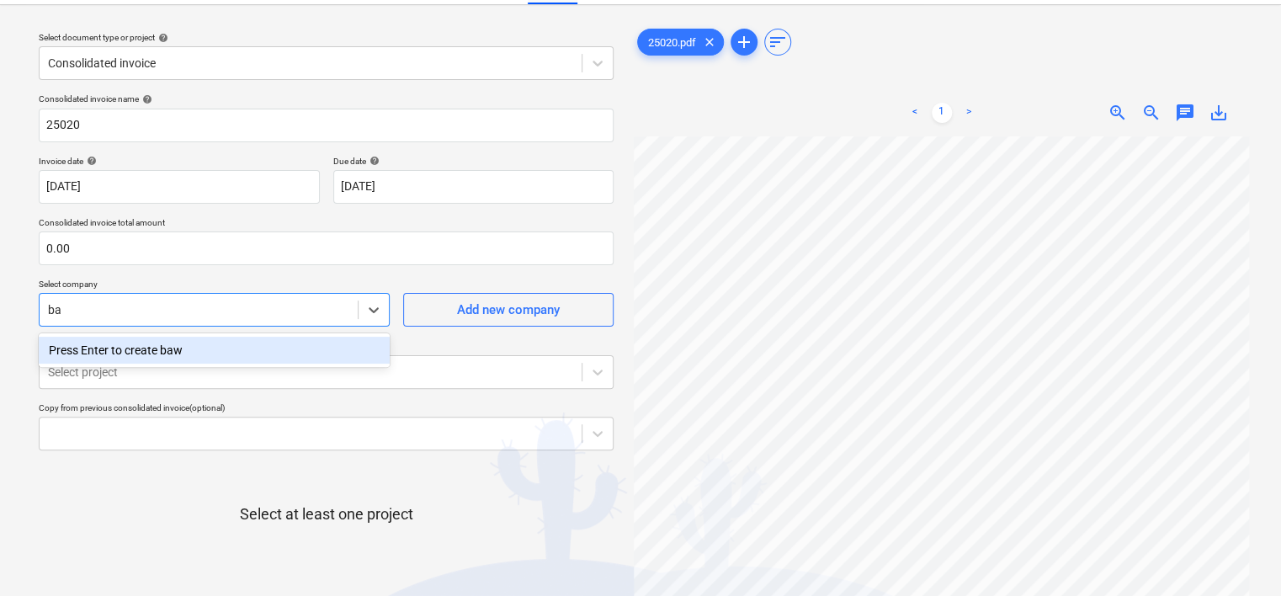
type input "b"
type input "[PERSON_NAME] Render"
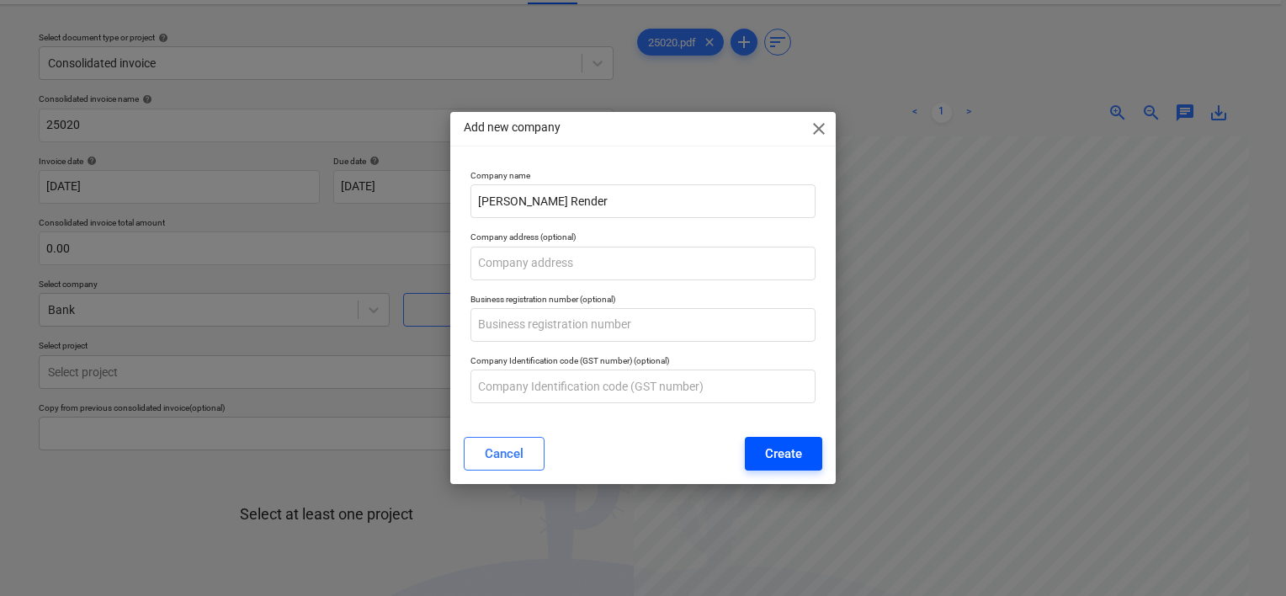
click at [778, 455] on div "Create" at bounding box center [783, 454] width 37 height 22
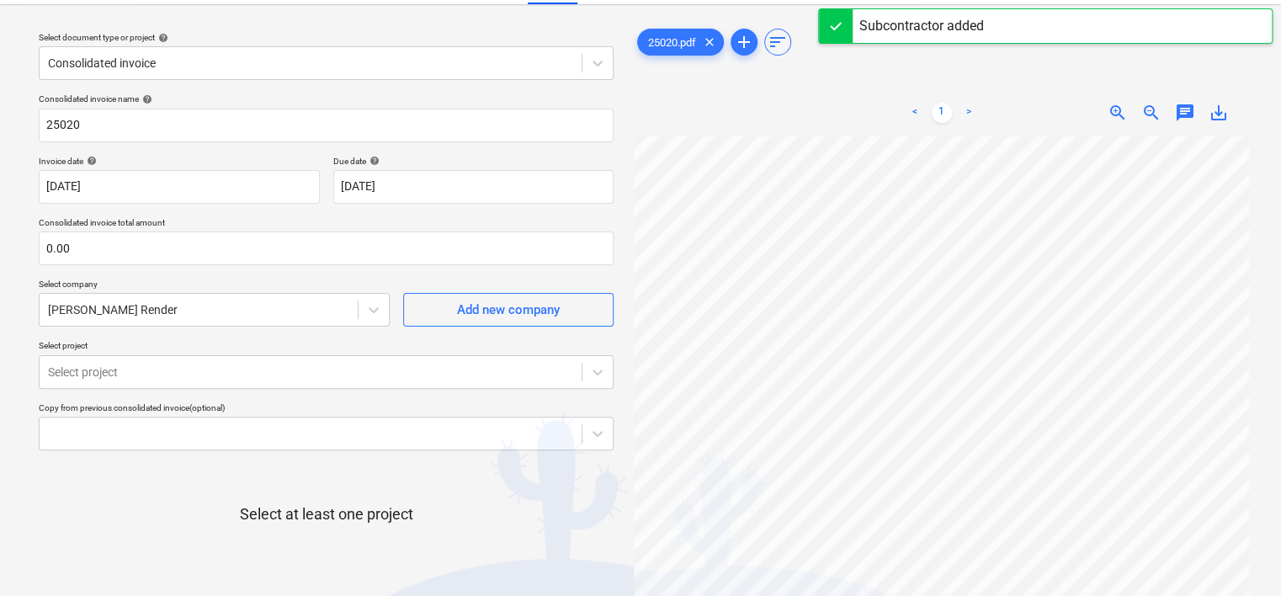
click at [221, 340] on p "Select project" at bounding box center [326, 347] width 575 height 14
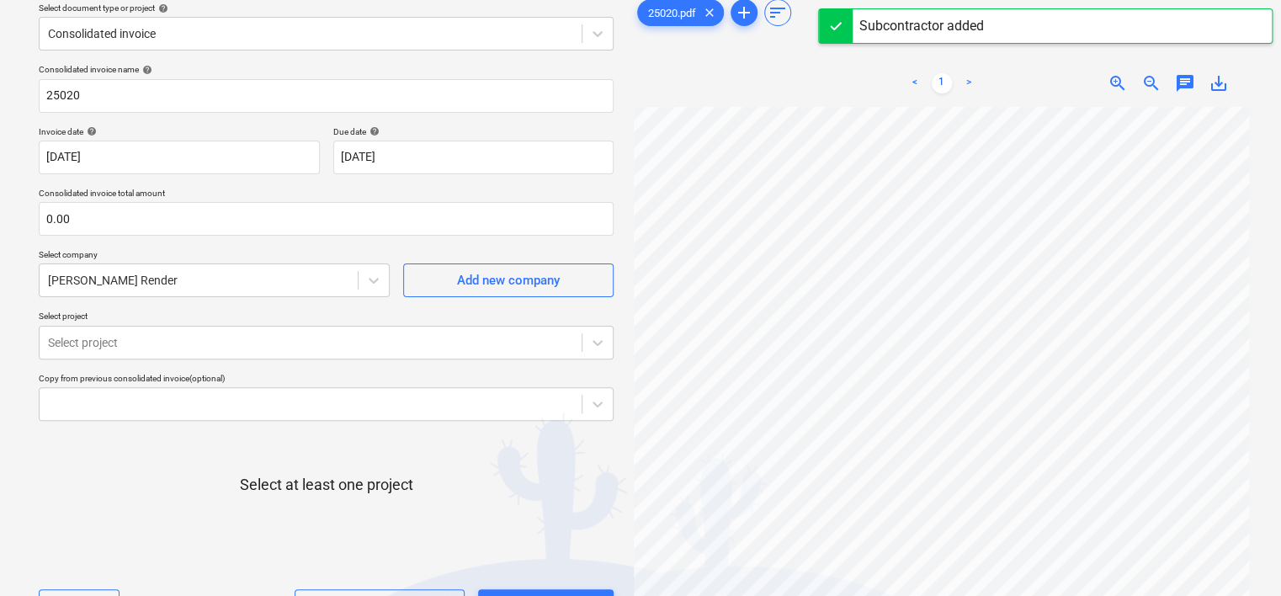
scroll to position [38, 0]
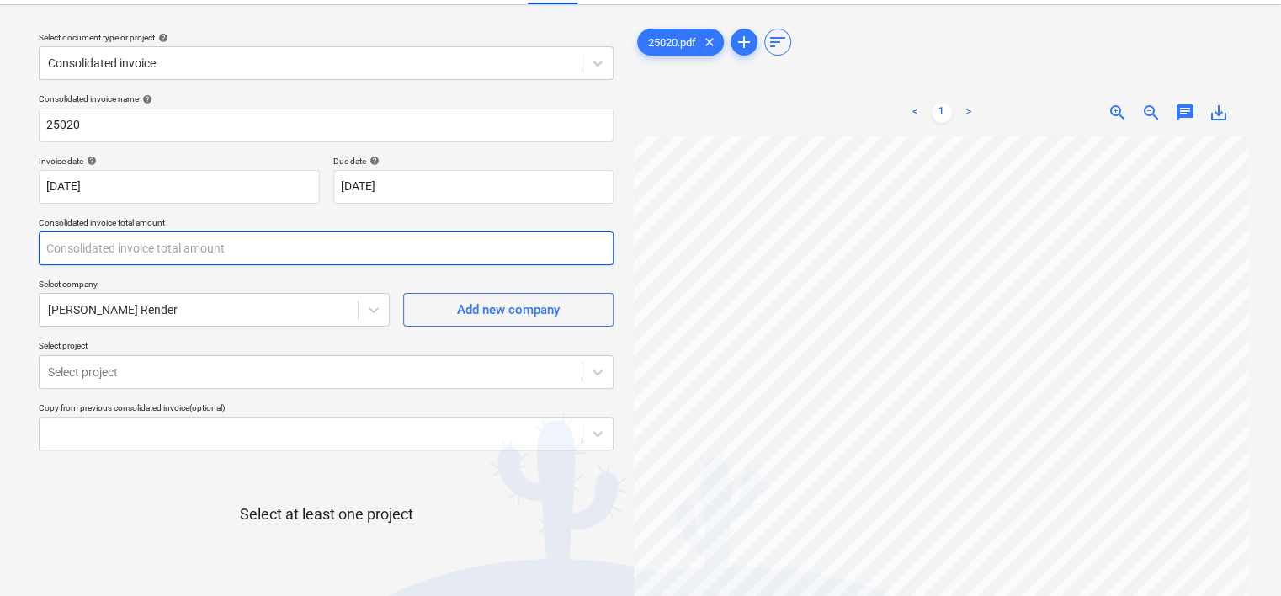
click at [97, 243] on input "text" at bounding box center [326, 249] width 575 height 34
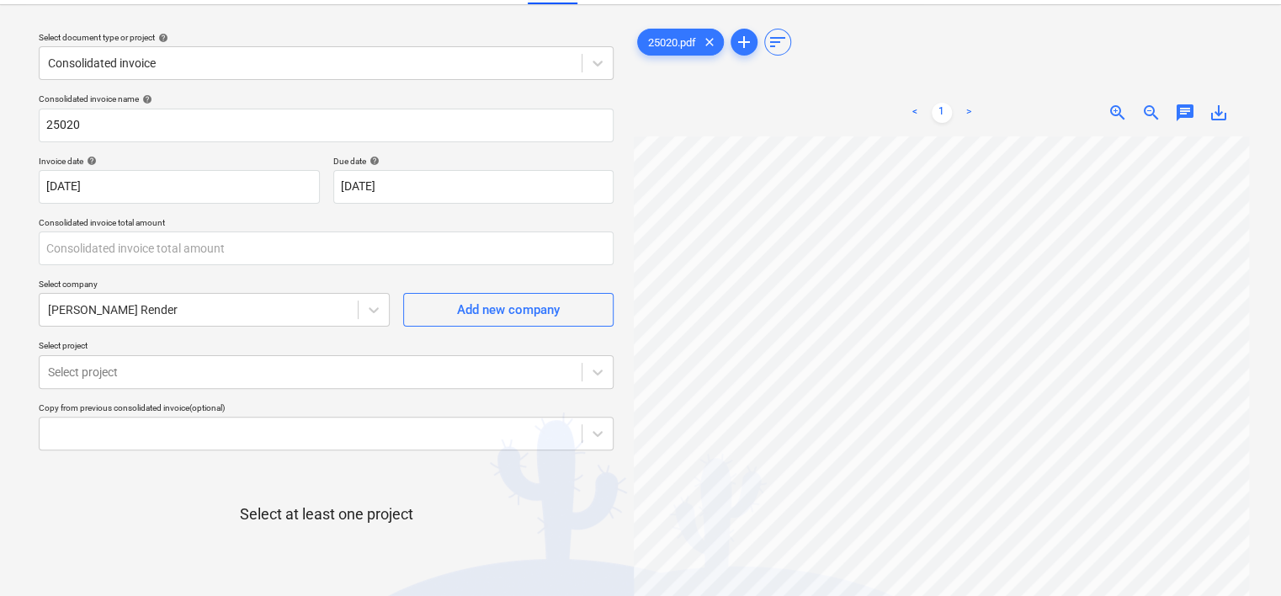
type input "0.00"
click at [588, 252] on input "text" at bounding box center [326, 249] width 575 height 34
type input "10,000.00"
click at [353, 401] on div "Consolidated invoice name help 25020 Invoice date help [DATE] 19.09.2025 Press …" at bounding box center [326, 380] width 589 height 586
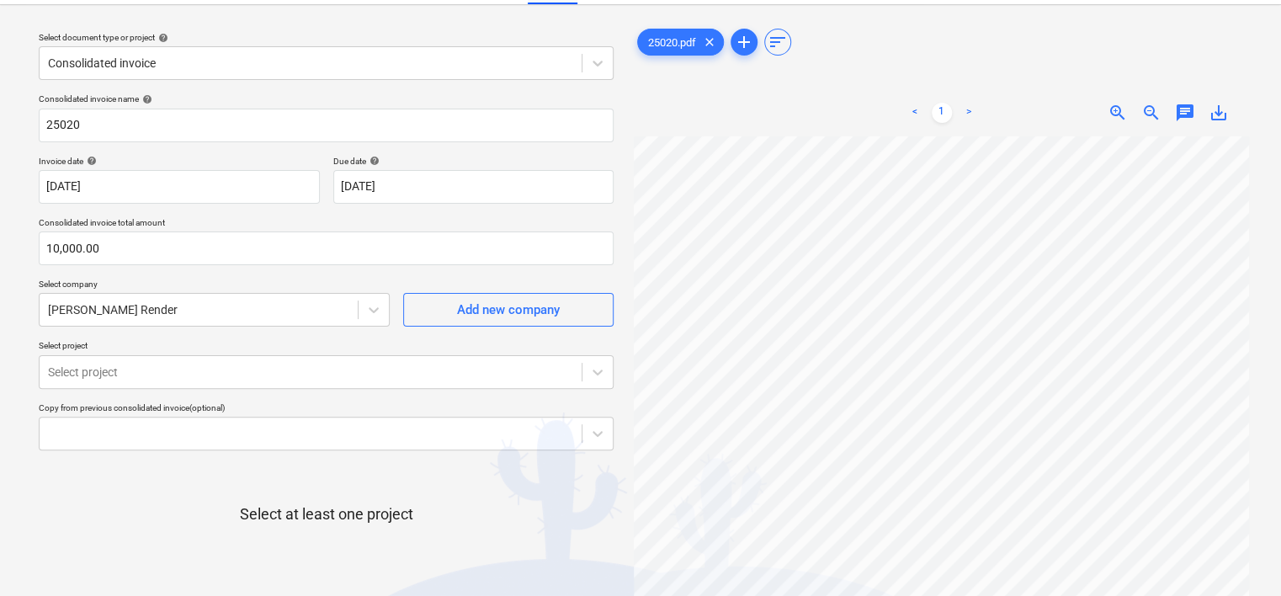
click at [261, 403] on div "Copy from previous consolidated invoice (optional)" at bounding box center [326, 407] width 575 height 11
click at [71, 374] on div "Select project" at bounding box center [326, 372] width 575 height 34
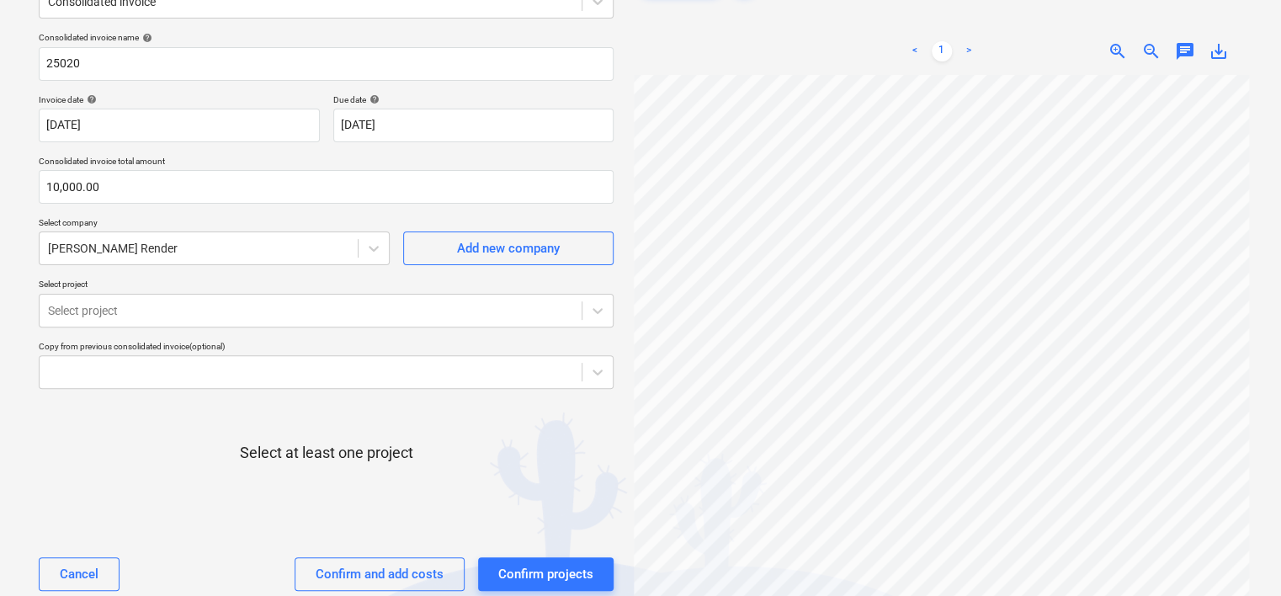
scroll to position [148, 0]
click at [203, 309] on div at bounding box center [310, 310] width 525 height 17
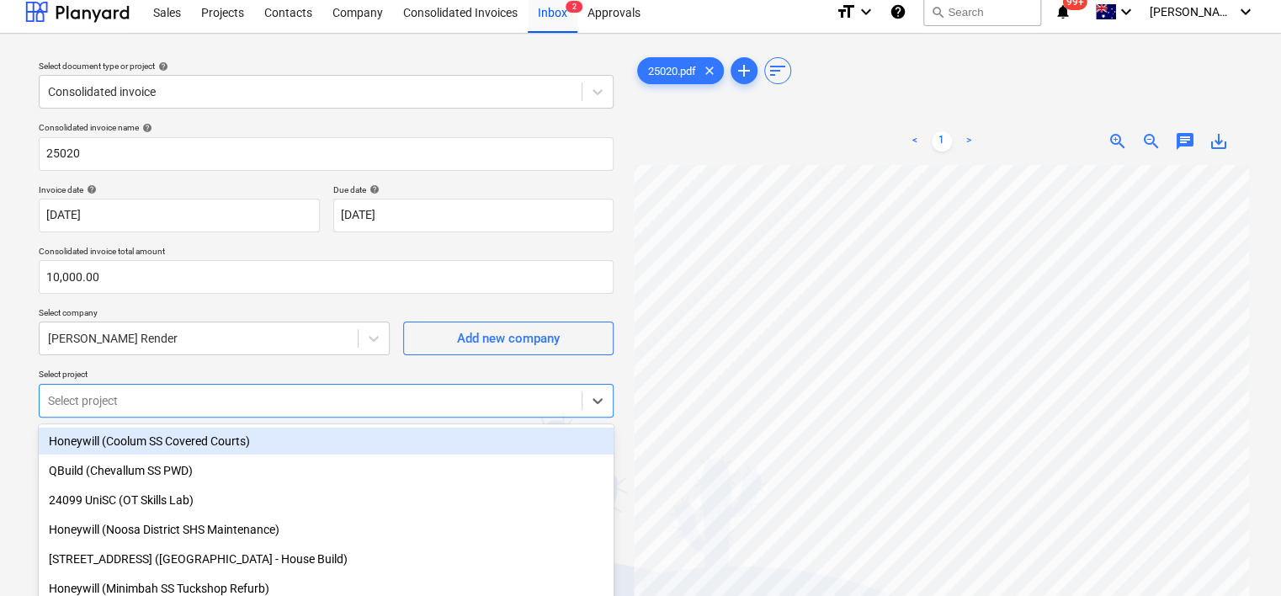
scroll to position [0, 0]
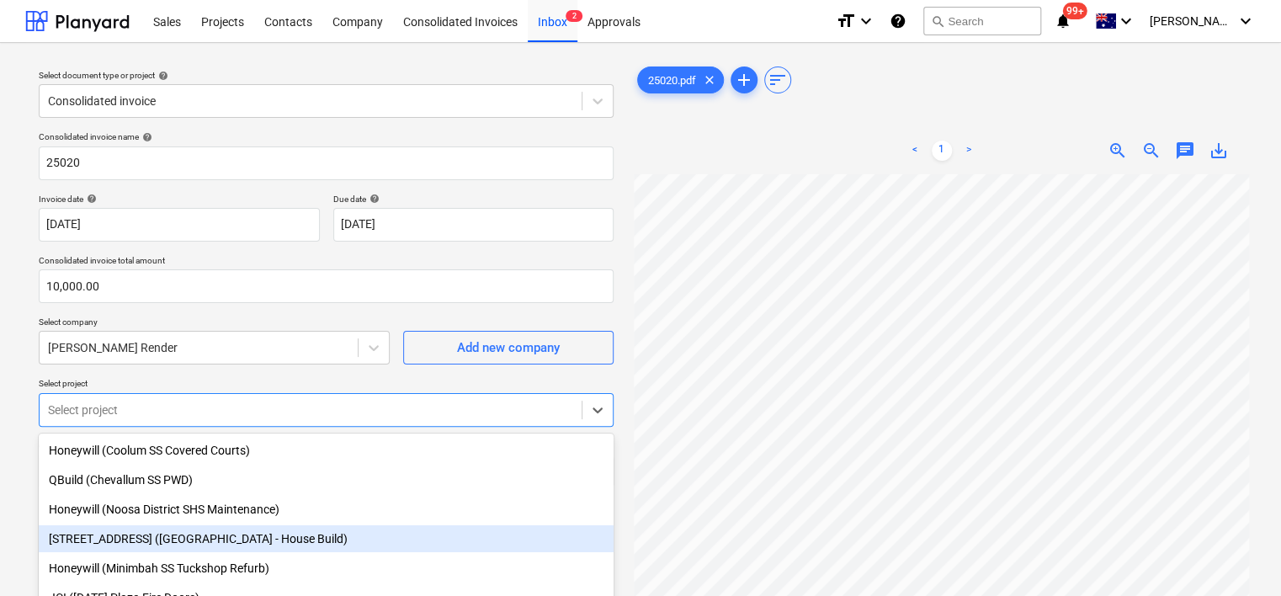
click at [263, 546] on div "[STREET_ADDRESS] ([GEOGRAPHIC_DATA] - House Build)" at bounding box center [326, 538] width 575 height 27
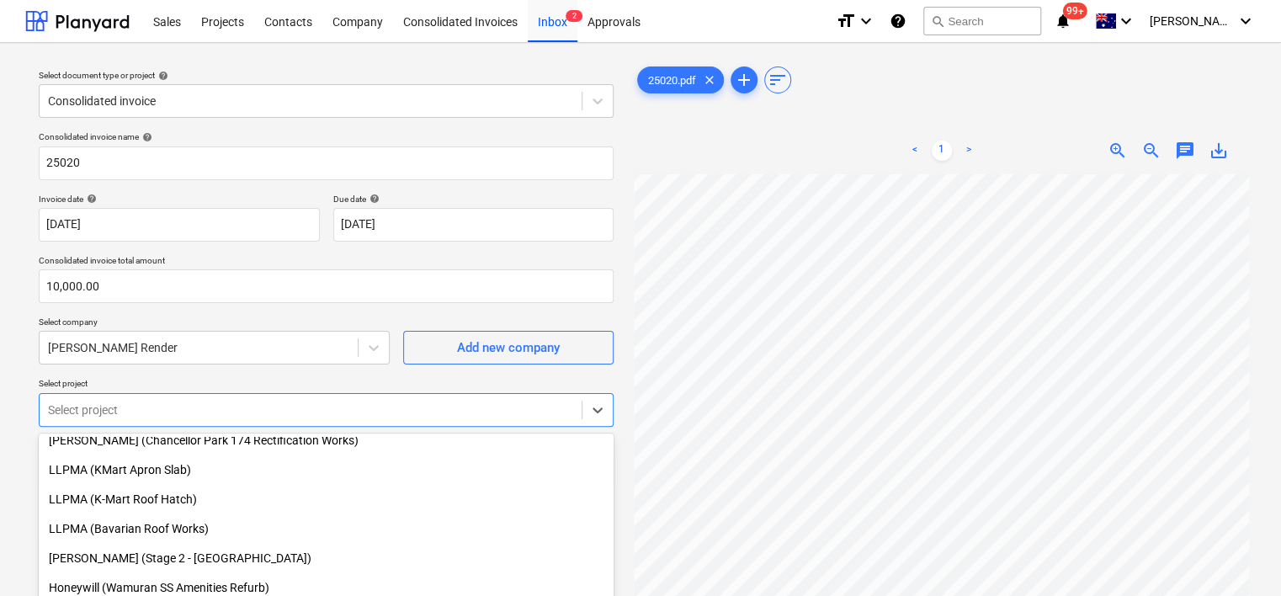
scroll to position [253, 0]
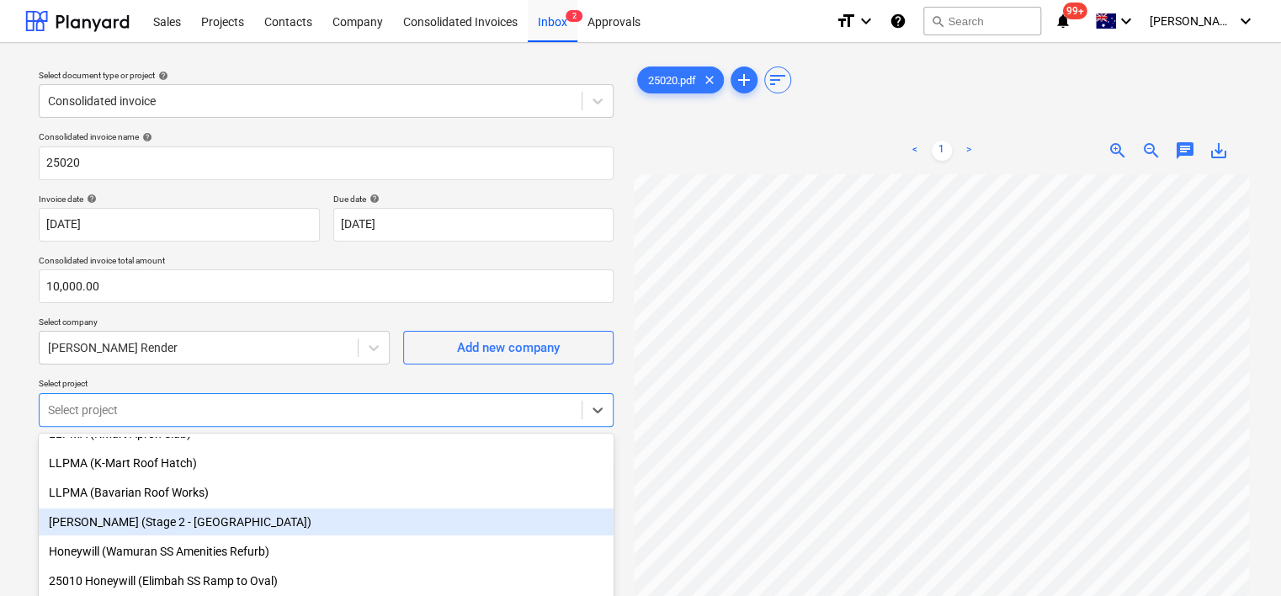
click at [223, 533] on div "[PERSON_NAME] (Stage 2 - [GEOGRAPHIC_DATA])" at bounding box center [326, 522] width 575 height 27
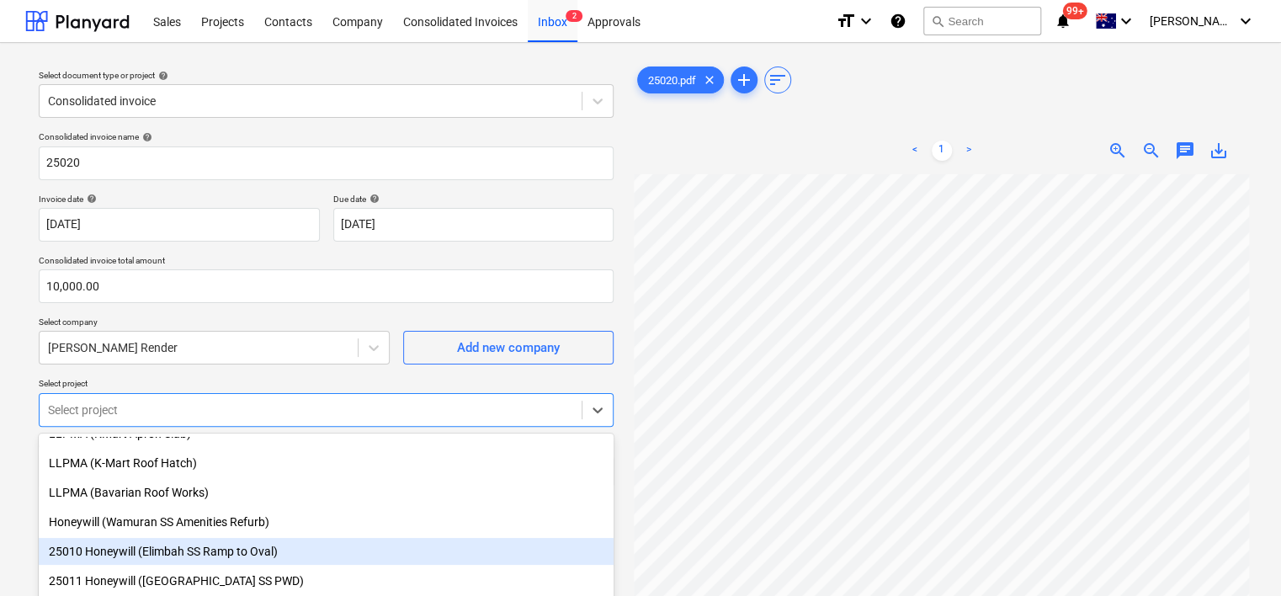
click at [254, 554] on div "25010 Honeywill (Elimbah SS Ramp to Oval)" at bounding box center [326, 551] width 575 height 27
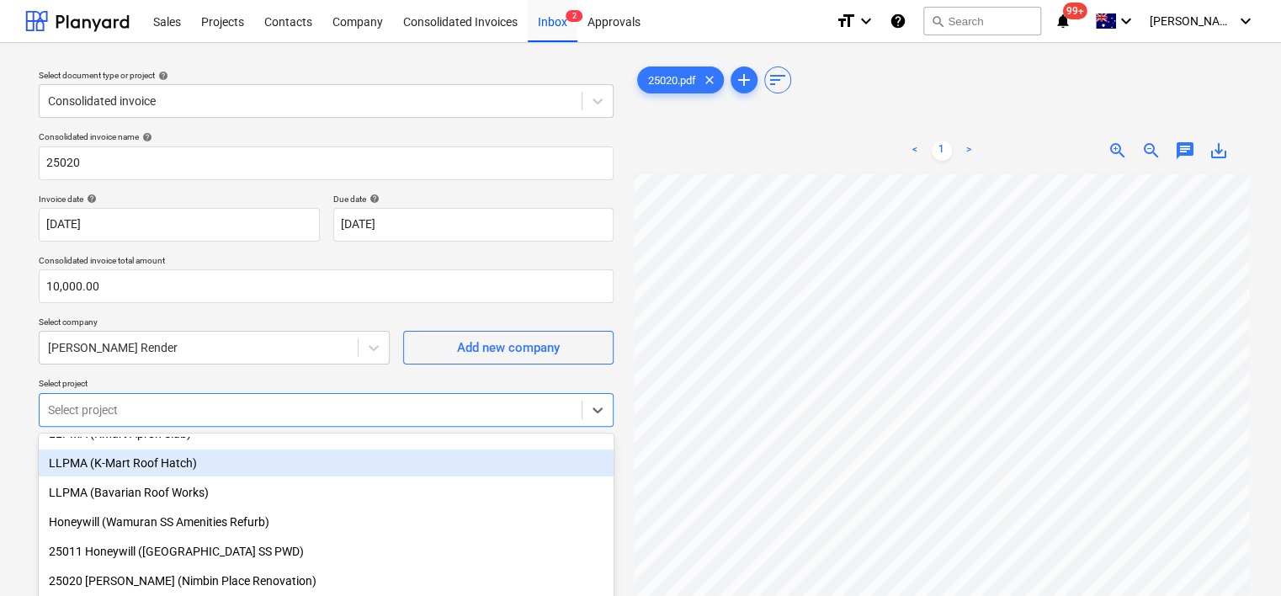
click at [299, 328] on p "Select company" at bounding box center [214, 324] width 351 height 14
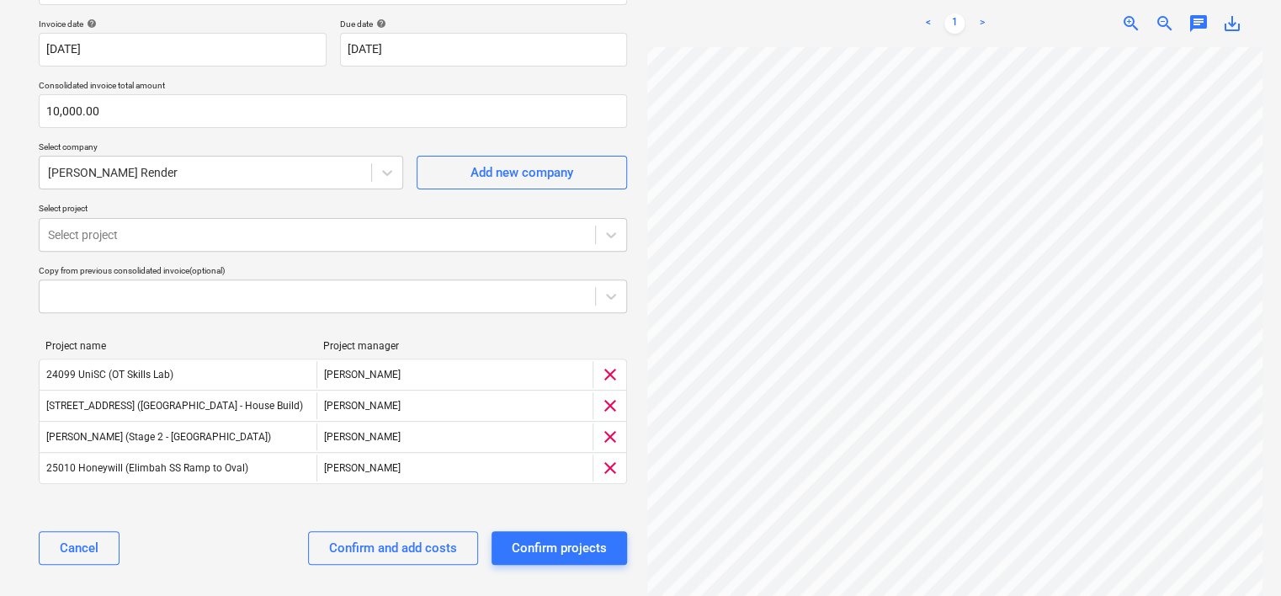
scroll to position [184, 0]
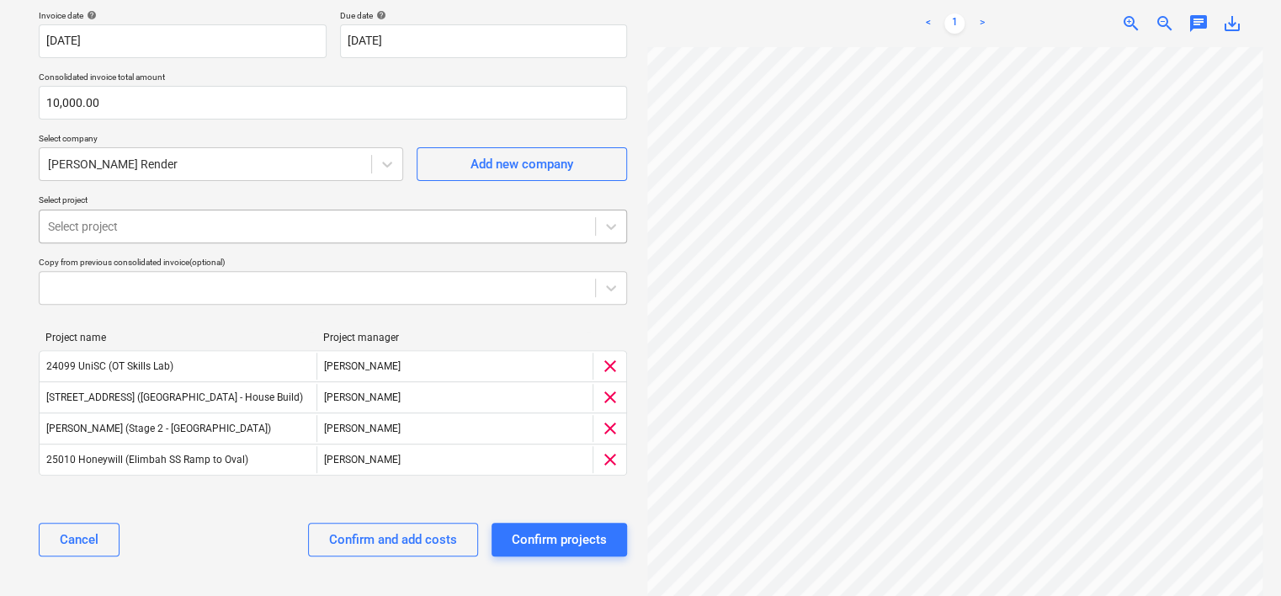
click at [200, 226] on div at bounding box center [317, 226] width 539 height 17
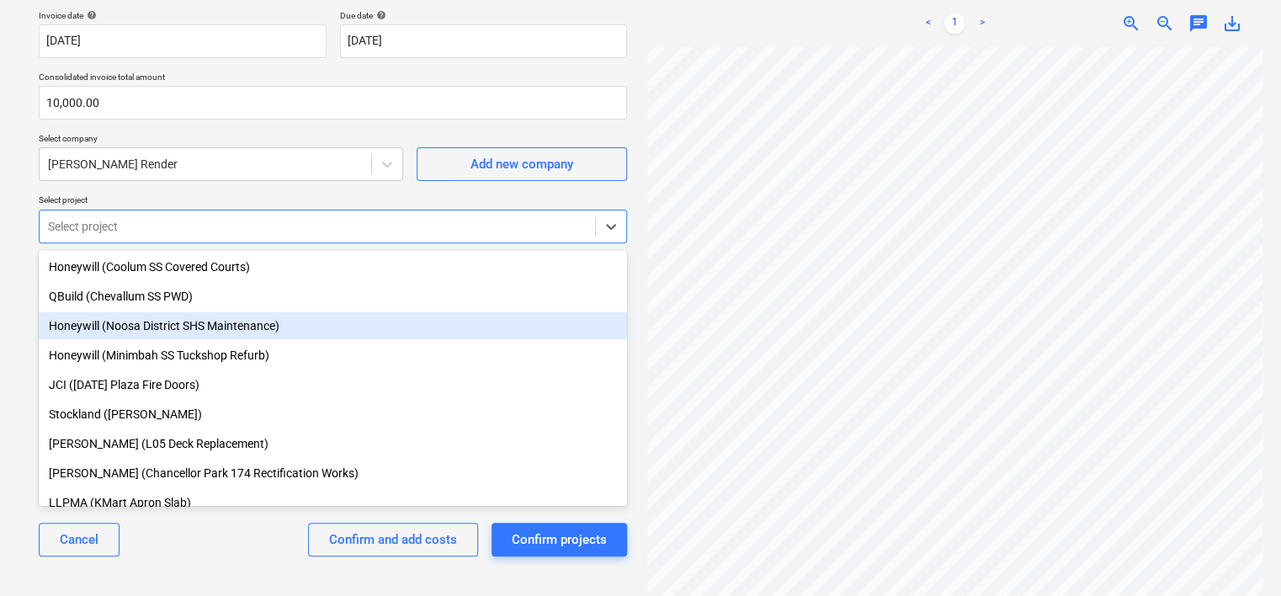
click at [170, 328] on div "Honeywill (Noosa District SHS Maintenance)" at bounding box center [333, 325] width 589 height 27
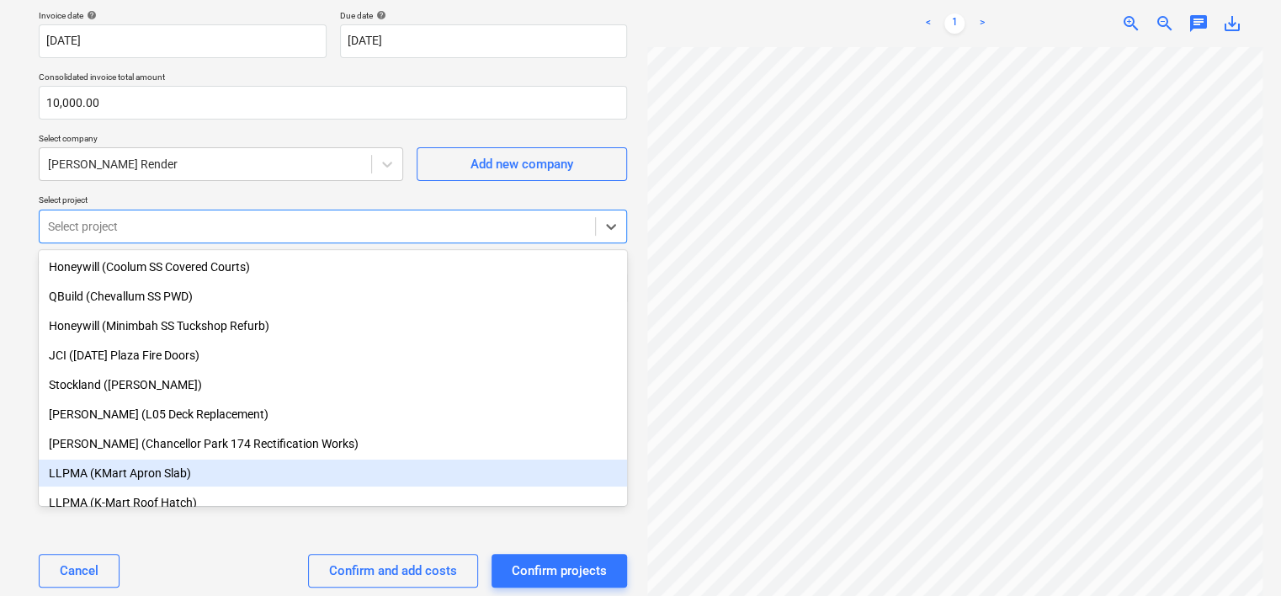
click at [207, 552] on div "Cancel Confirm and add costs Confirm projects" at bounding box center [333, 571] width 589 height 61
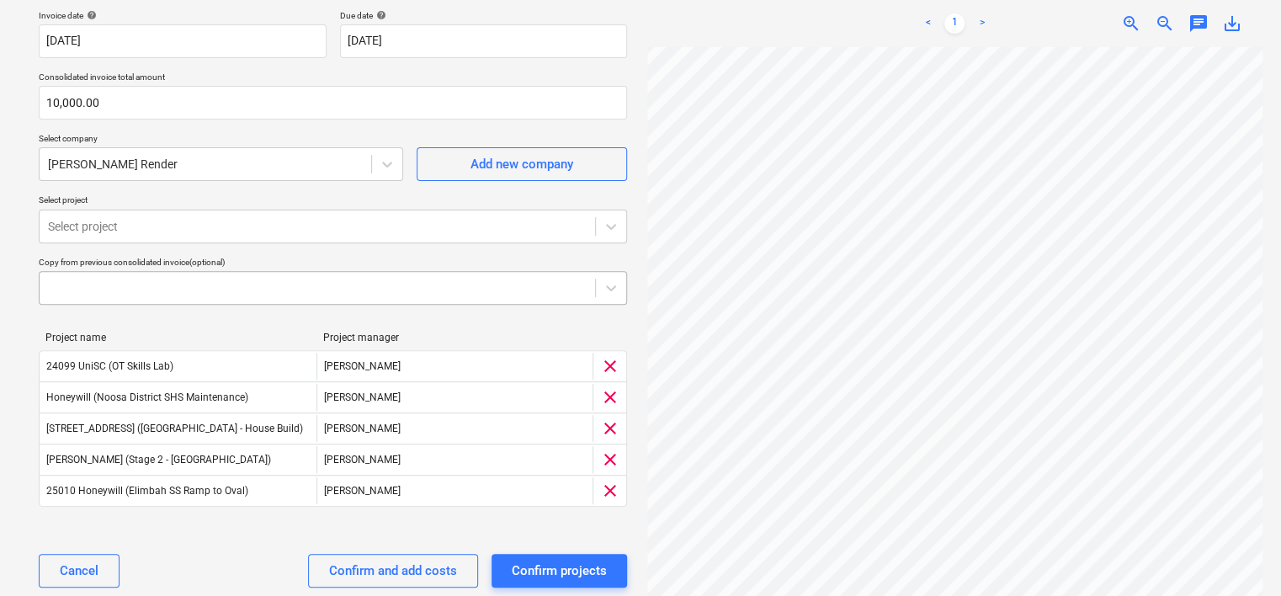
click at [115, 290] on div at bounding box center [317, 288] width 539 height 17
click at [379, 291] on div at bounding box center [317, 288] width 539 height 17
click at [221, 521] on div "Project name Project manager 24099 UniSC (OT Skills Lab) [PERSON_NAME] clear Ho…" at bounding box center [333, 422] width 589 height 209
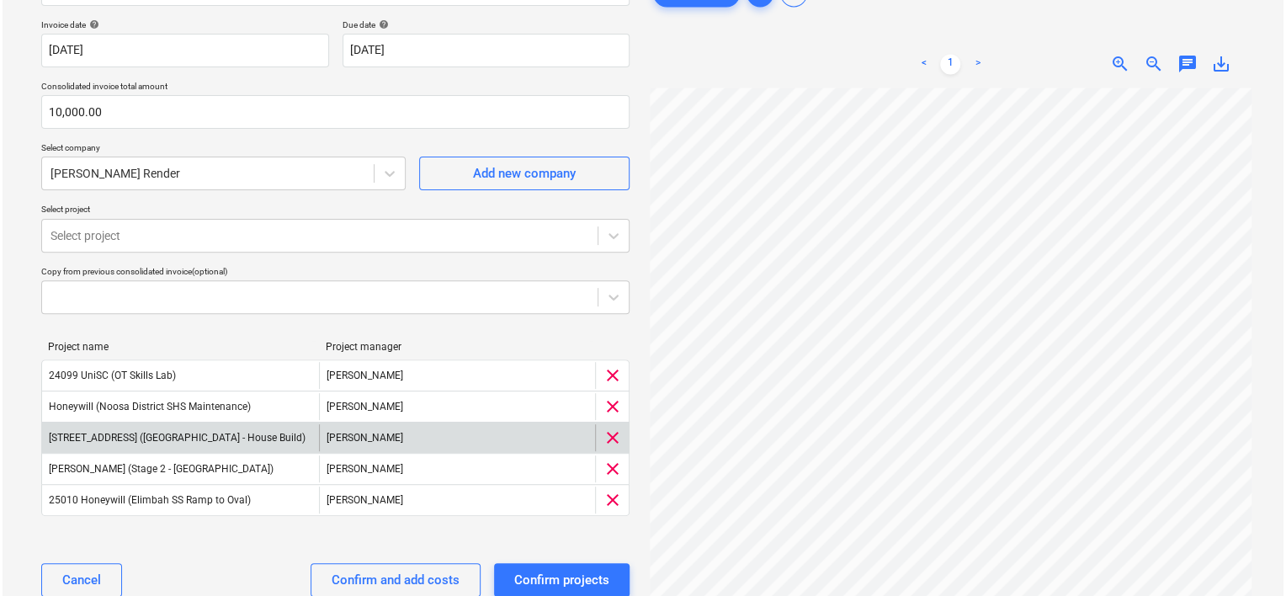
scroll to position [215, 0]
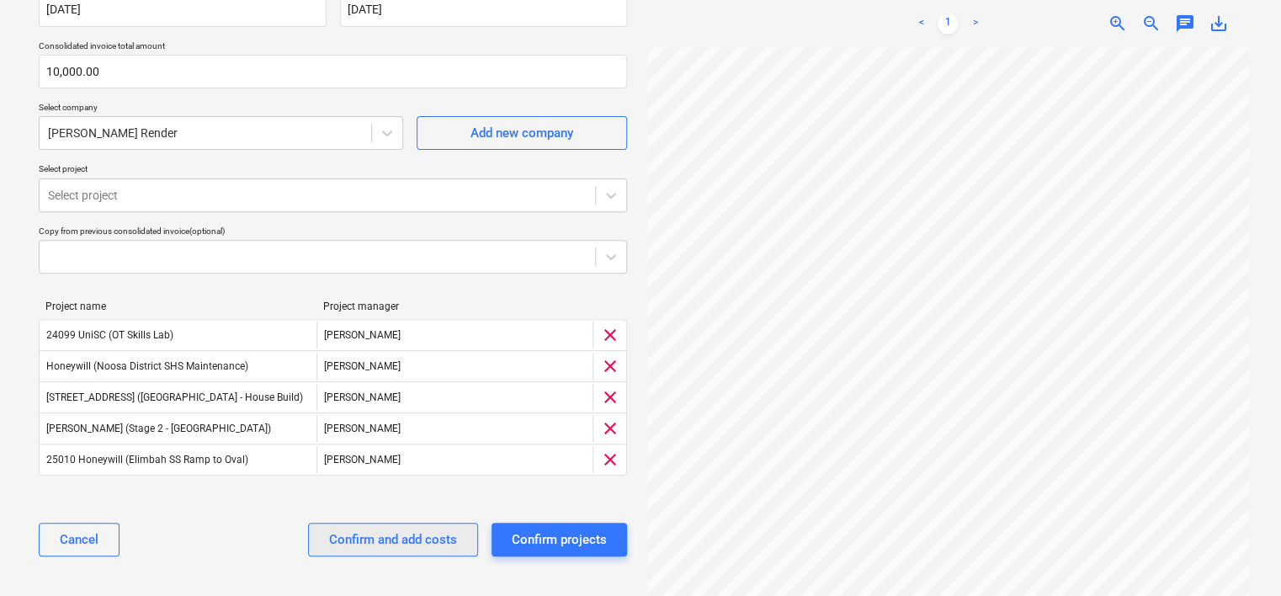
click at [418, 542] on div "Confirm and add costs" at bounding box center [393, 540] width 128 height 22
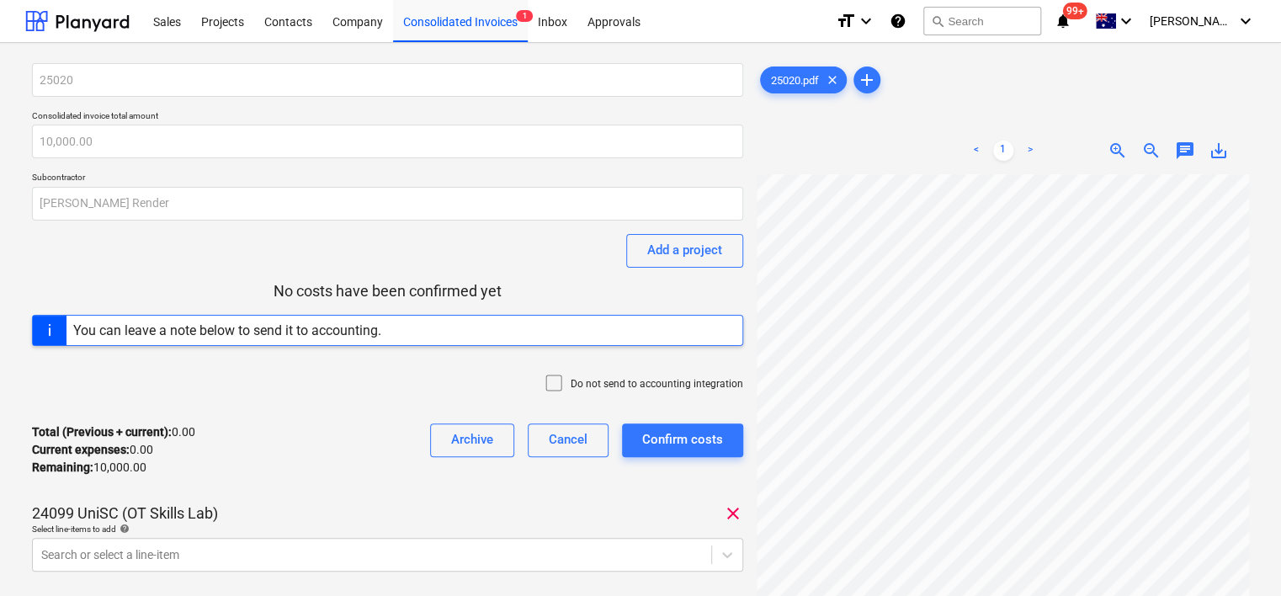
click at [273, 389] on div "Do not send to accounting integration" at bounding box center [387, 385] width 711 height 51
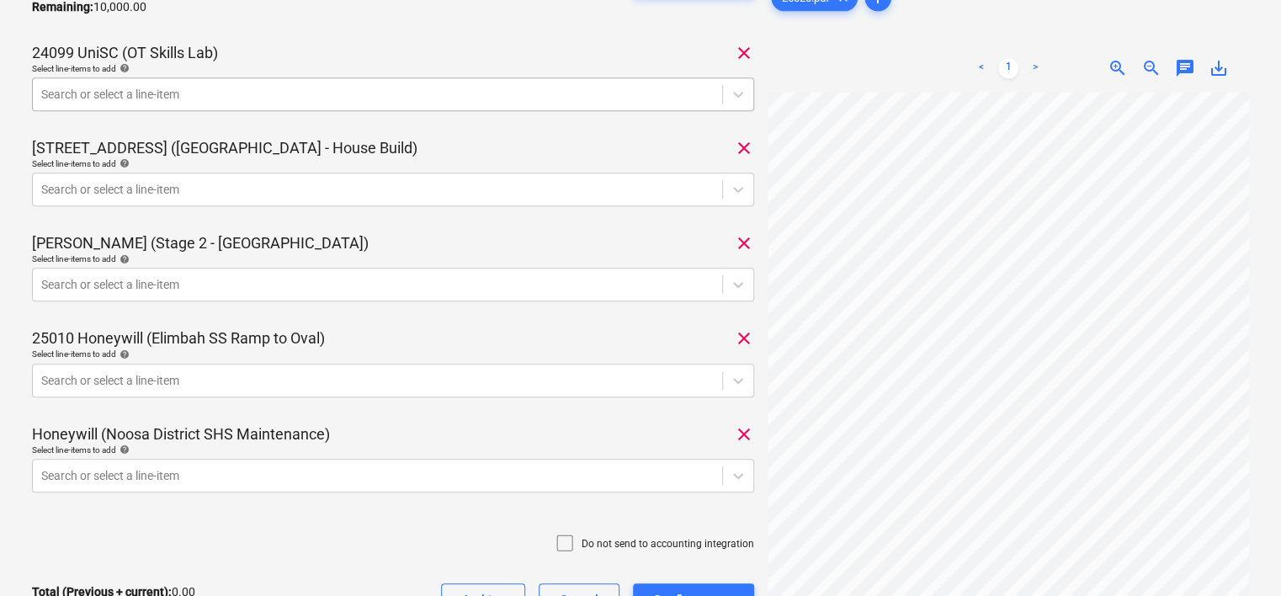
scroll to position [421, 0]
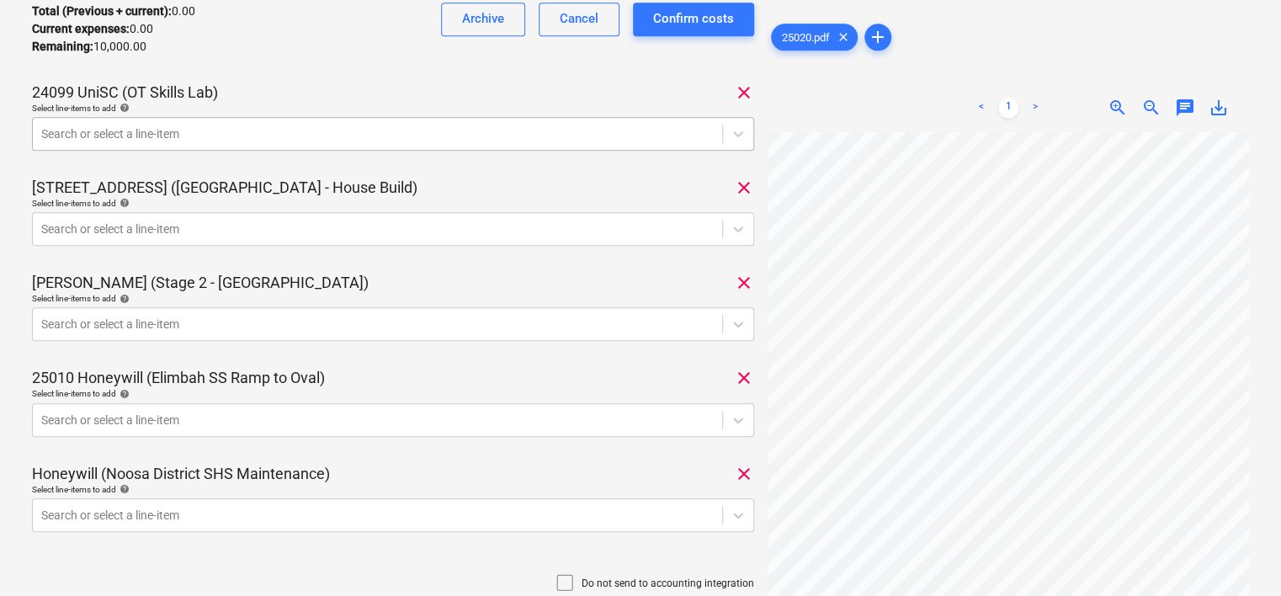
click at [115, 125] on div at bounding box center [377, 133] width 673 height 17
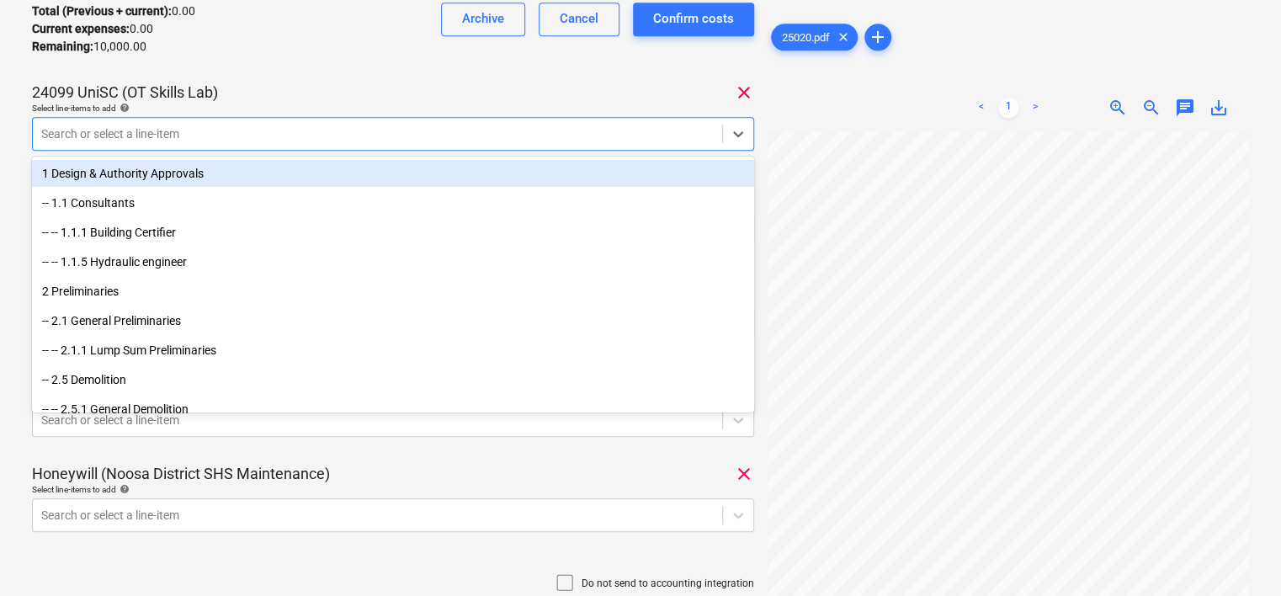
click at [280, 55] on div "Total (Previous + current) : 0.00 Current expenses : 0.00 Remaining : 10,000.00…" at bounding box center [393, 29] width 722 height 80
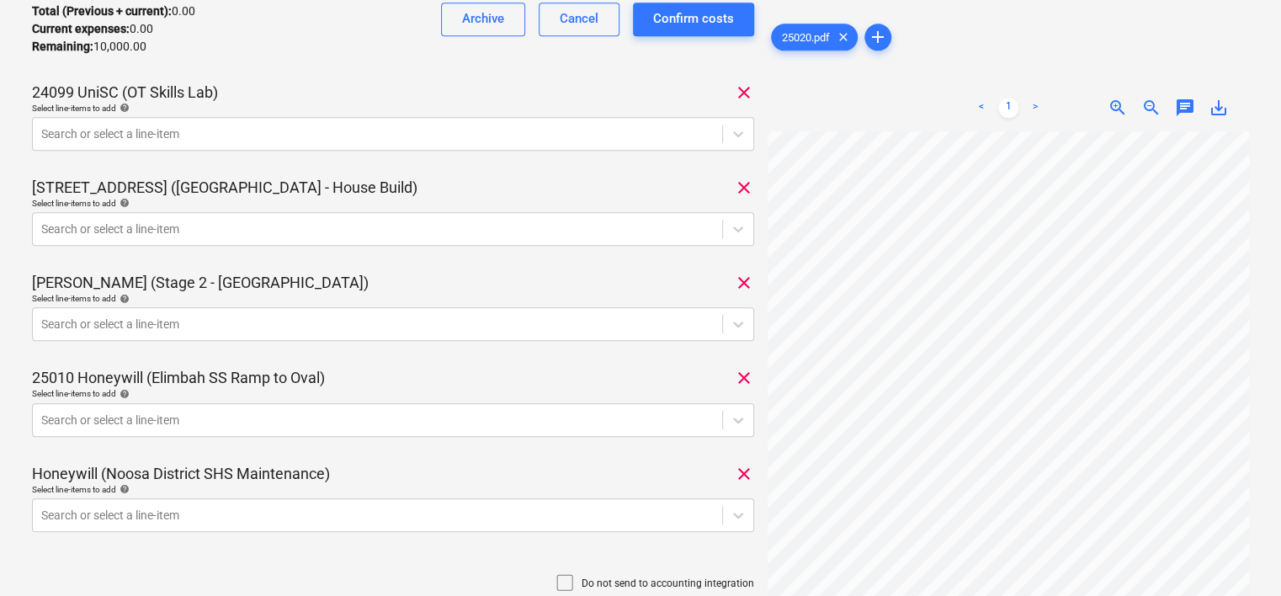
scroll to position [221, 71]
click at [512, 141] on div at bounding box center [377, 133] width 673 height 17
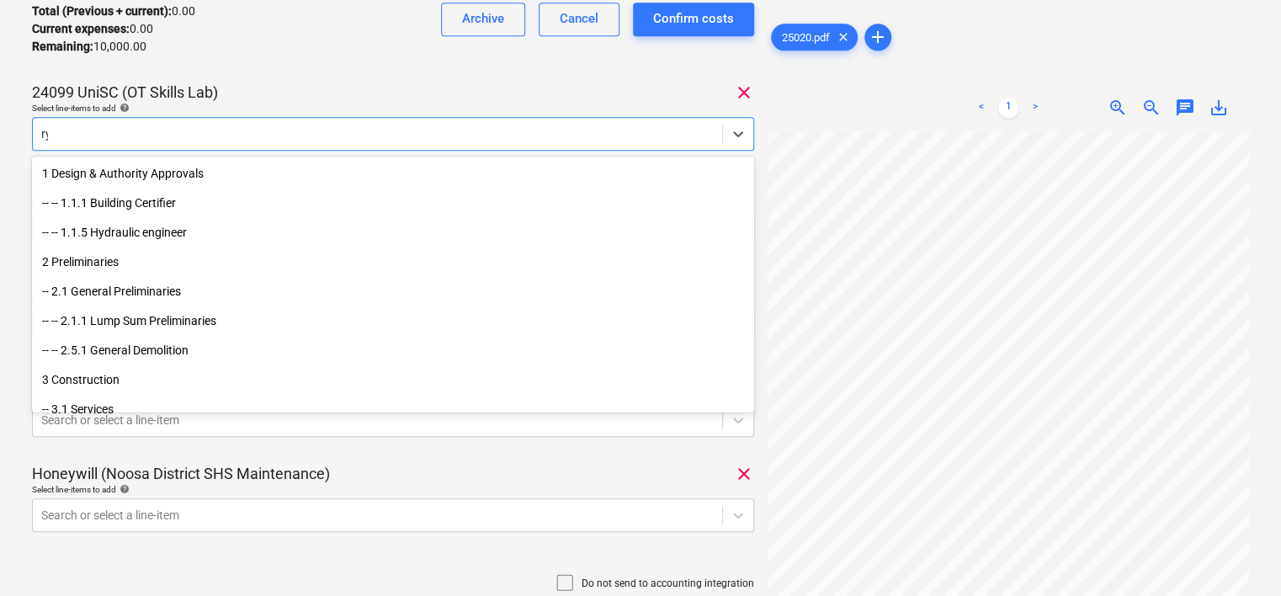
type input "r"
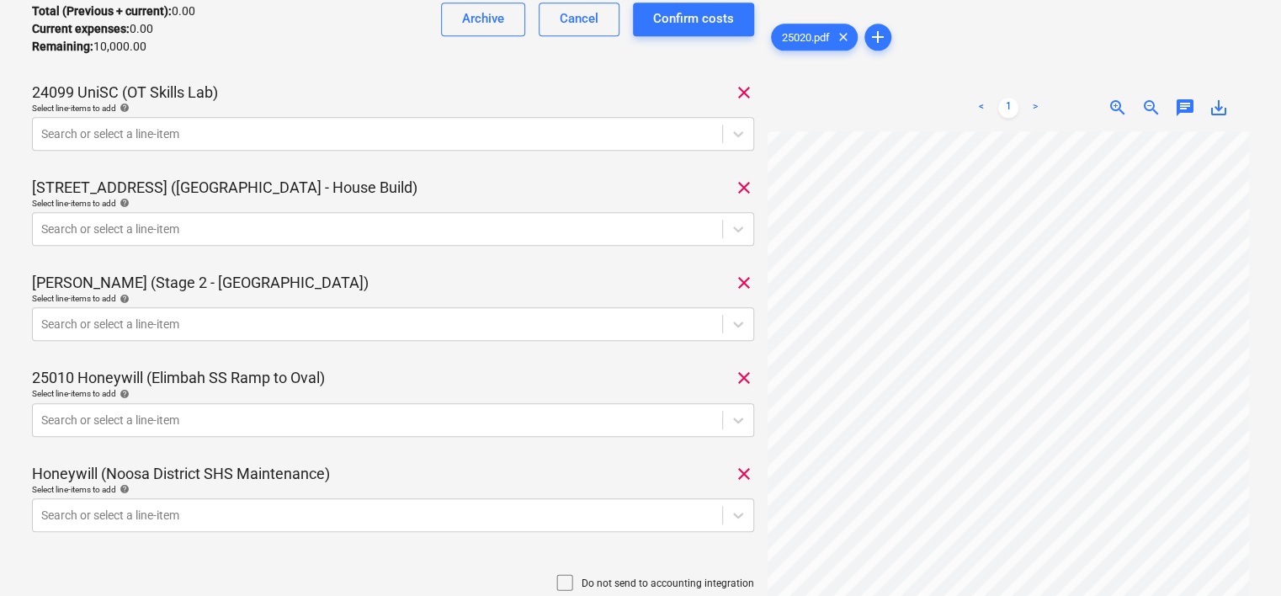
click at [531, 98] on div "24099 UniSC (OT Skills Lab) clear" at bounding box center [393, 93] width 722 height 20
click at [320, 131] on div at bounding box center [377, 133] width 673 height 17
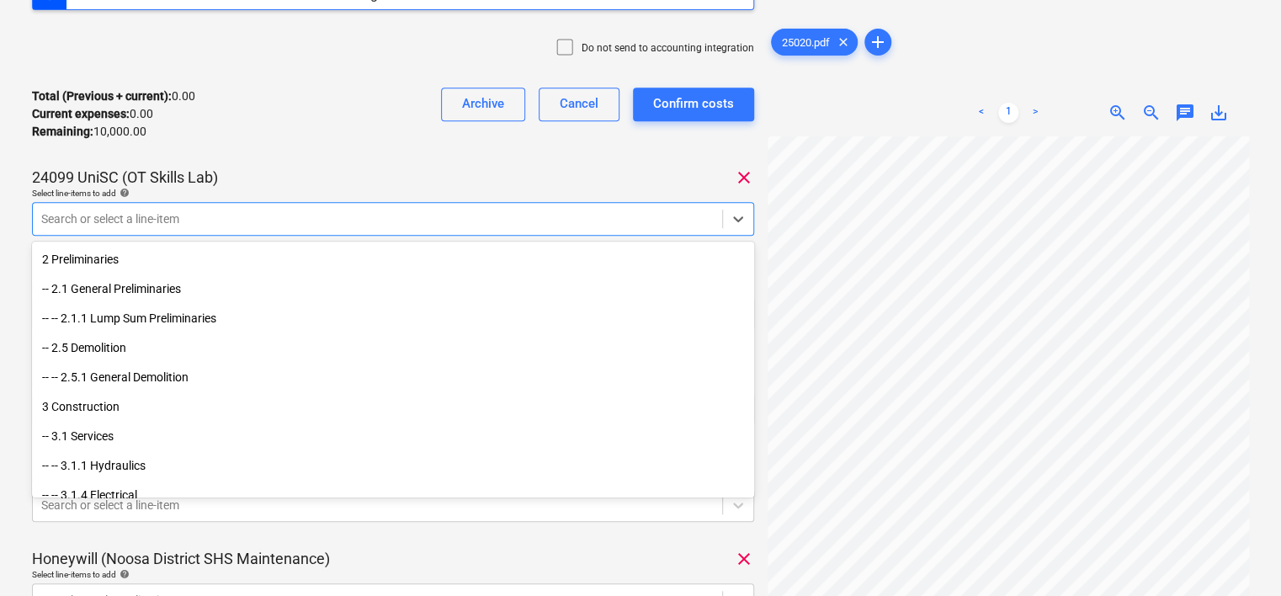
scroll to position [0, 0]
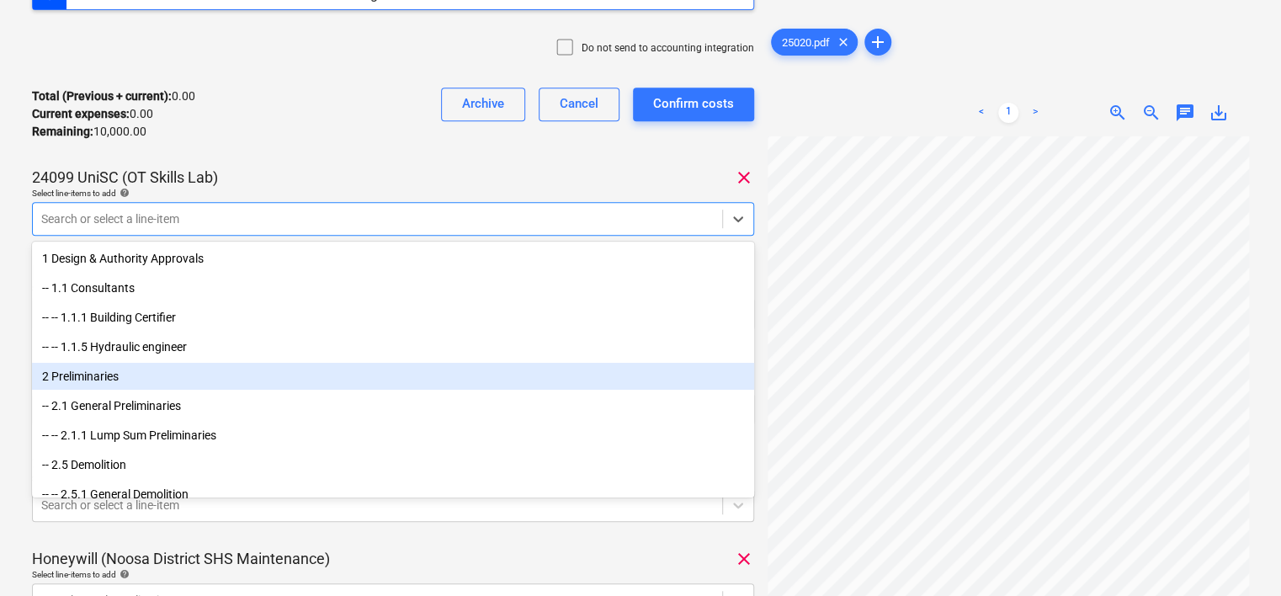
click at [1192, 113] on span "chat" at bounding box center [1185, 113] width 20 height 20
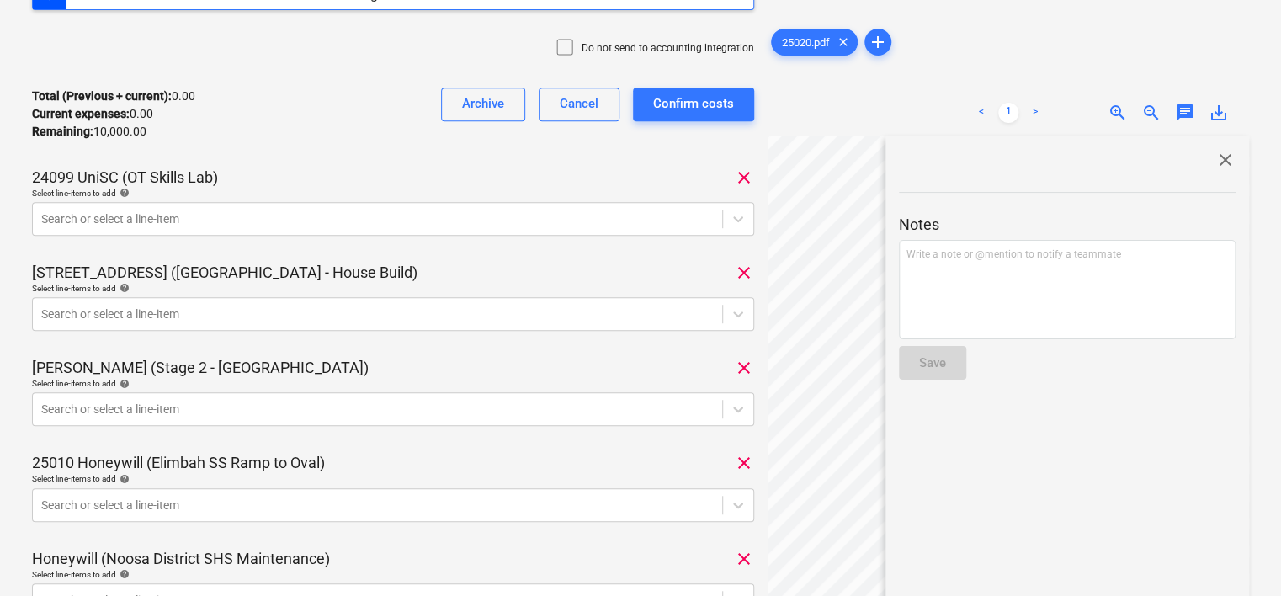
click at [869, 94] on div "< 1 > zoom_in zoom_out chat 0 save_alt" at bounding box center [1009, 112] width 482 height 47
click at [330, 317] on div at bounding box center [377, 314] width 673 height 17
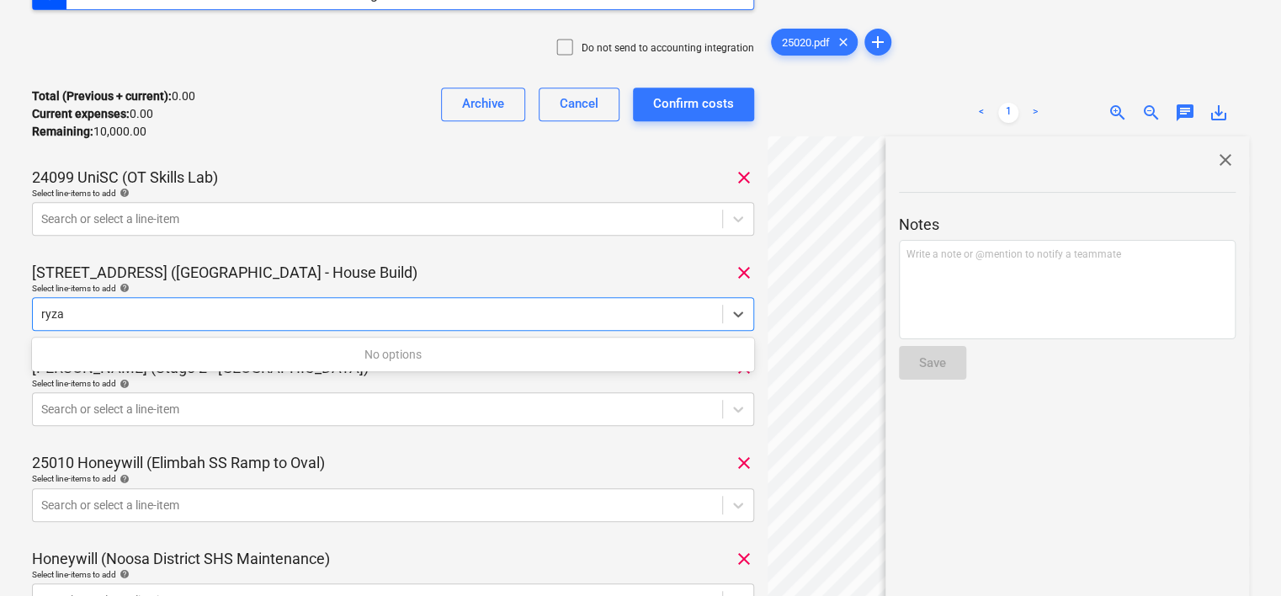
type input "ryza"
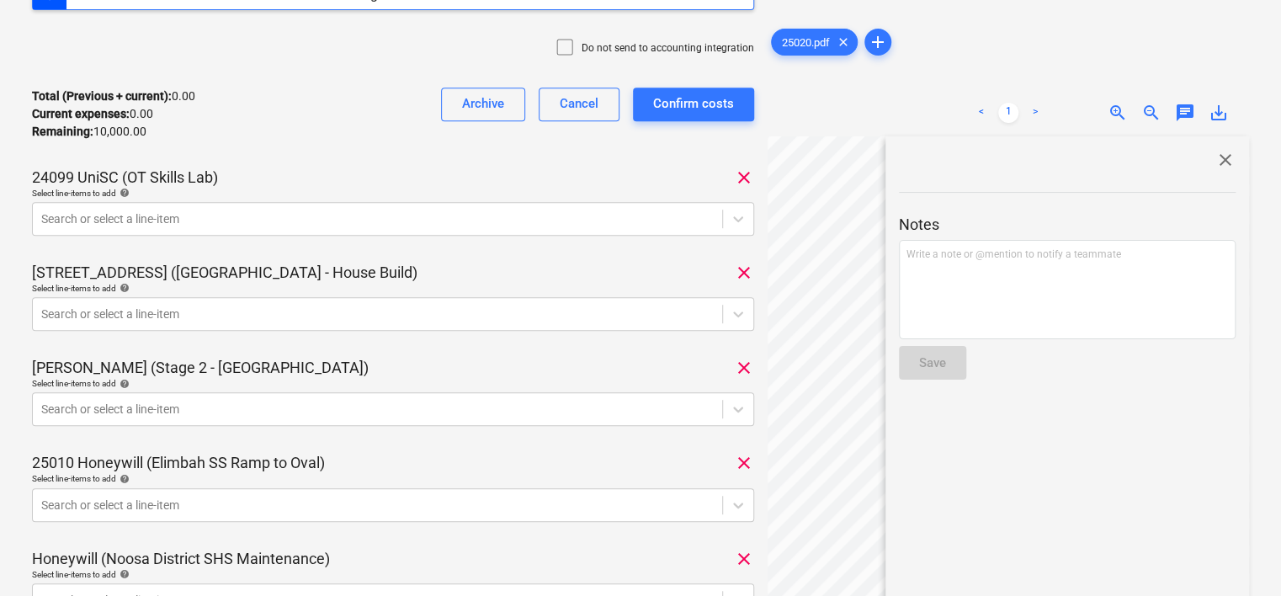
click at [381, 276] on div "[STREET_ADDRESS] ([STREET_ADDRESS] - House Build) clear" at bounding box center [393, 273] width 722 height 20
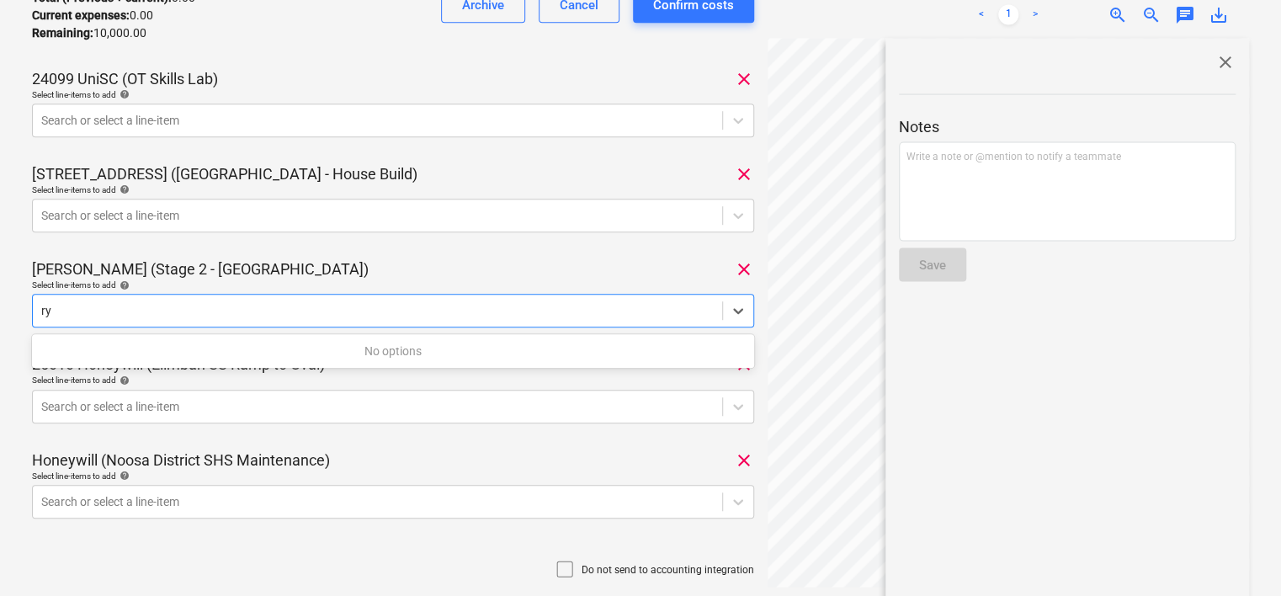
type input "r"
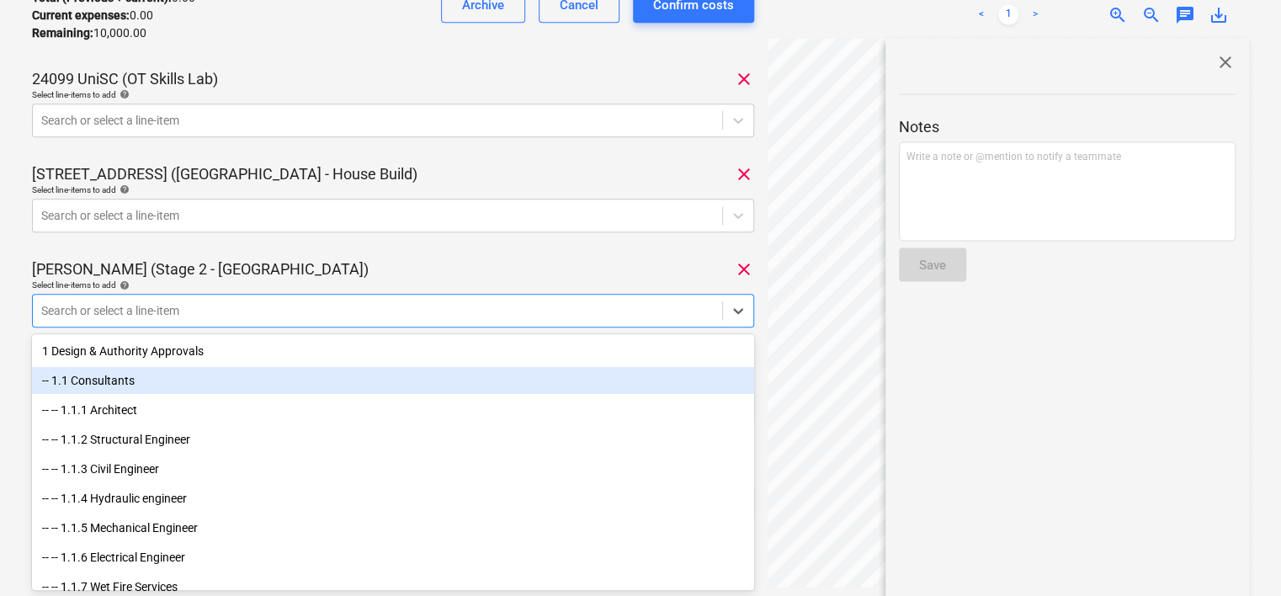
click at [173, 383] on div "-- 1.1 Consultants" at bounding box center [393, 380] width 722 height 27
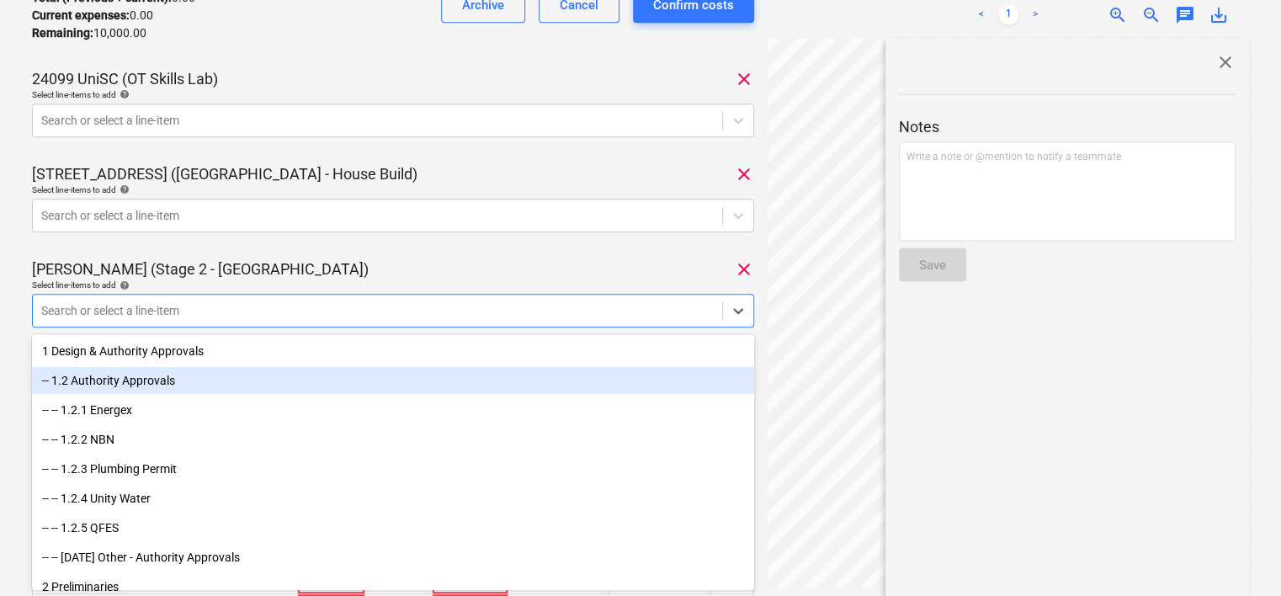
click at [172, 382] on div "-- 1.2 Authority Approvals" at bounding box center [393, 380] width 722 height 27
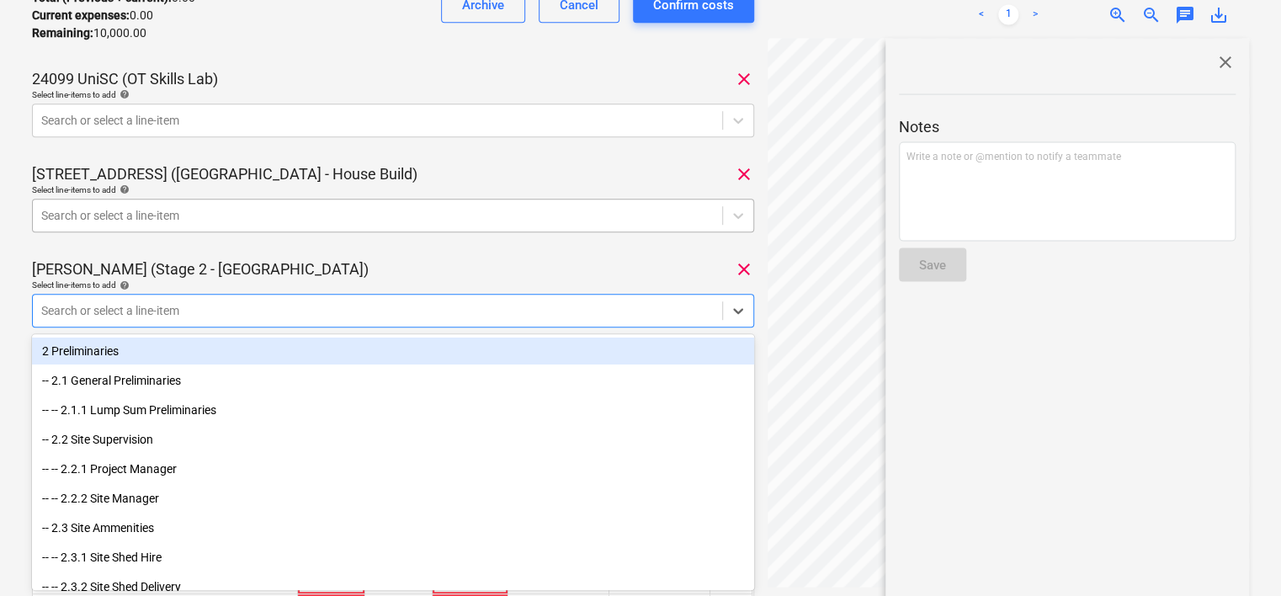
click at [221, 222] on div at bounding box center [377, 215] width 673 height 17
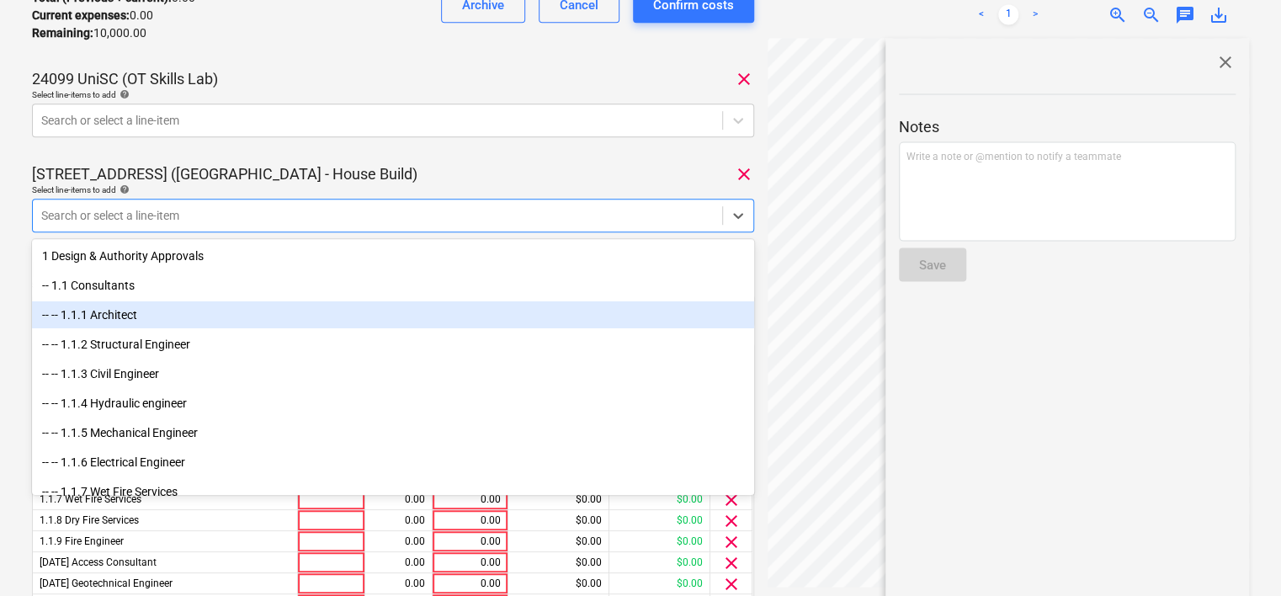
click at [260, 317] on div "-- -- 1.1.1 Architect" at bounding box center [393, 314] width 722 height 27
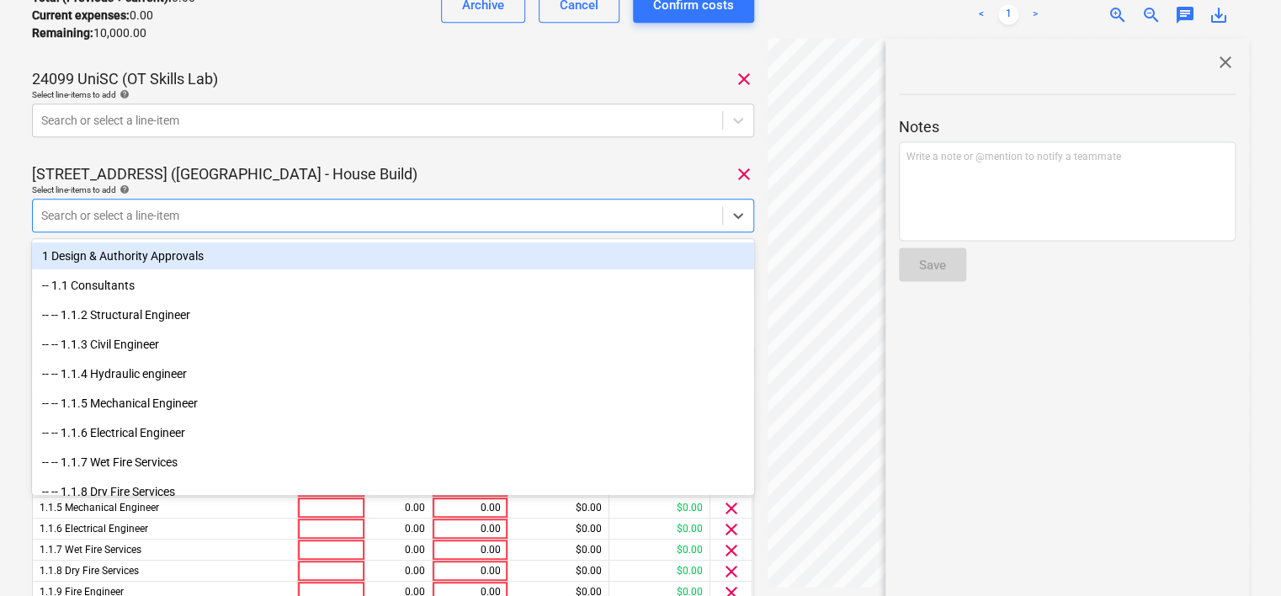
click at [407, 153] on div "25020 Consolidated invoice total amount 10,000.00 Subcontractor [PERSON_NAME] R…" at bounding box center [393, 413] width 722 height 1569
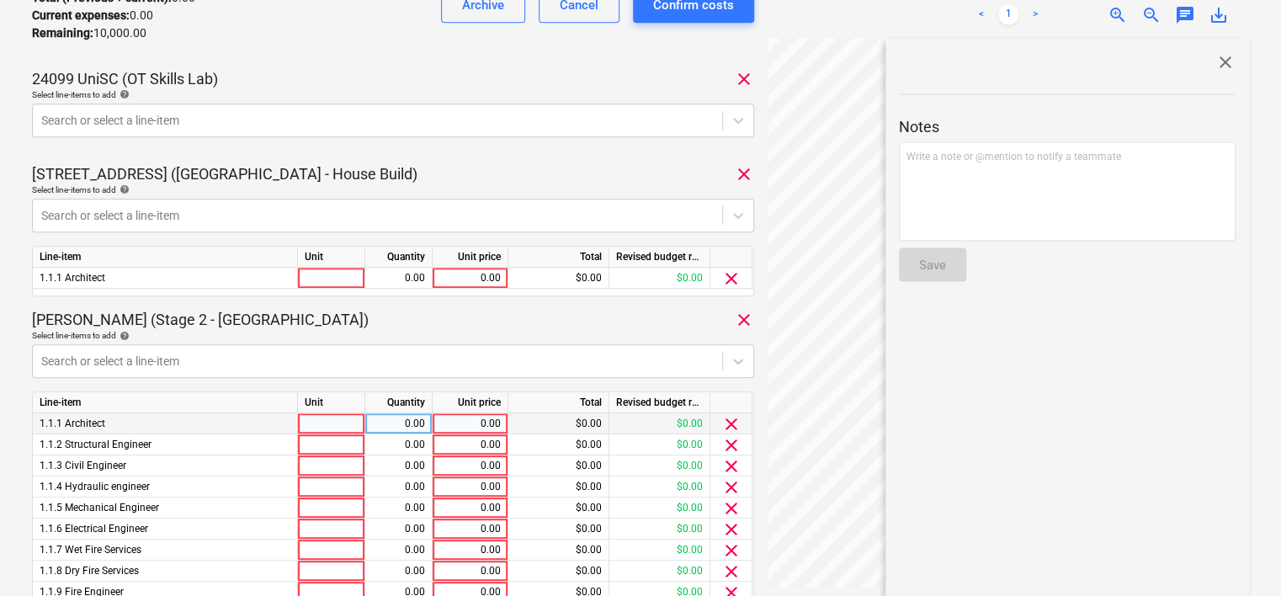
click at [732, 426] on span "clear" at bounding box center [732, 424] width 20 height 20
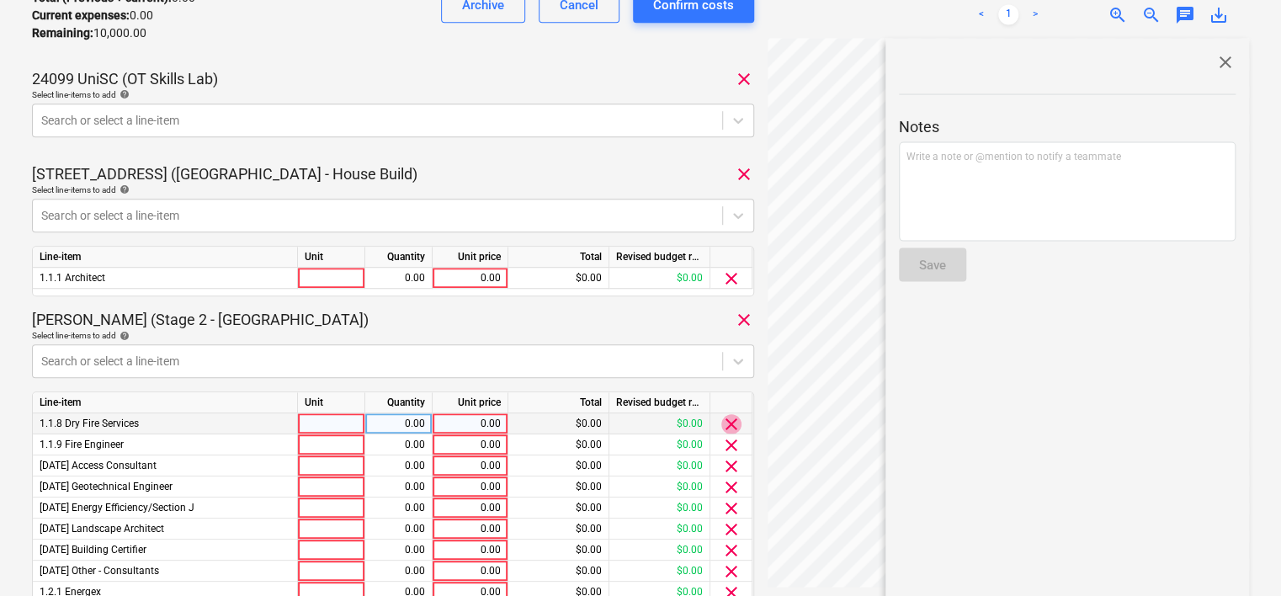
click at [732, 426] on span "clear" at bounding box center [732, 424] width 20 height 20
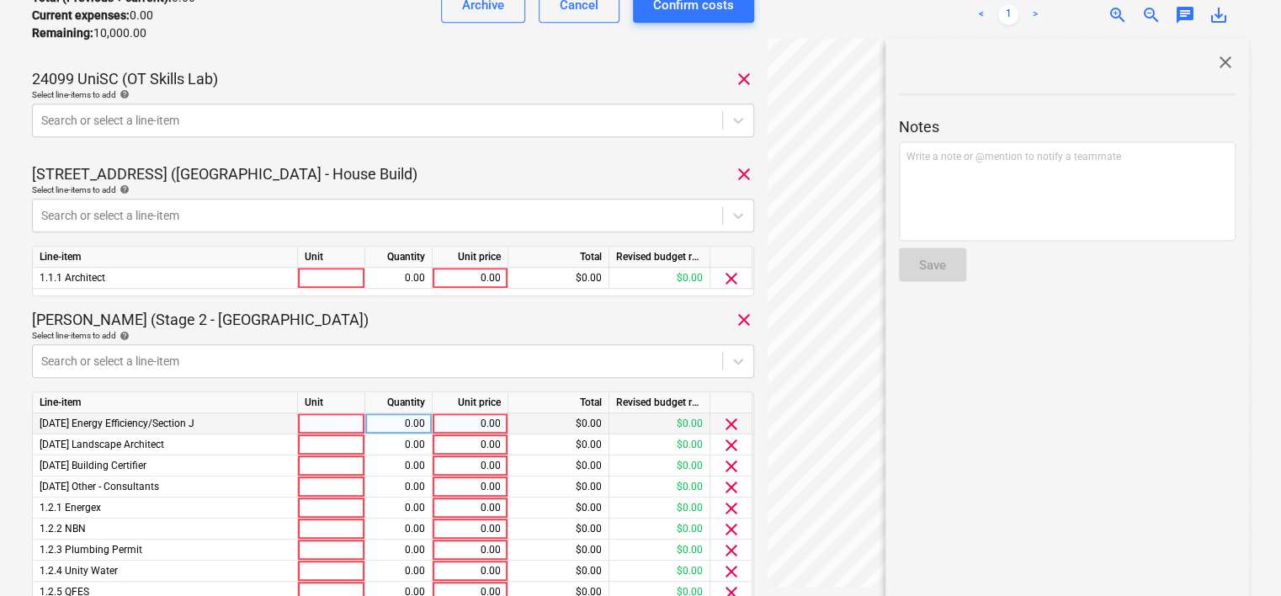
click at [732, 426] on span "clear" at bounding box center [732, 424] width 20 height 20
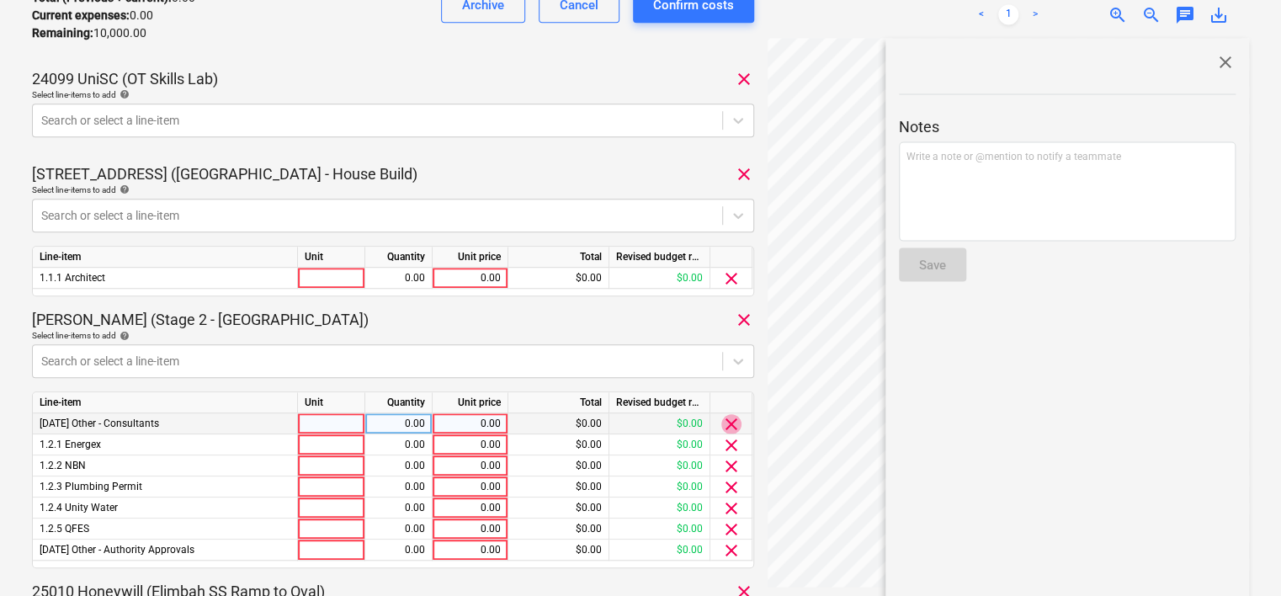
click at [732, 426] on span "clear" at bounding box center [732, 424] width 20 height 20
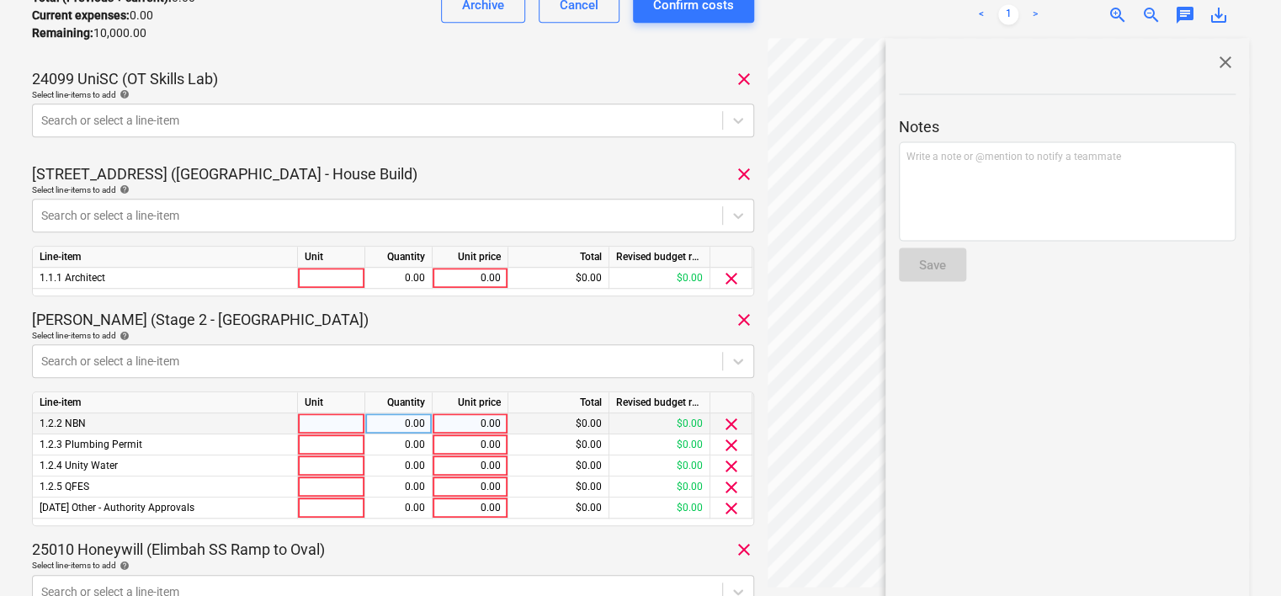
click at [732, 426] on span "clear" at bounding box center [732, 424] width 20 height 20
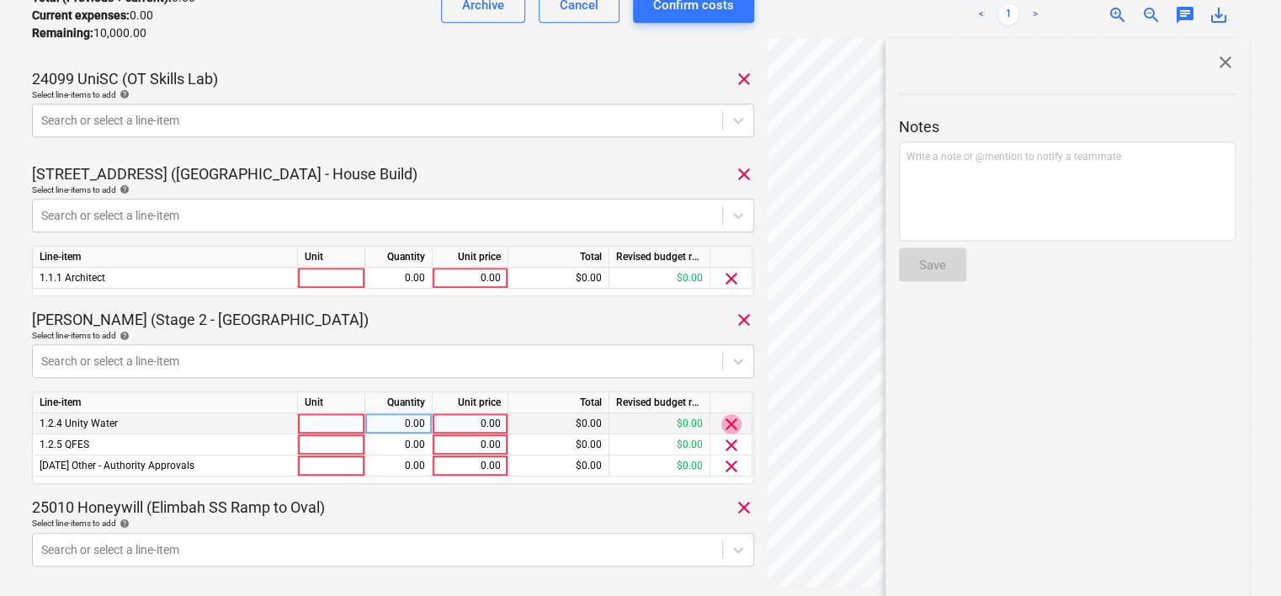
click at [731, 426] on span "clear" at bounding box center [732, 424] width 20 height 20
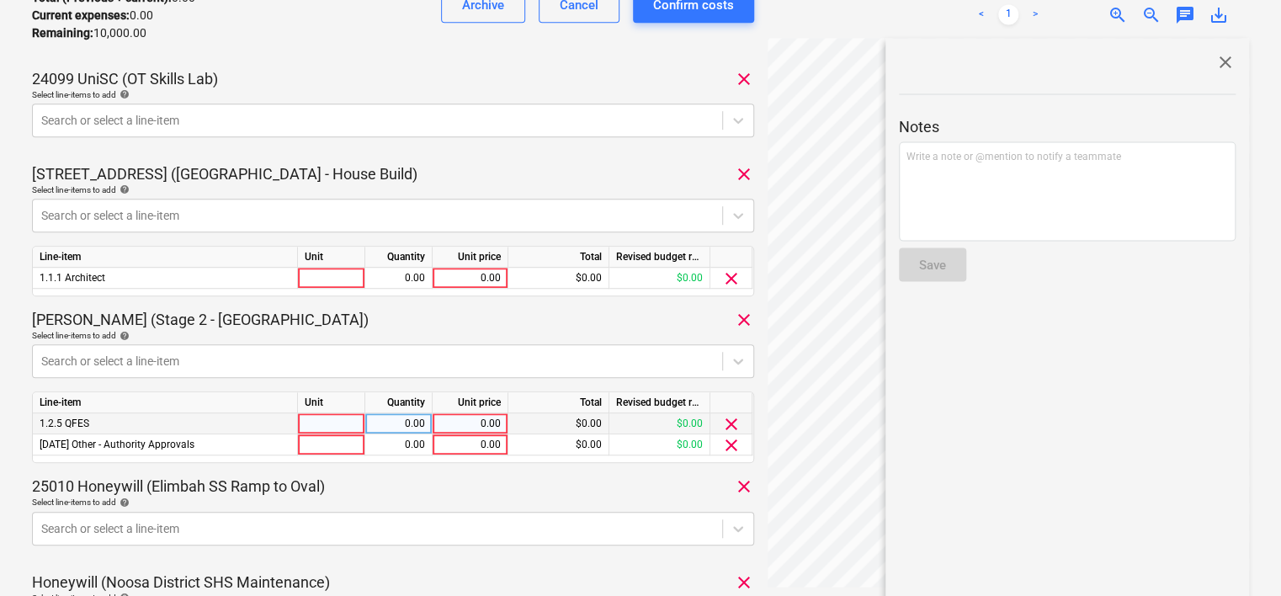
click at [731, 426] on span "clear" at bounding box center [732, 424] width 20 height 20
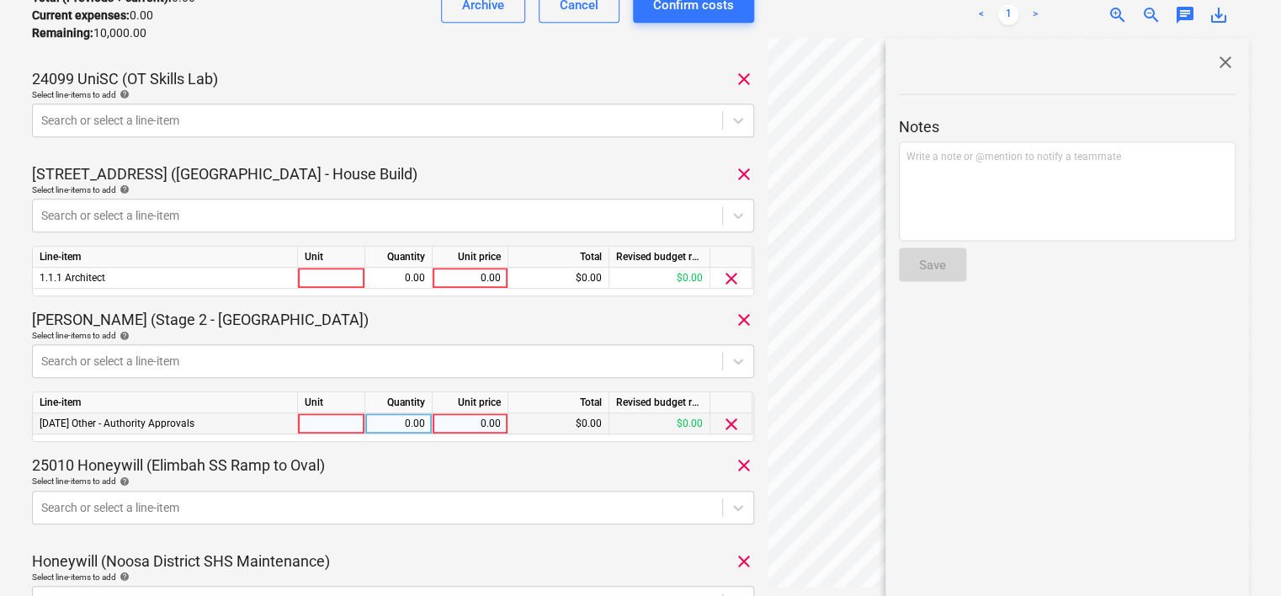
click at [1223, 65] on span "close" at bounding box center [1226, 61] width 20 height 20
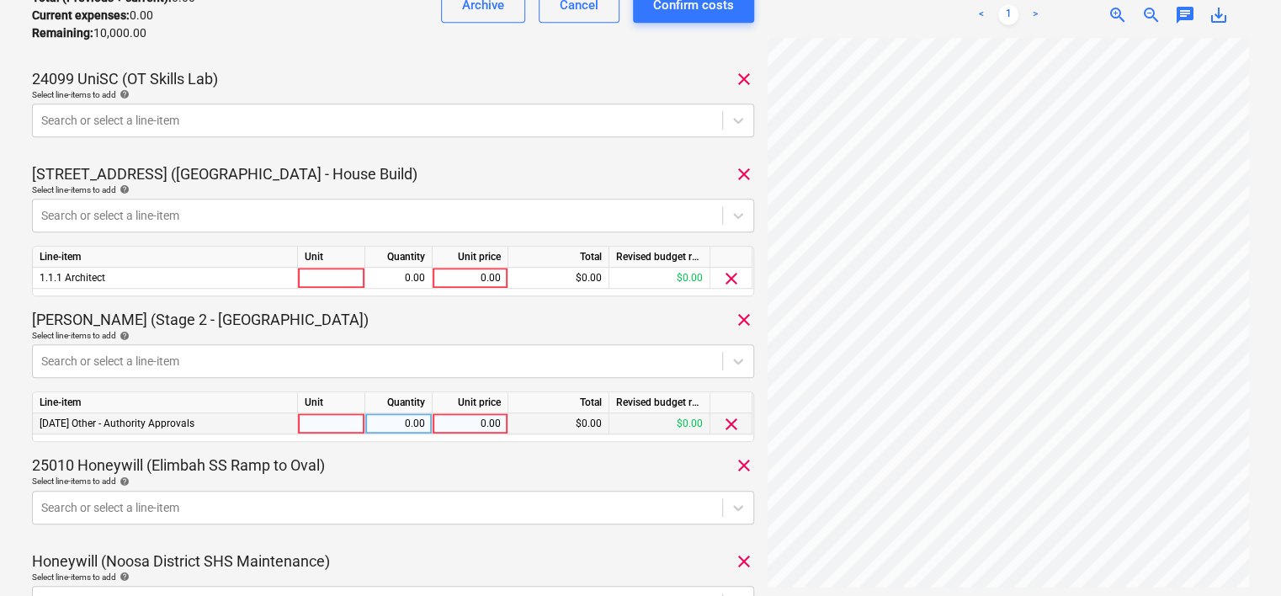
scroll to position [224, 103]
click at [340, 274] on div at bounding box center [331, 278] width 67 height 21
type input "Item"
type input "2000"
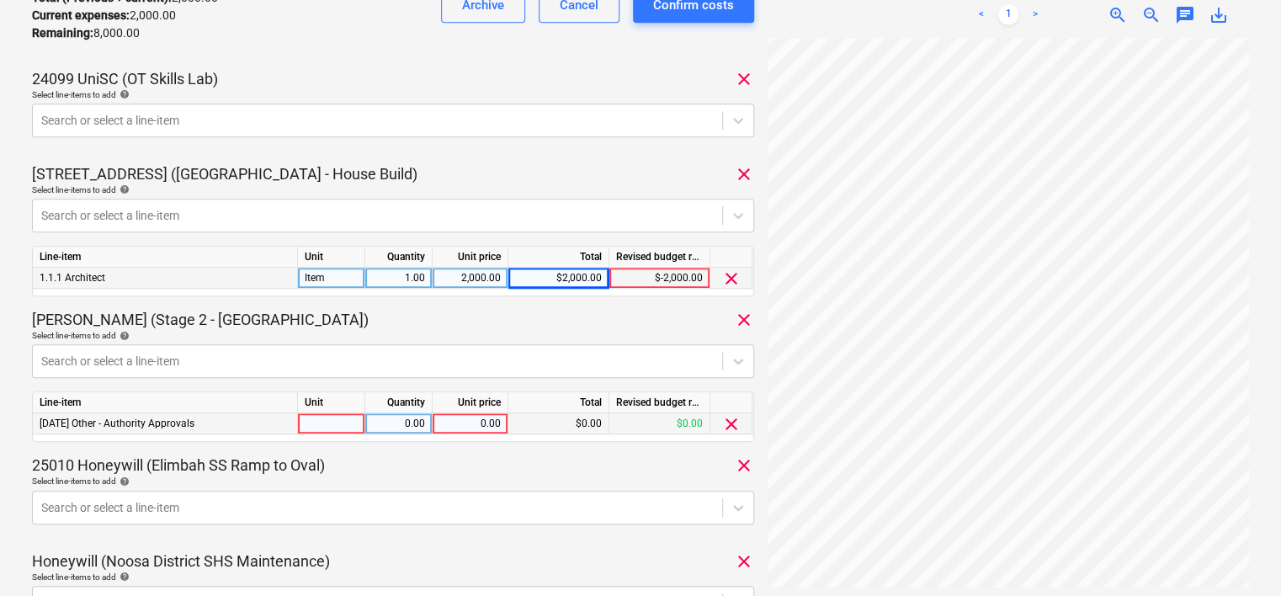
click at [621, 327] on div "[PERSON_NAME] (Stage 2 - [GEOGRAPHIC_DATA]) clear" at bounding box center [393, 320] width 722 height 20
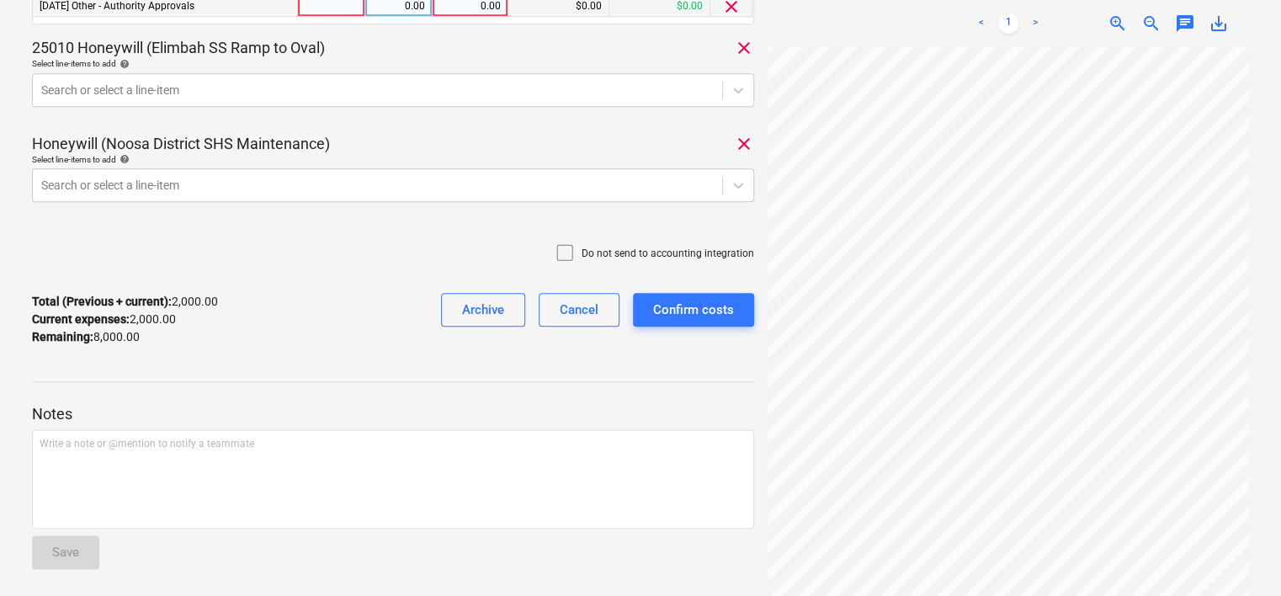
scroll to position [855, 0]
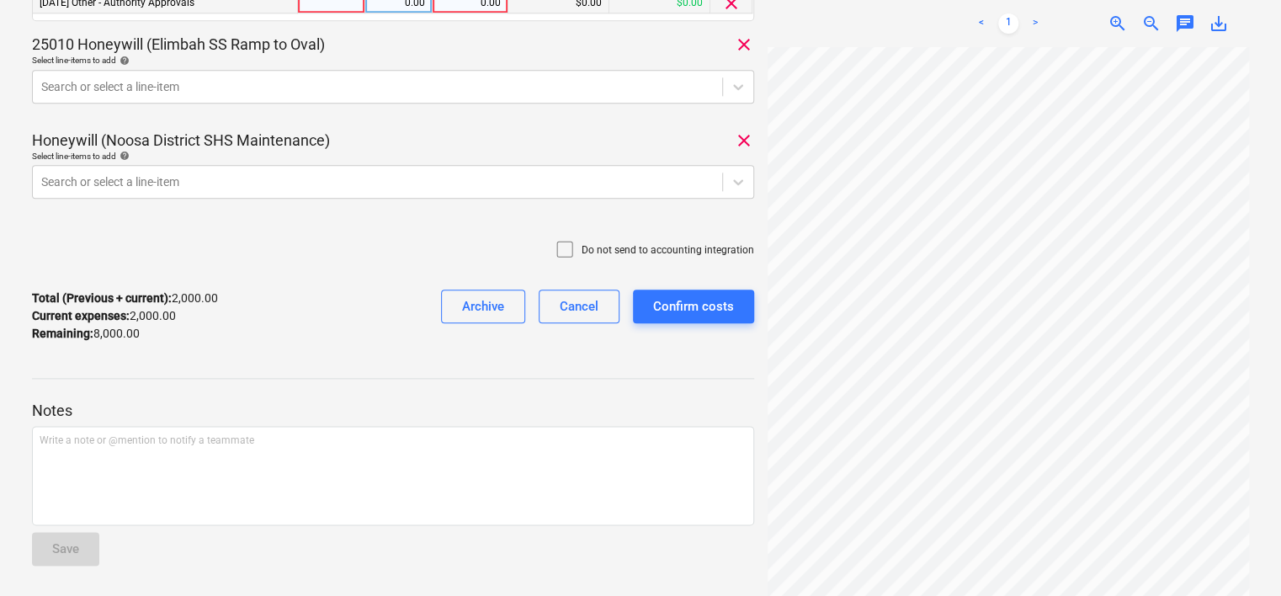
click at [610, 367] on div at bounding box center [393, 362] width 722 height 13
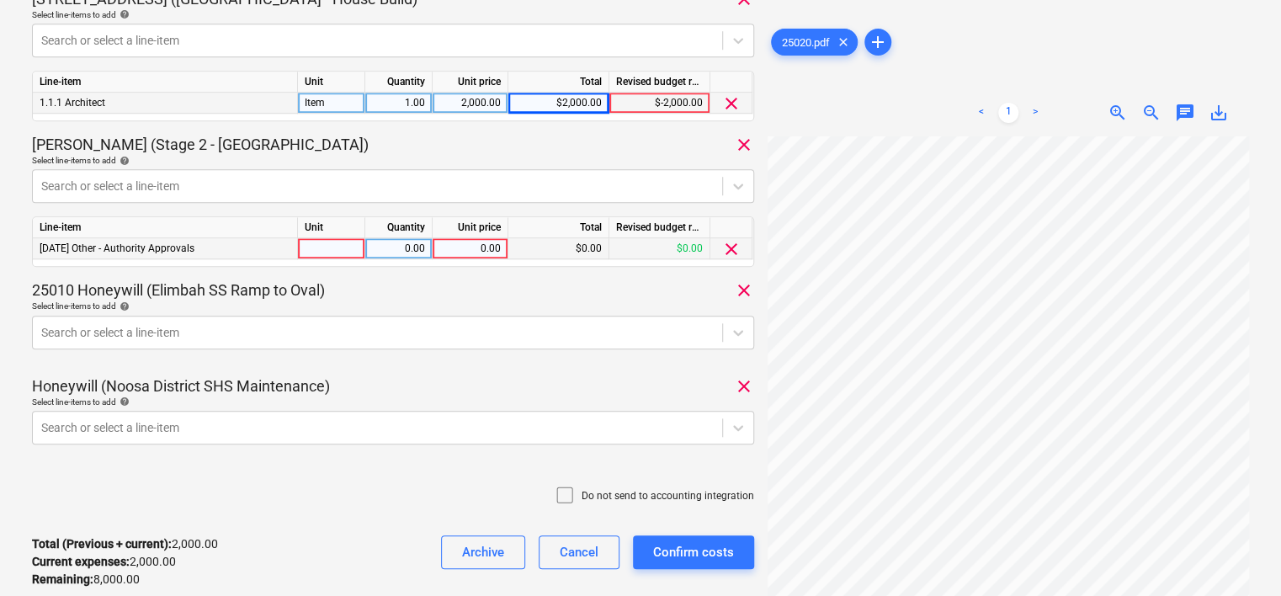
scroll to position [437, 0]
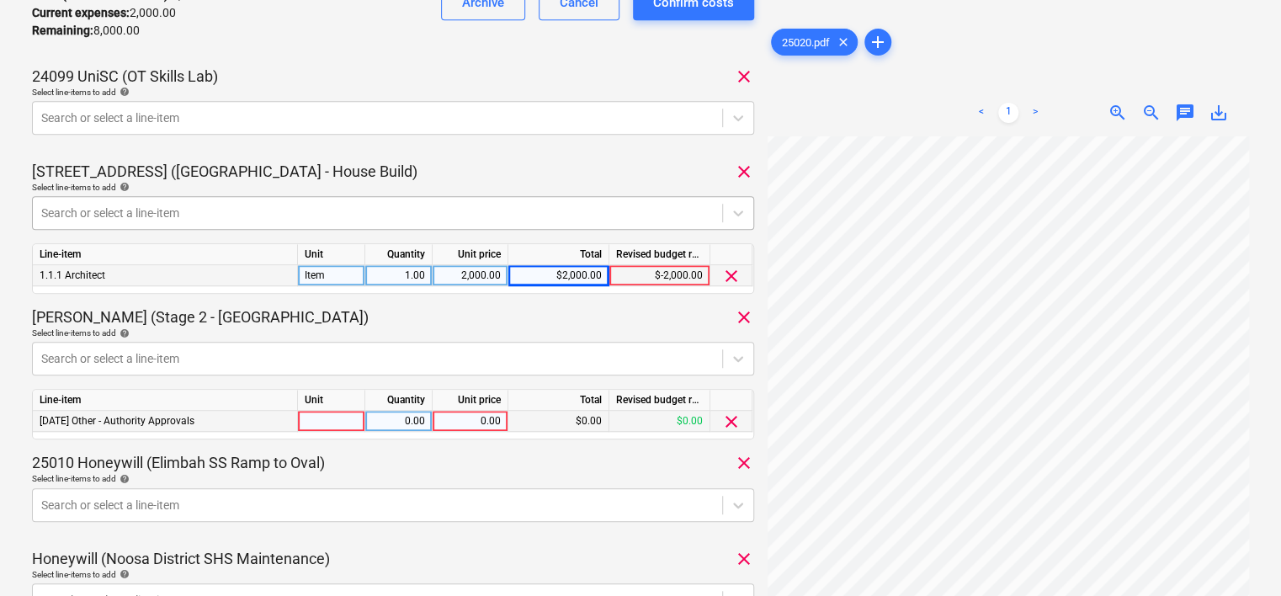
click at [158, 210] on div at bounding box center [377, 213] width 673 height 17
click at [237, 155] on div "25020 Consolidated invoice total amount 10,000.00 Subcontractor [PERSON_NAME] R…" at bounding box center [393, 200] width 722 height 1148
click at [333, 274] on div "Item" at bounding box center [331, 275] width 67 height 21
click at [408, 280] on div "1.00" at bounding box center [398, 275] width 53 height 21
click at [450, 281] on div "2,000.00" at bounding box center [469, 275] width 61 height 21
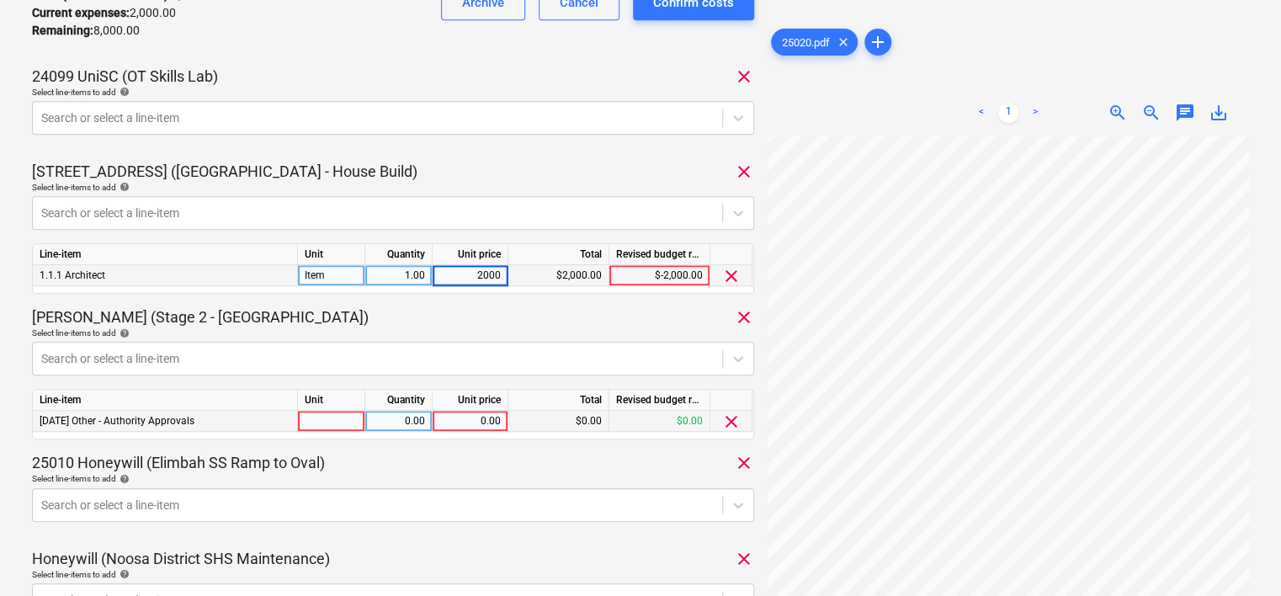
click at [495, 303] on div "25020 Consolidated invoice total amount 10,000.00 Subcontractor [PERSON_NAME] R…" at bounding box center [393, 200] width 722 height 1148
click at [502, 312] on div "[PERSON_NAME] (Stage 2 - [GEOGRAPHIC_DATA]) clear" at bounding box center [393, 317] width 722 height 20
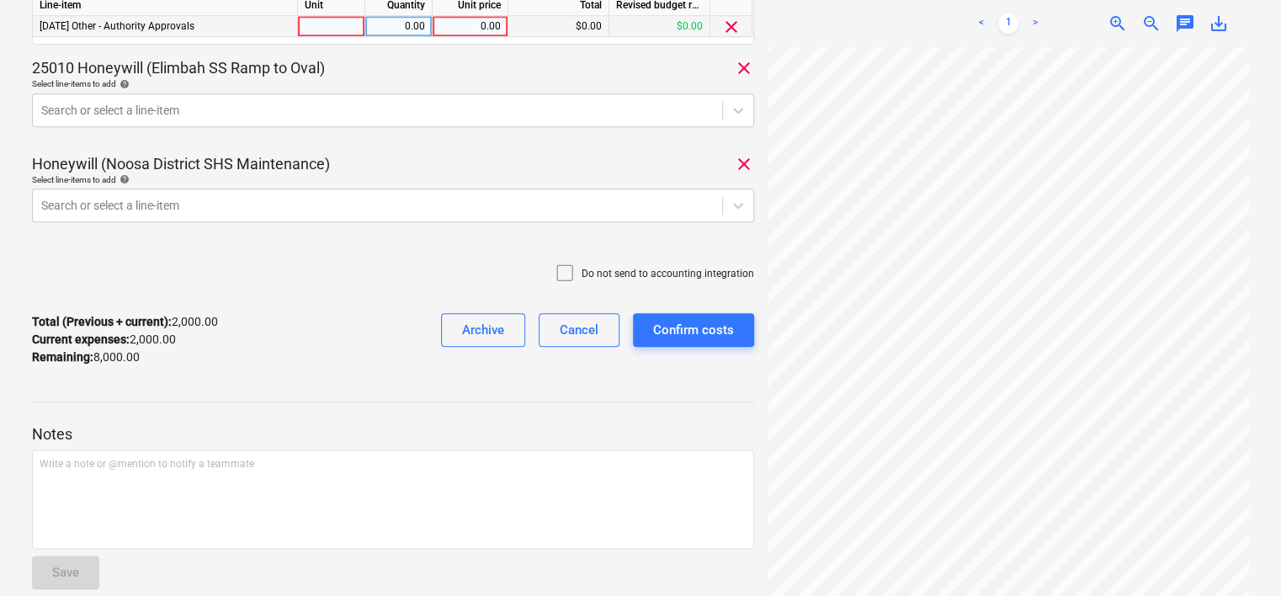
scroll to position [858, 0]
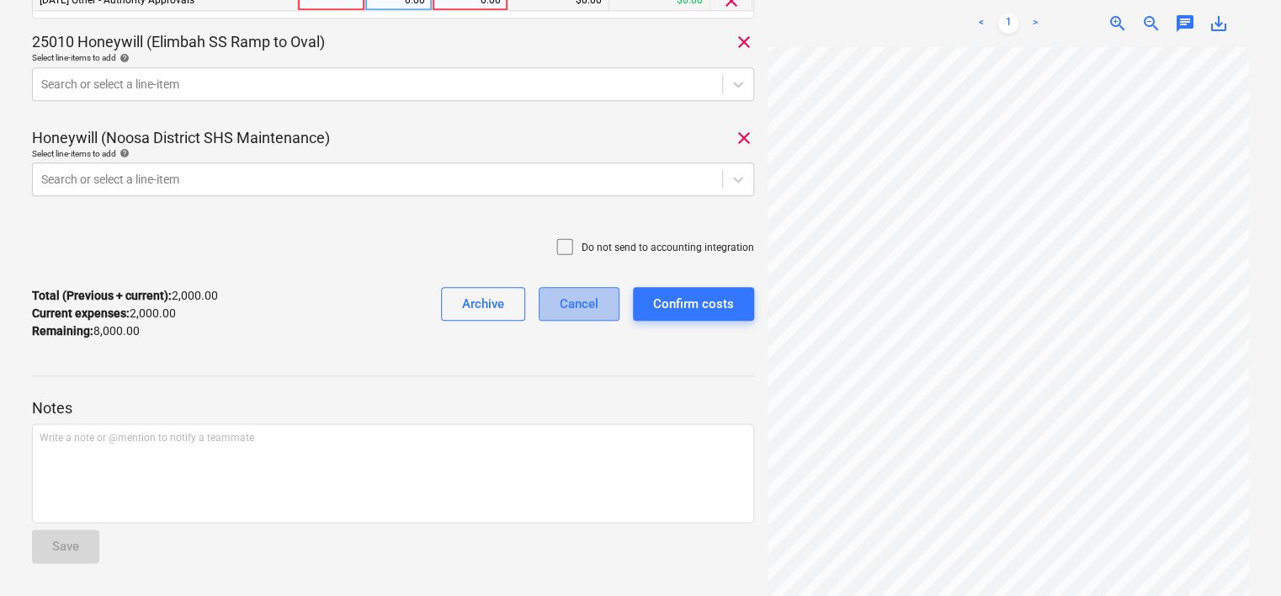
click at [571, 307] on div "Cancel" at bounding box center [579, 304] width 39 height 22
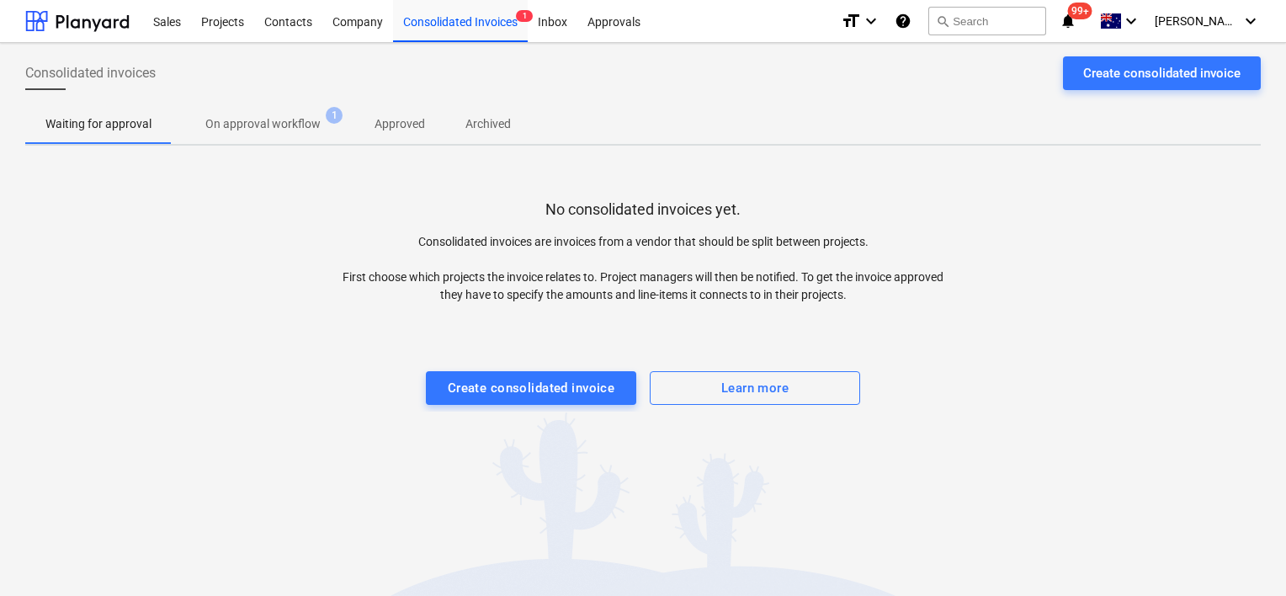
click at [278, 135] on span "On approval workflow 1" at bounding box center [263, 124] width 183 height 30
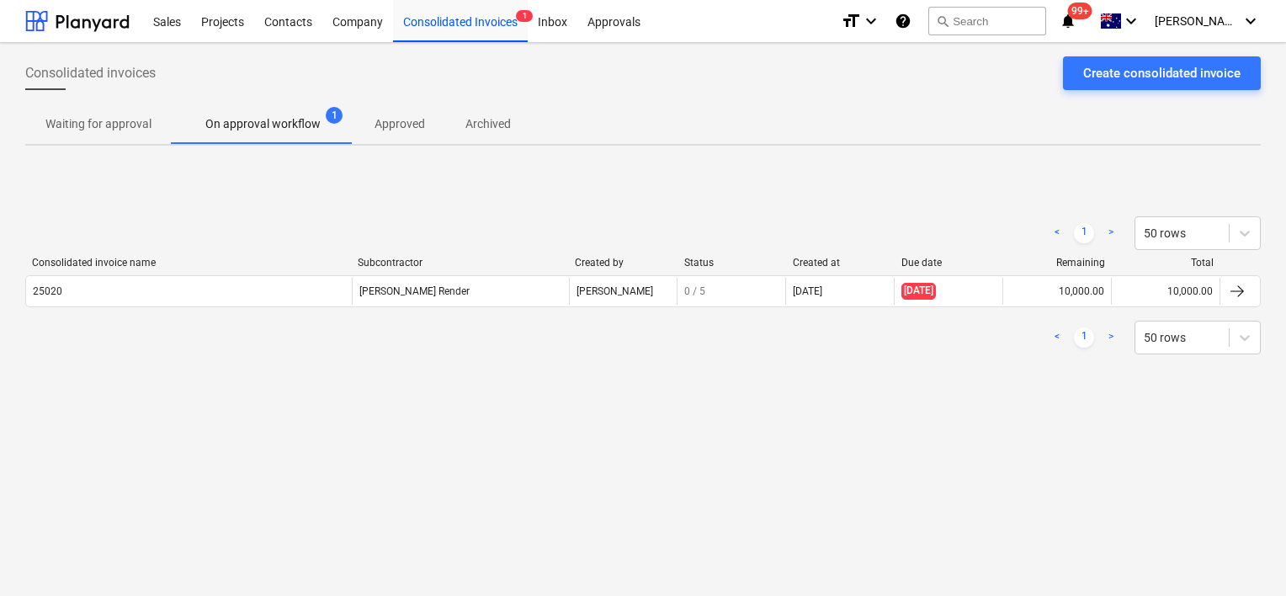
click at [107, 126] on p "Waiting for approval" at bounding box center [98, 124] width 106 height 18
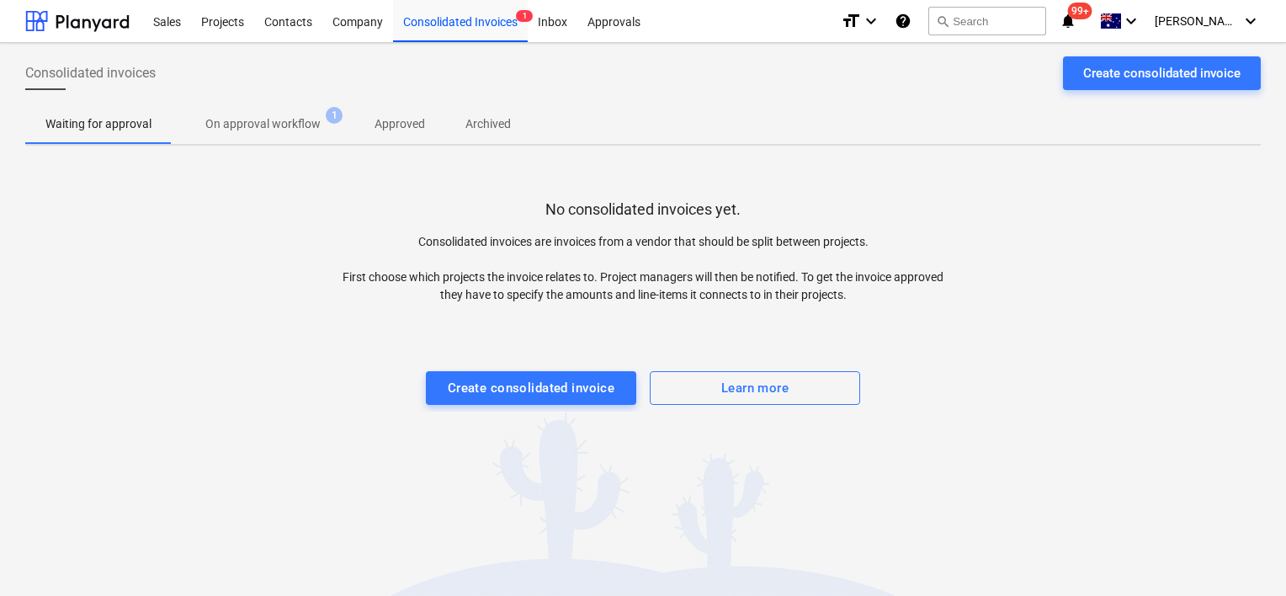
click at [248, 131] on p "On approval workflow" at bounding box center [262, 124] width 115 height 18
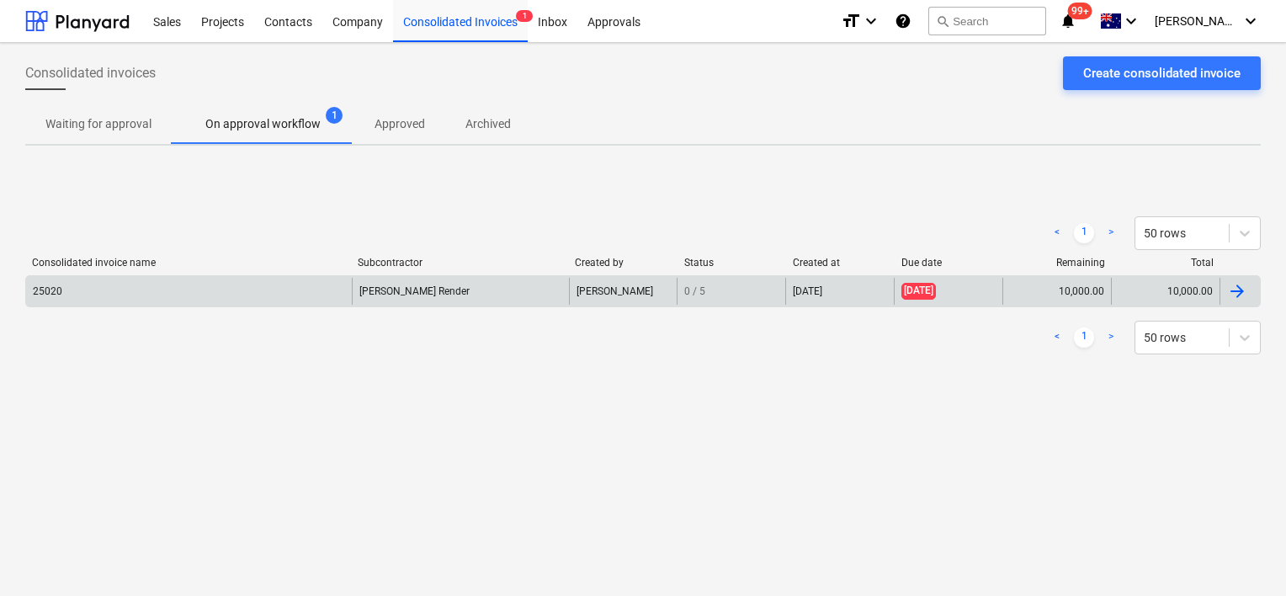
click at [469, 300] on div "[PERSON_NAME] Render" at bounding box center [460, 291] width 217 height 27
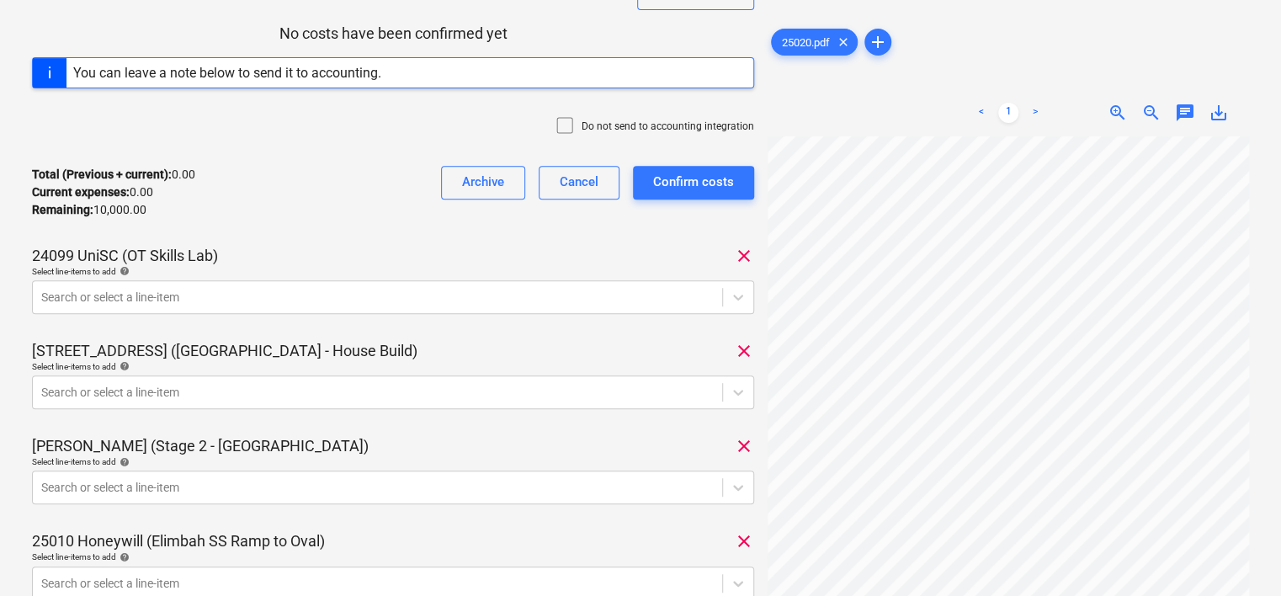
scroll to position [757, 0]
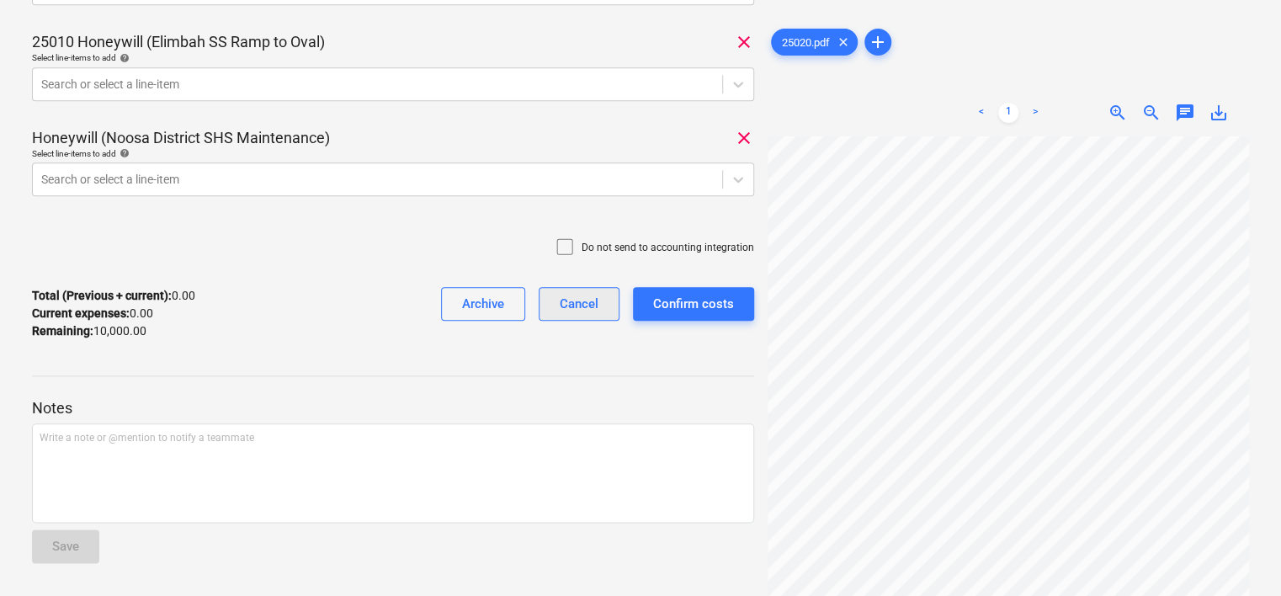
click at [573, 310] on div "Cancel" at bounding box center [579, 304] width 39 height 22
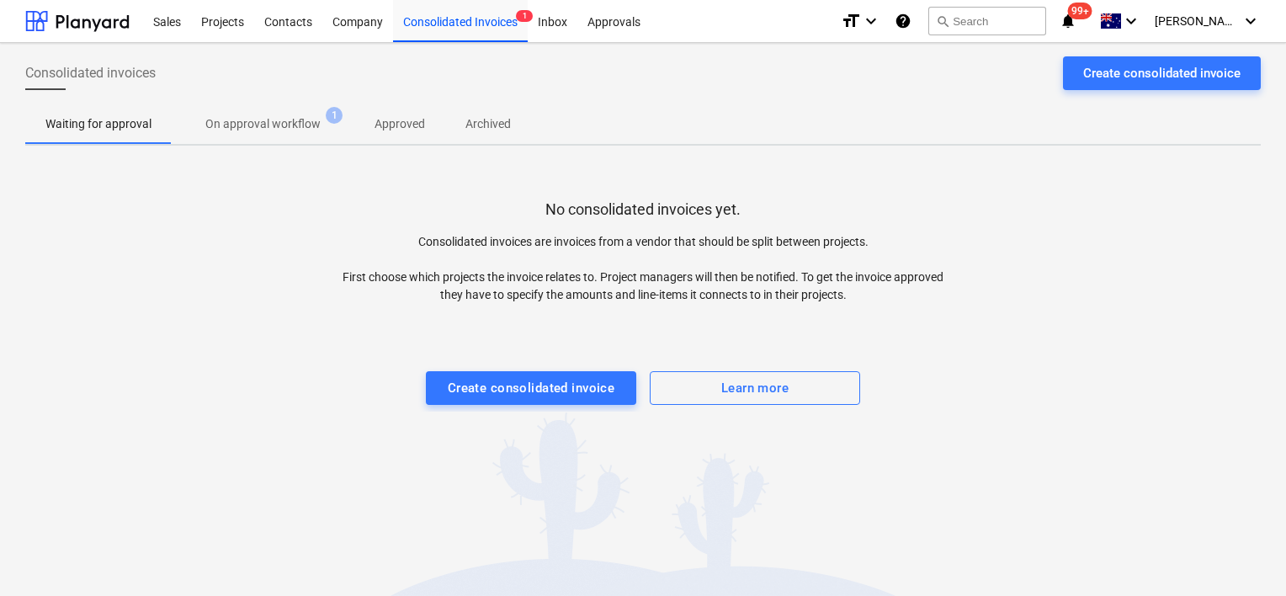
click at [259, 115] on span "On approval workflow 1" at bounding box center [263, 124] width 183 height 30
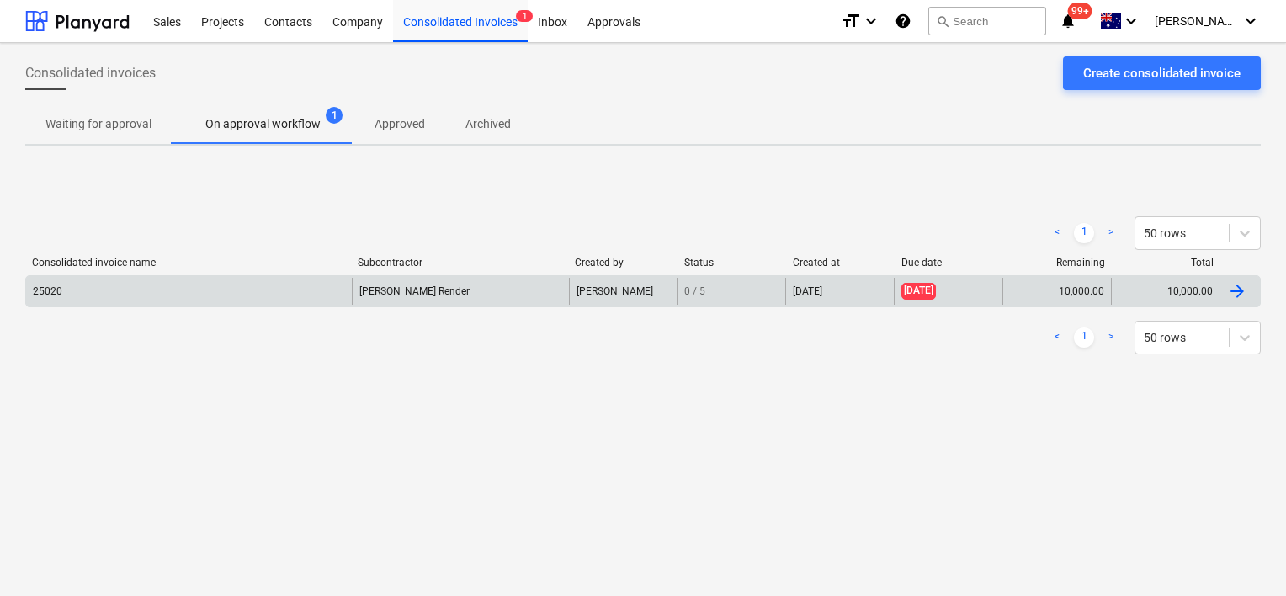
click at [468, 295] on div "[PERSON_NAME] Render" at bounding box center [460, 291] width 217 height 27
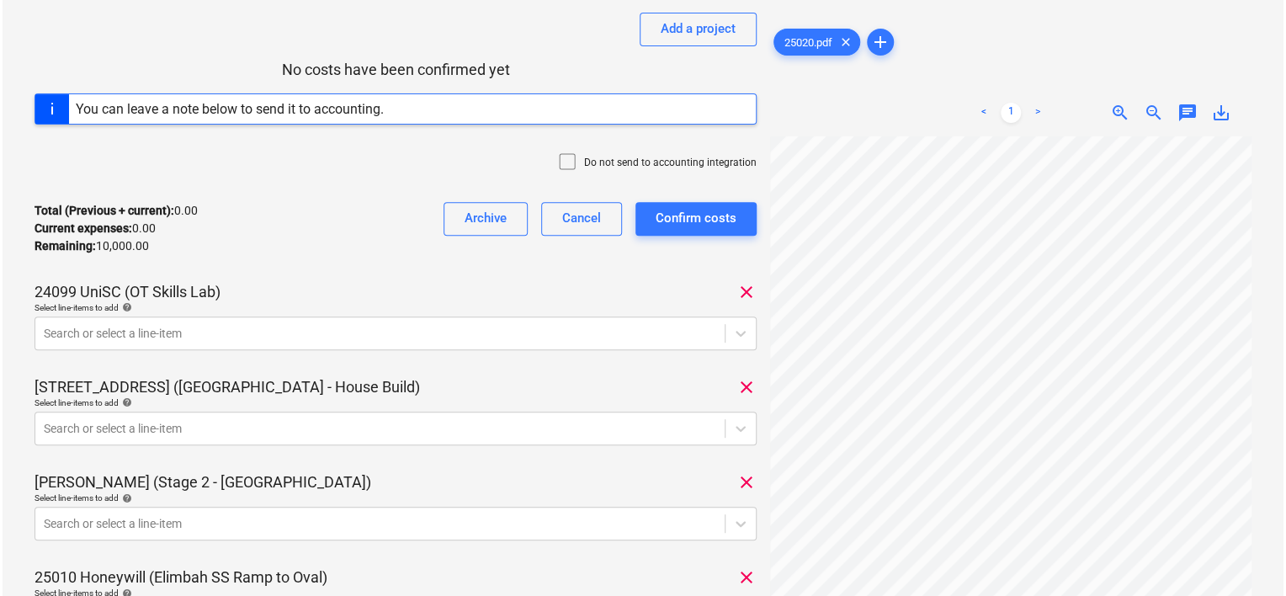
scroll to position [168, 0]
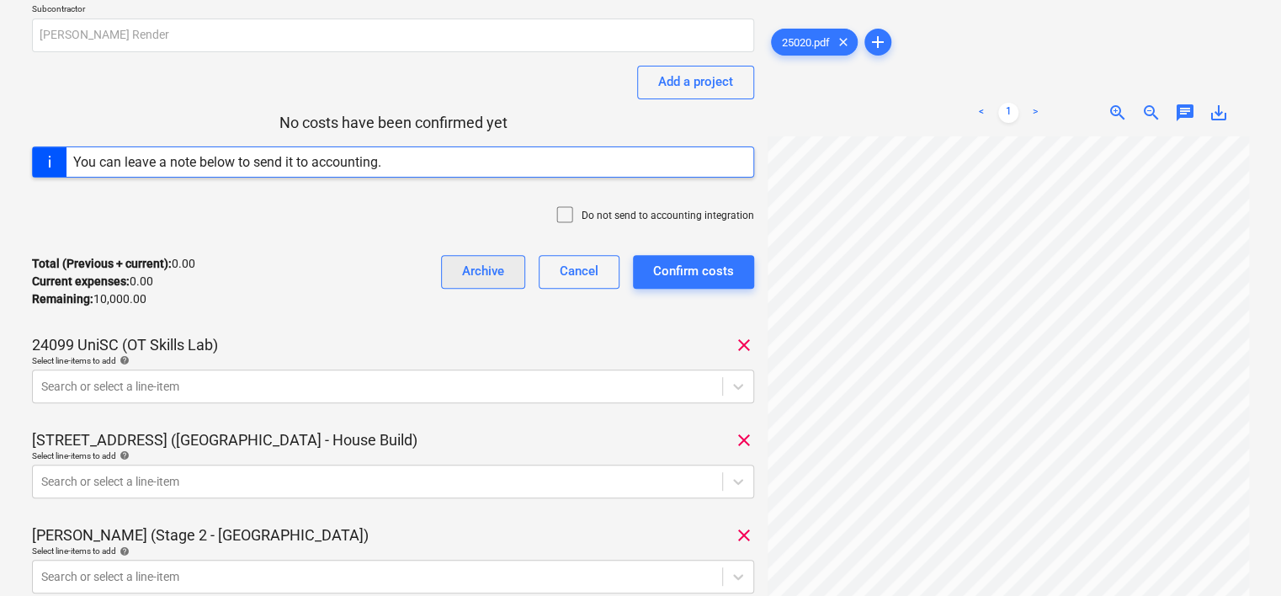
click at [495, 273] on div "Archive" at bounding box center [483, 271] width 42 height 22
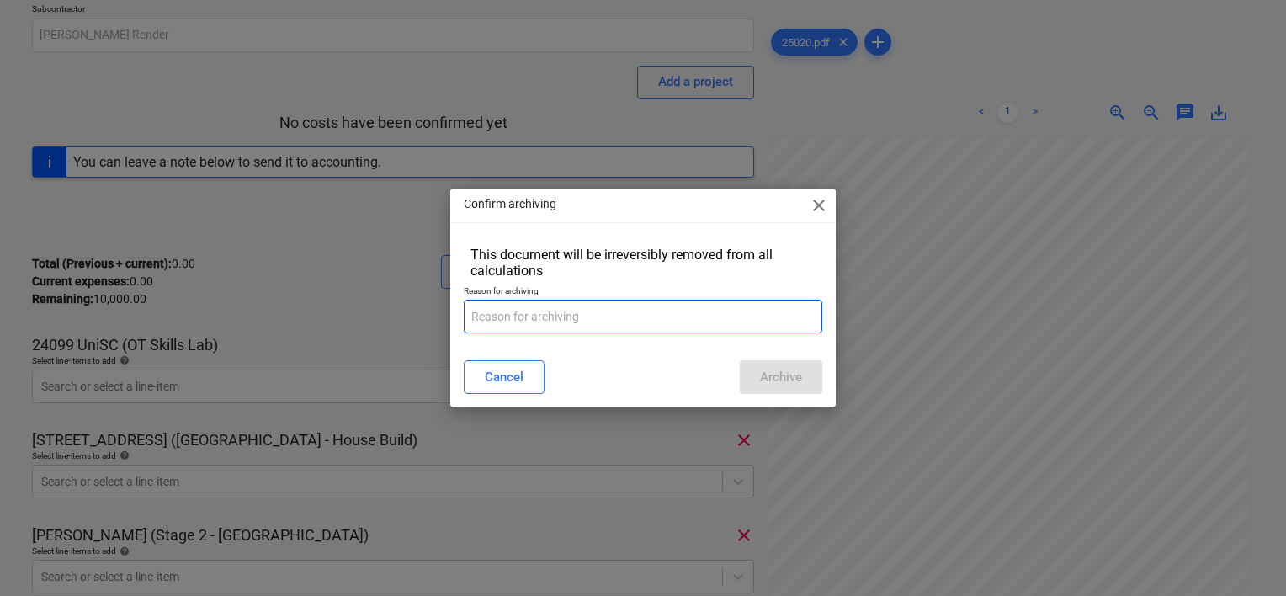
click at [563, 319] on input "text" at bounding box center [643, 317] width 359 height 34
click at [513, 371] on div "Cancel" at bounding box center [504, 377] width 39 height 22
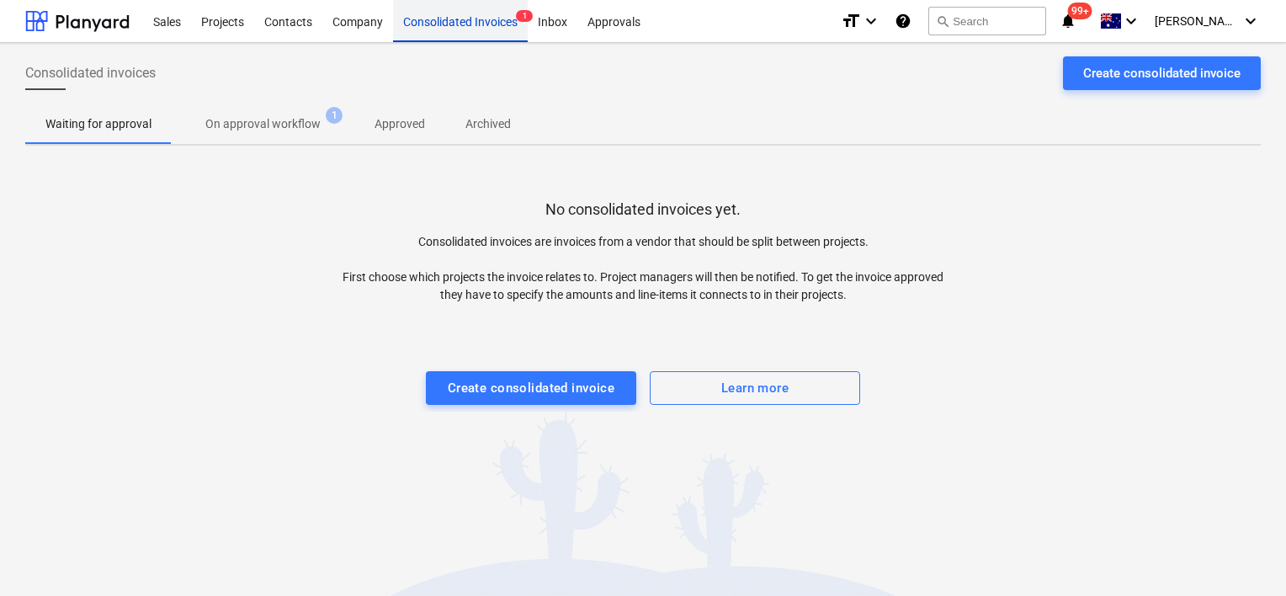
click at [455, 20] on div "Consolidated Invoices 1" at bounding box center [460, 20] width 135 height 43
click at [510, 384] on div "Create consolidated invoice" at bounding box center [532, 388] width 168 height 22
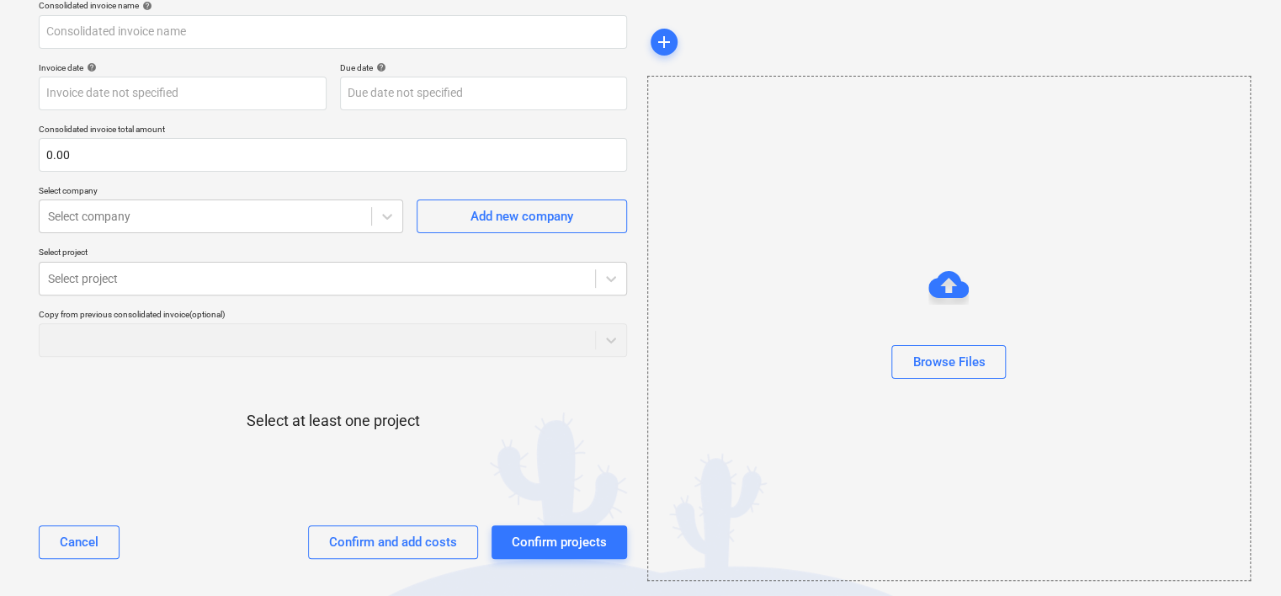
scroll to position [135, 0]
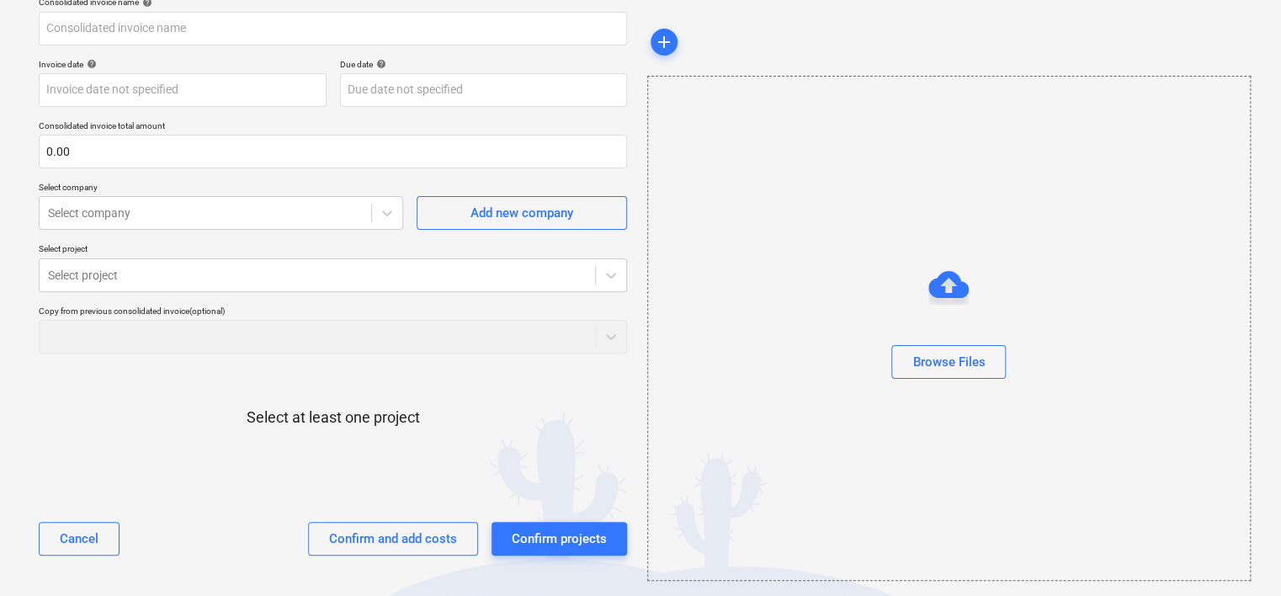
click at [276, 421] on p "Select at least one project" at bounding box center [333, 418] width 173 height 20
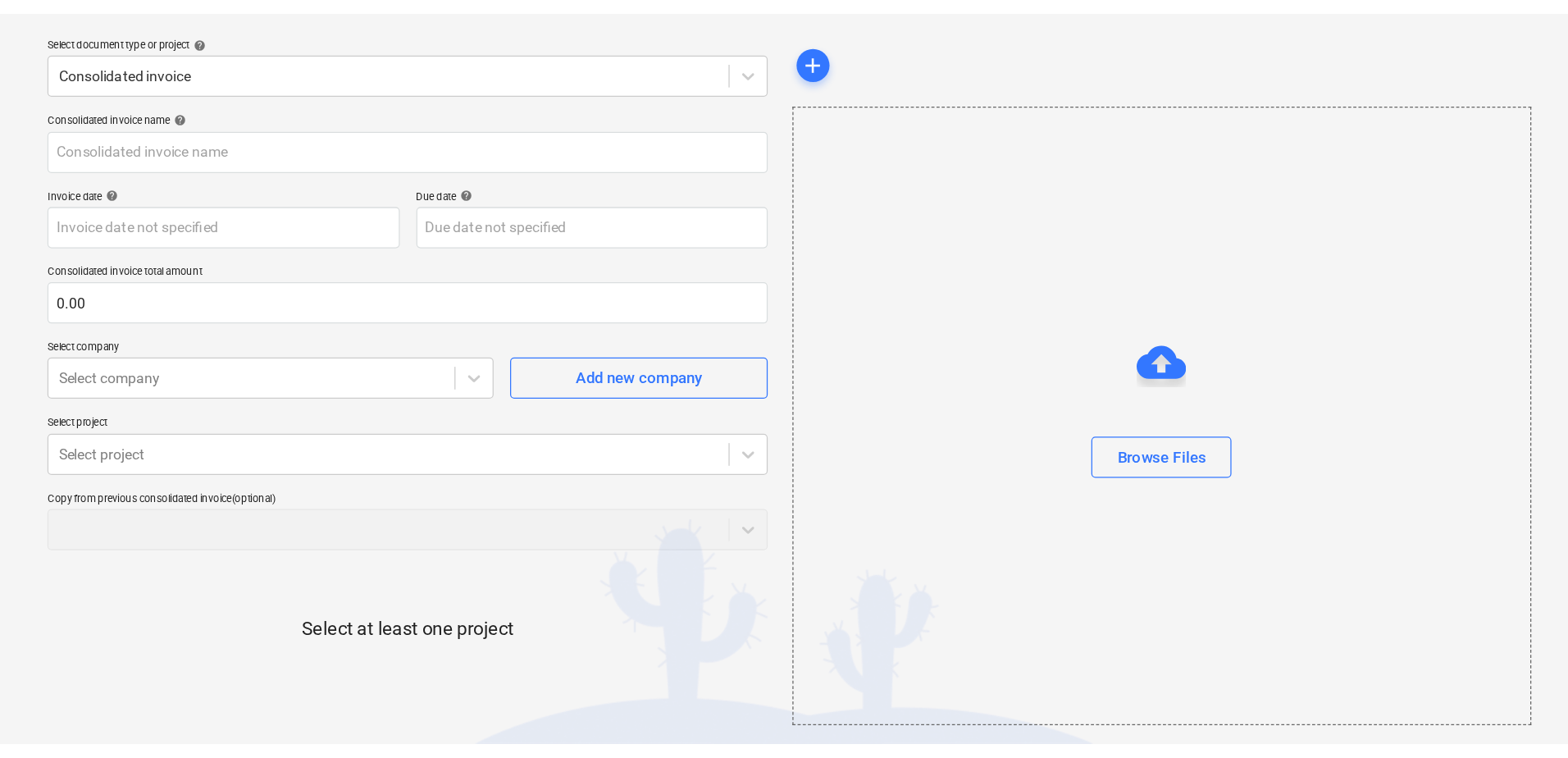
scroll to position [0, 0]
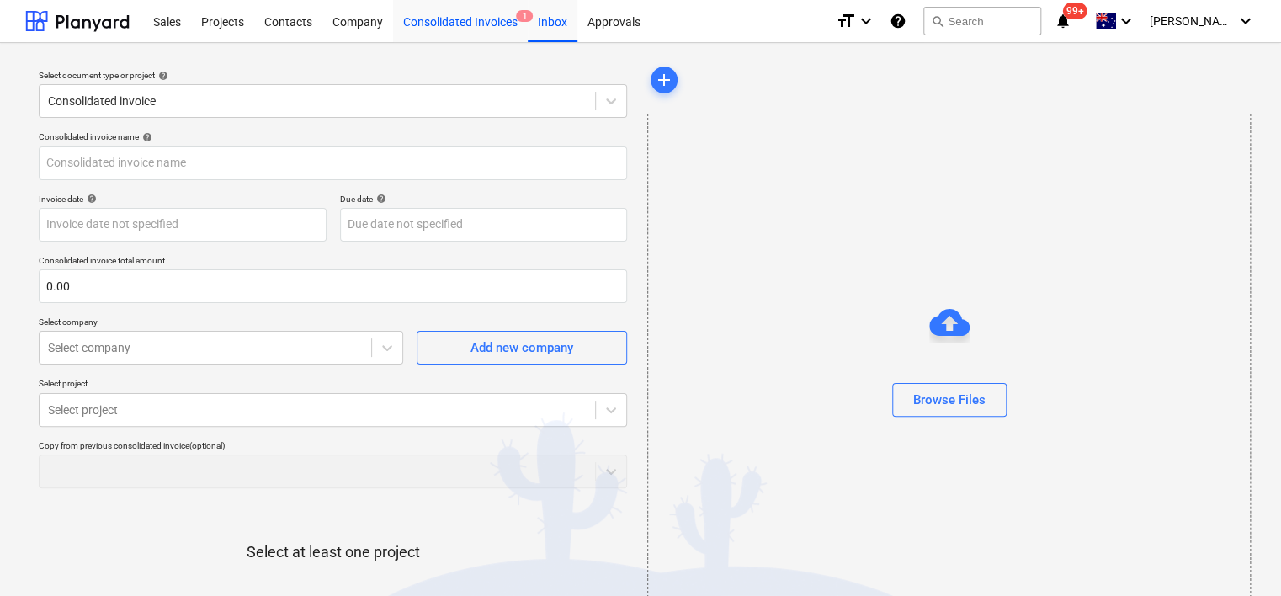
click at [482, 31] on div "Consolidated Invoices 1" at bounding box center [460, 20] width 135 height 43
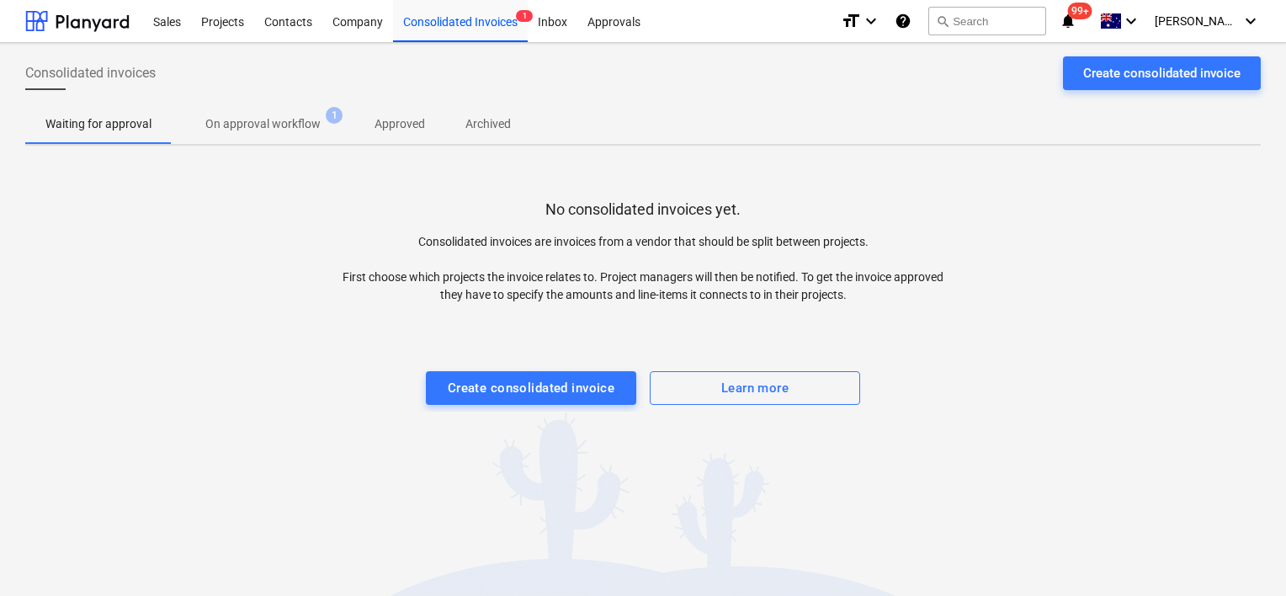
click at [257, 131] on p "On approval workflow" at bounding box center [262, 124] width 115 height 18
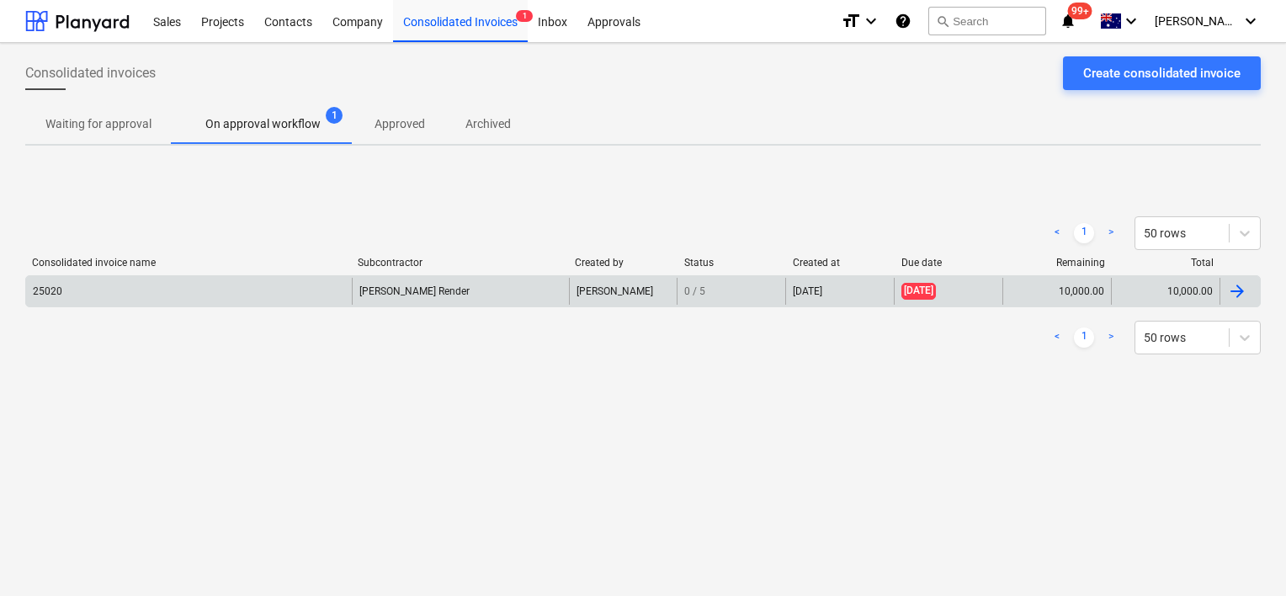
click at [434, 296] on div "[PERSON_NAME] Render" at bounding box center [460, 291] width 217 height 27
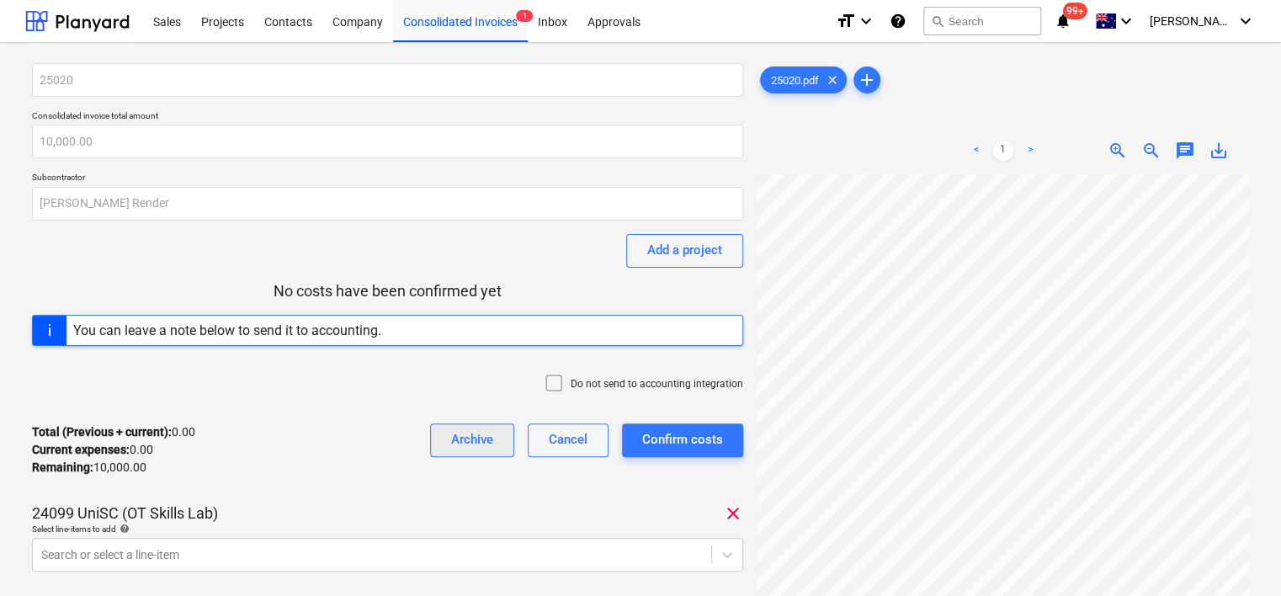
click at [498, 445] on button "Archive" at bounding box center [472, 440] width 84 height 34
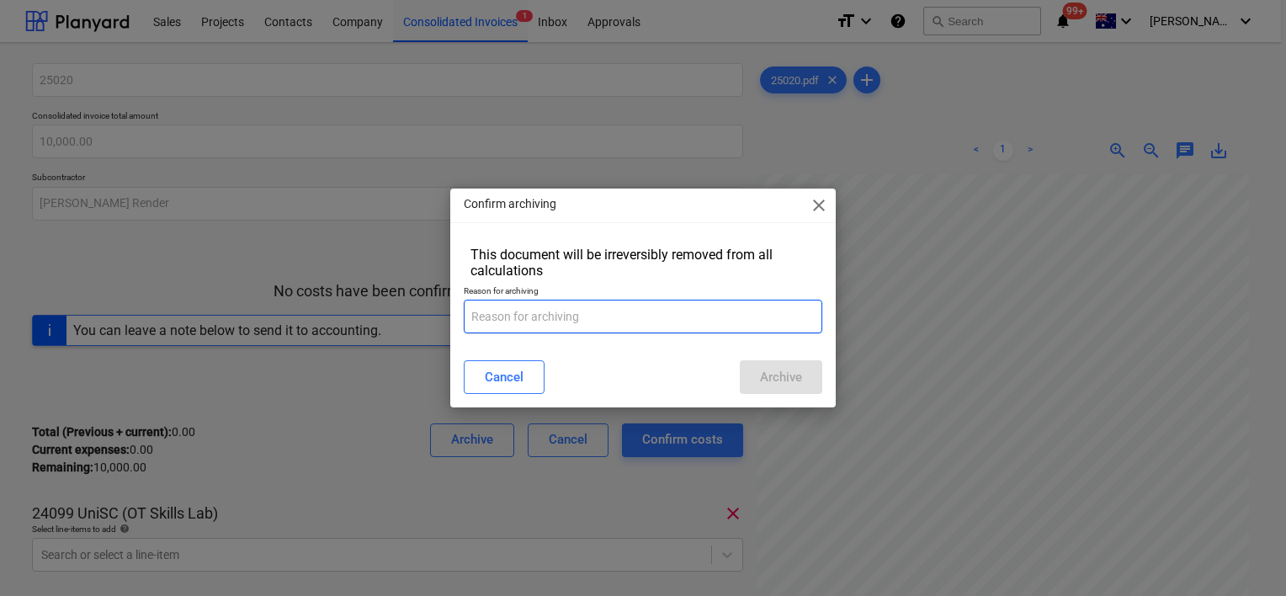
click at [594, 319] on input "text" at bounding box center [643, 317] width 359 height 34
type input "test"
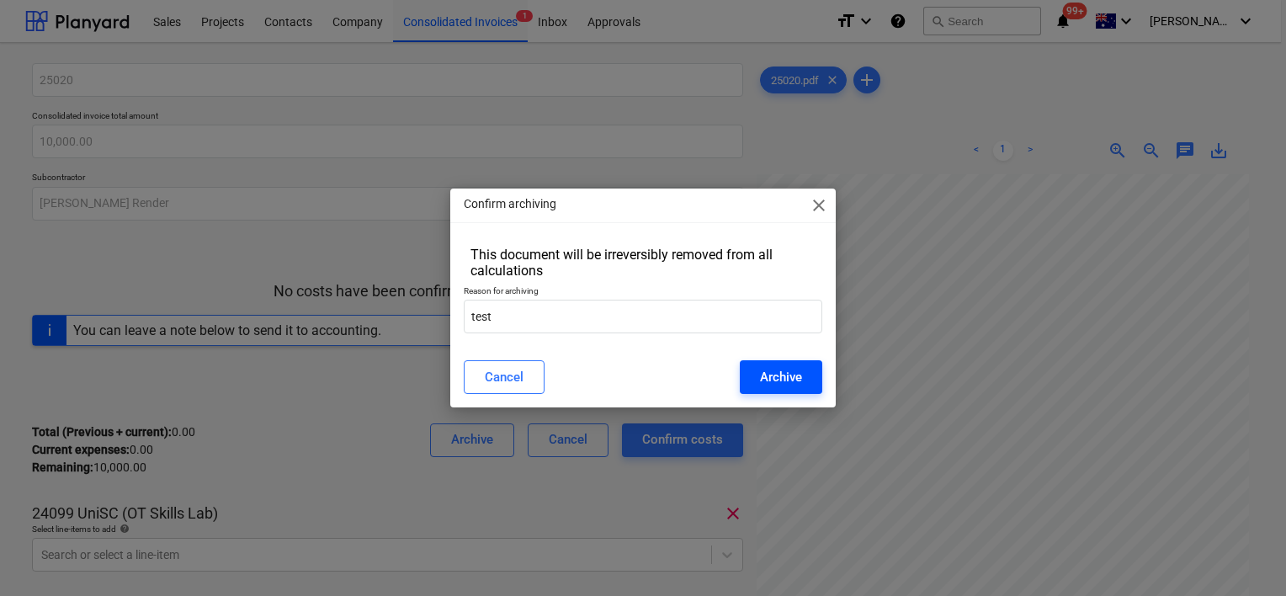
click at [788, 390] on button "Archive" at bounding box center [781, 377] width 83 height 34
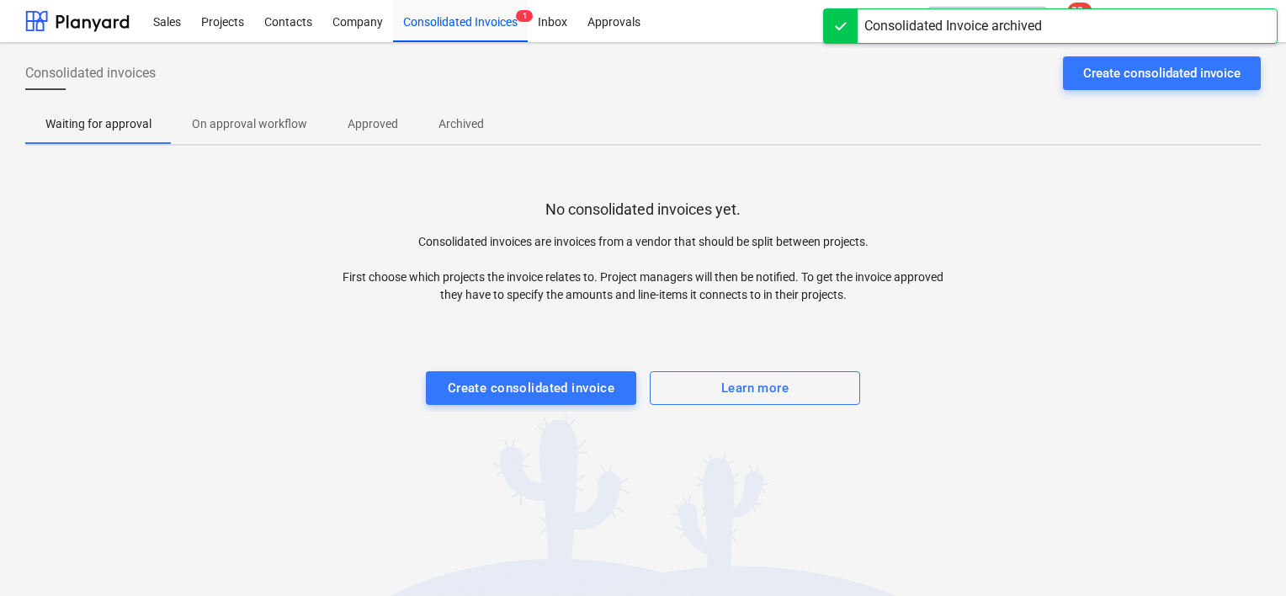
click at [258, 127] on p "On approval workflow" at bounding box center [249, 124] width 115 height 18
